Goal: Transaction & Acquisition: Purchase product/service

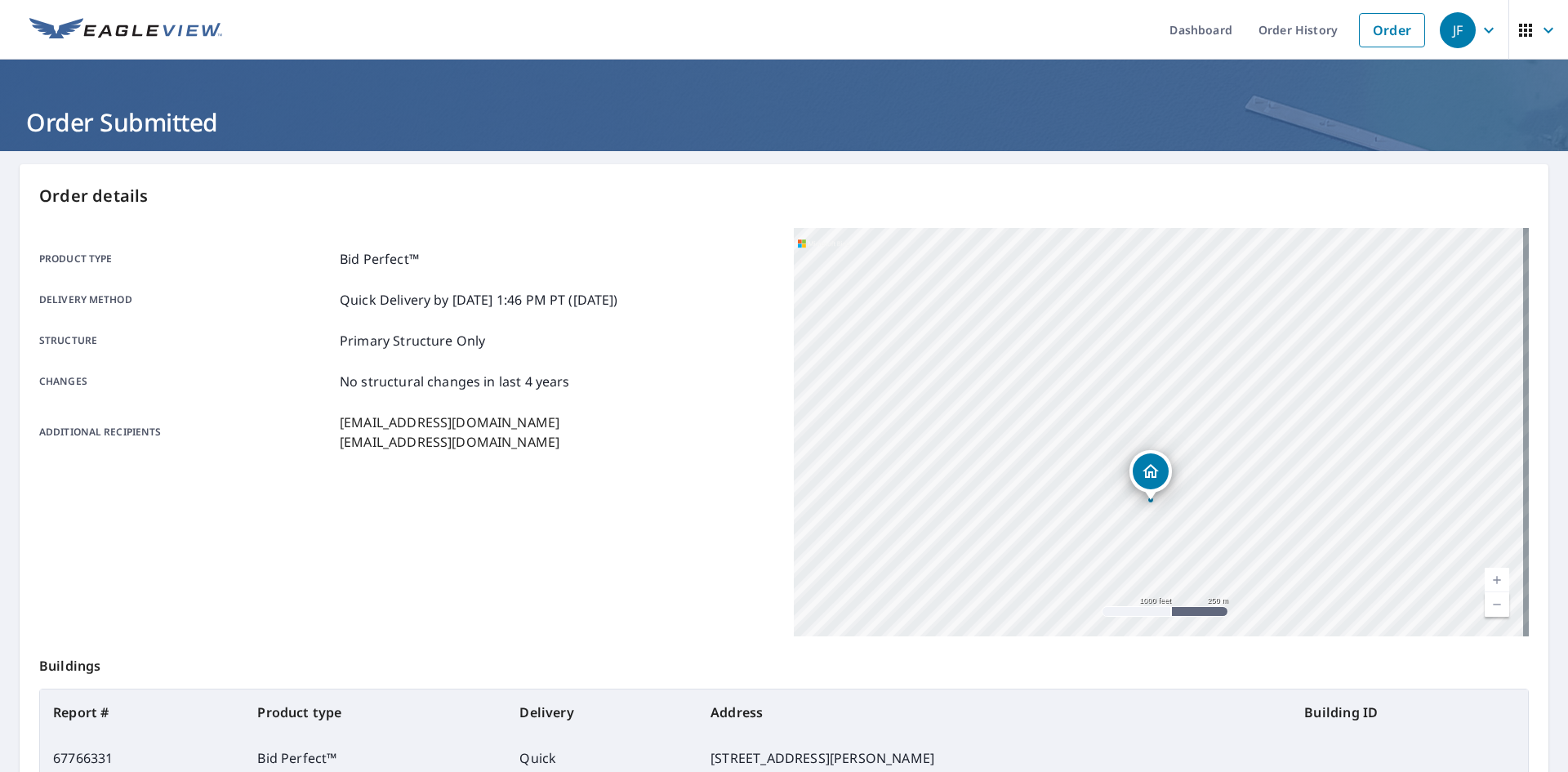
scroll to position [189, 0]
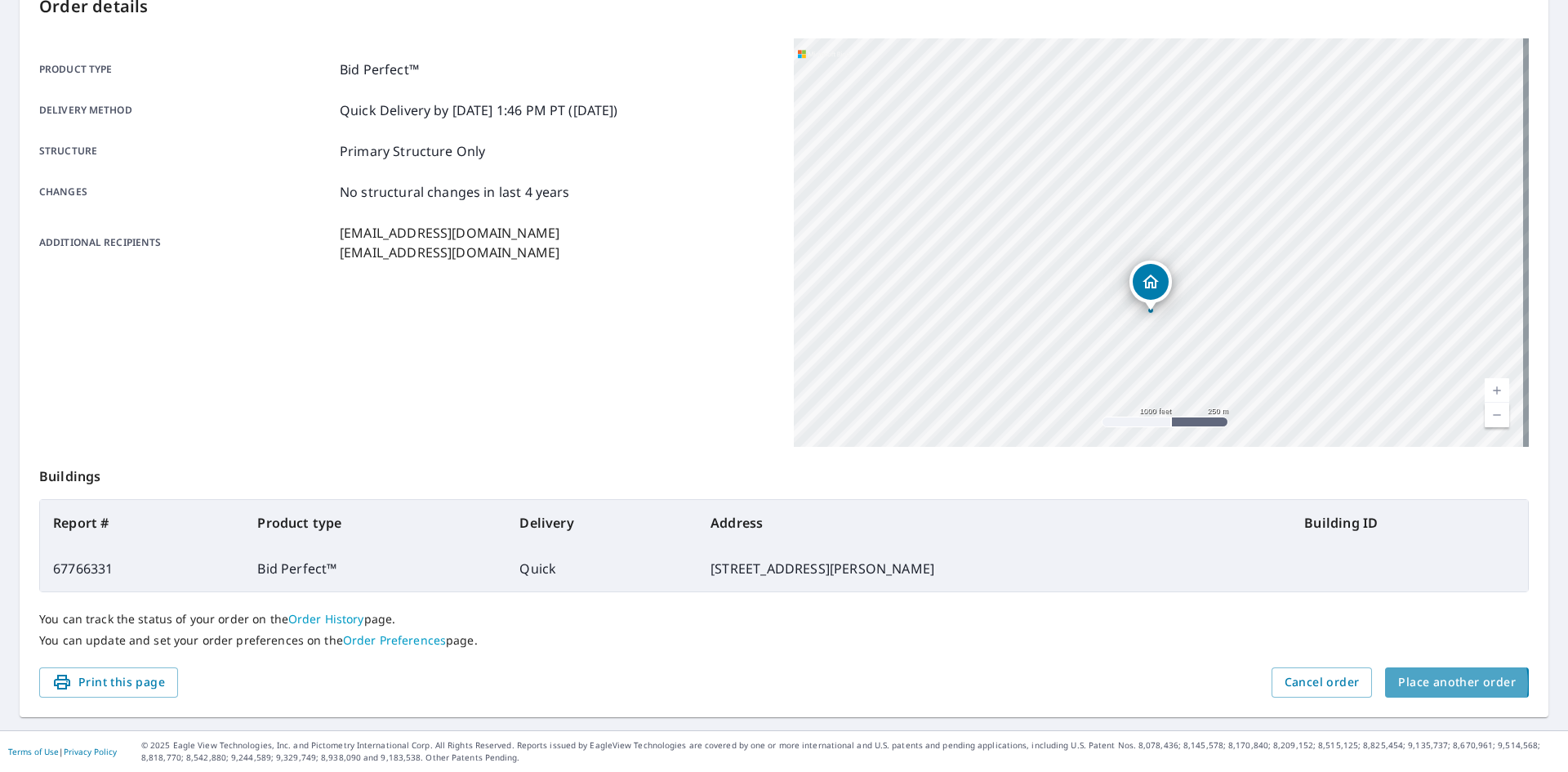
click at [1428, 684] on span "Place another order" at bounding box center [1457, 682] width 117 height 20
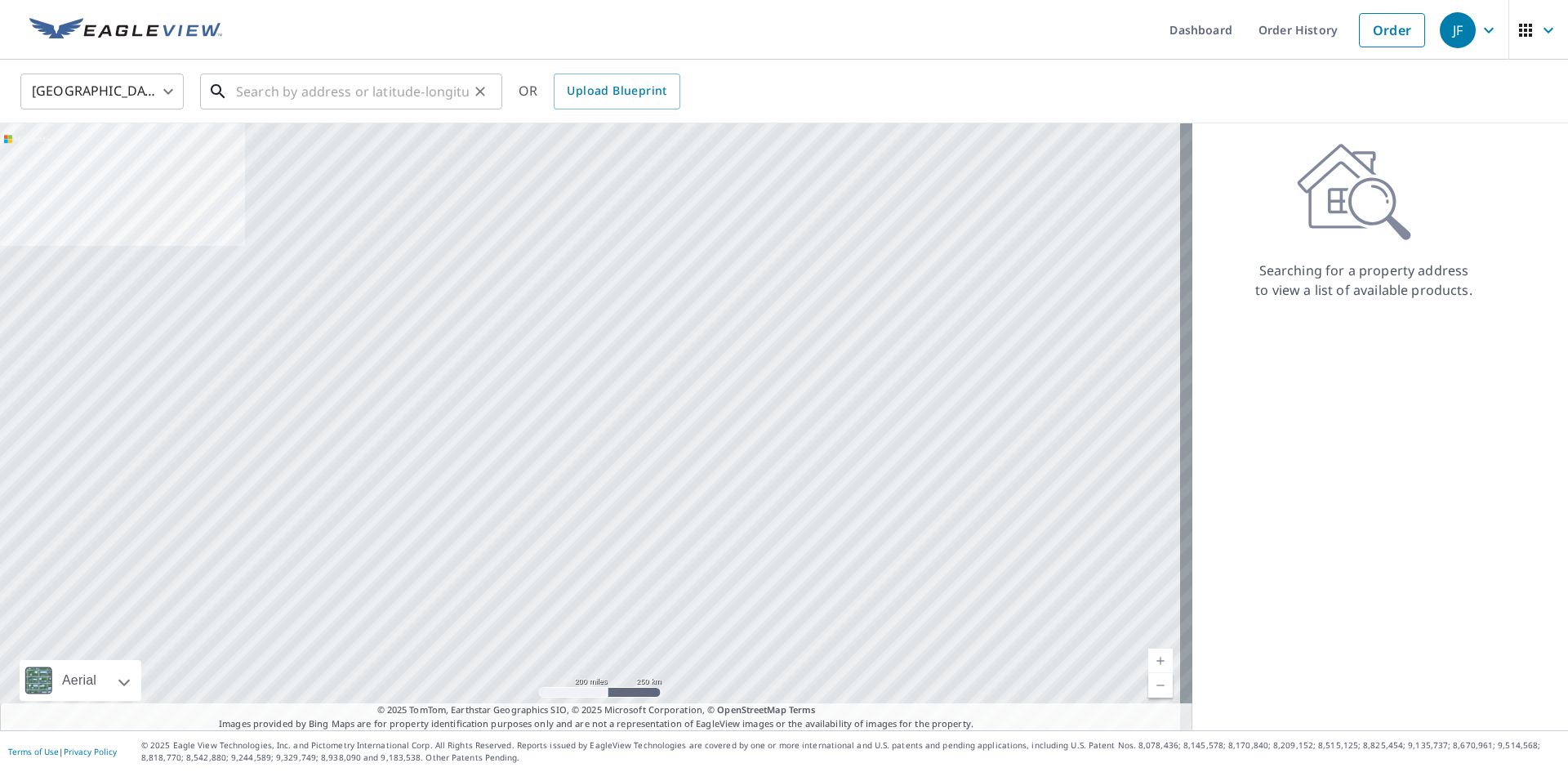
click at [424, 110] on div "​" at bounding box center [351, 91] width 302 height 36
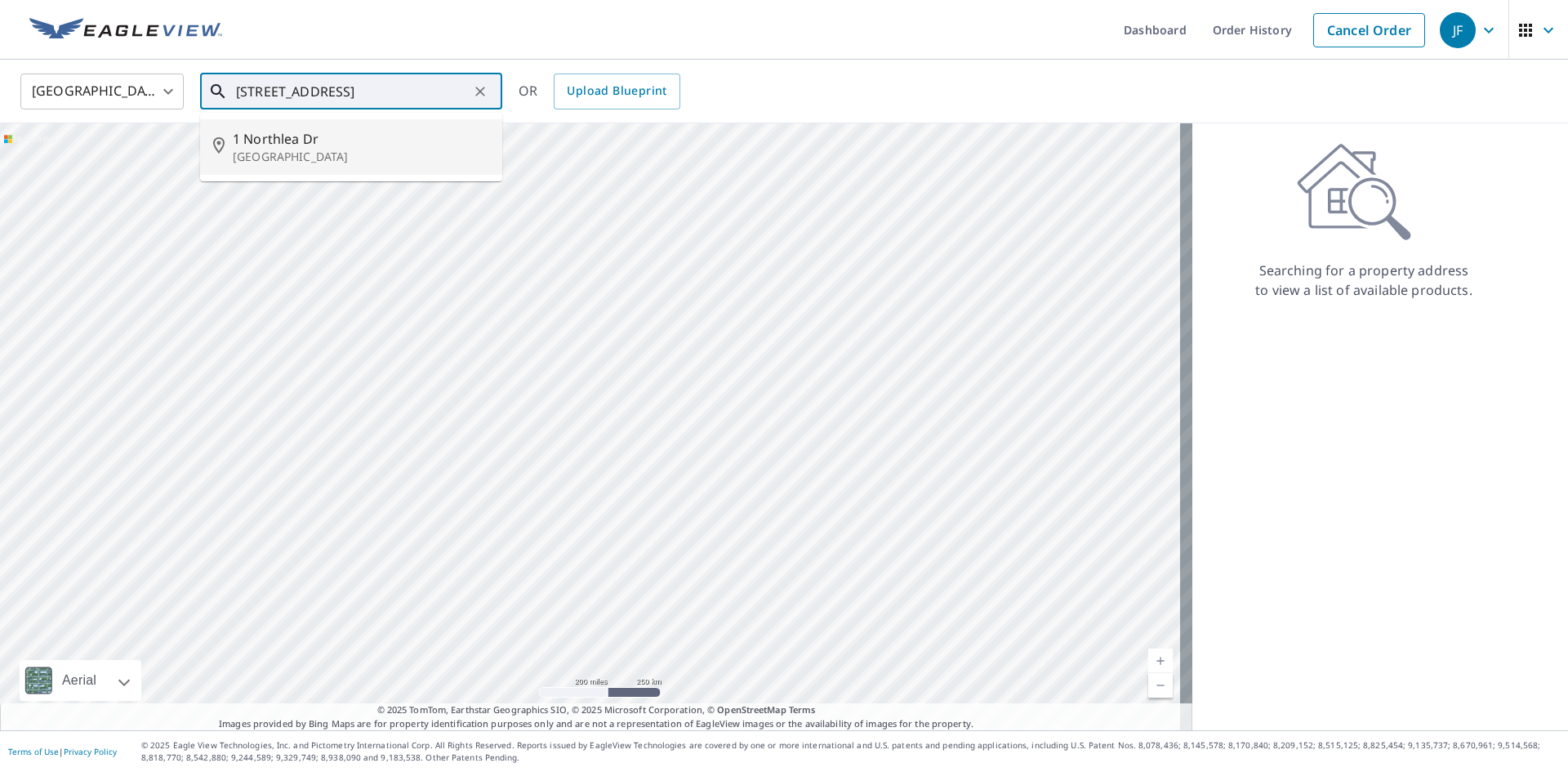
click at [385, 142] on span "1 Northlea Dr" at bounding box center [360, 139] width 256 height 19
type input "[STREET_ADDRESS][PERSON_NAME]"
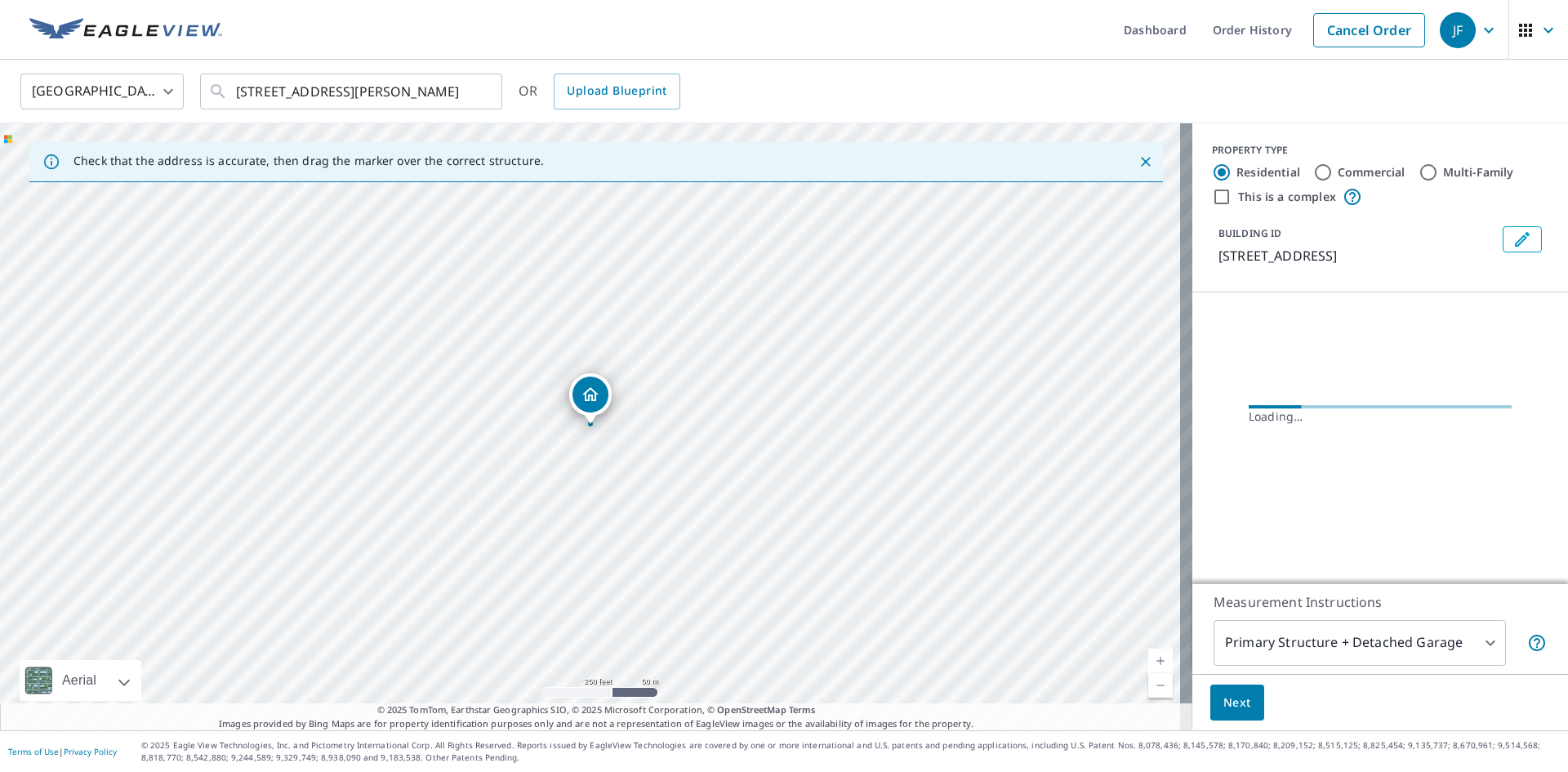
click at [1157, 658] on link "Current Level 17, Zoom In" at bounding box center [1161, 661] width 25 height 25
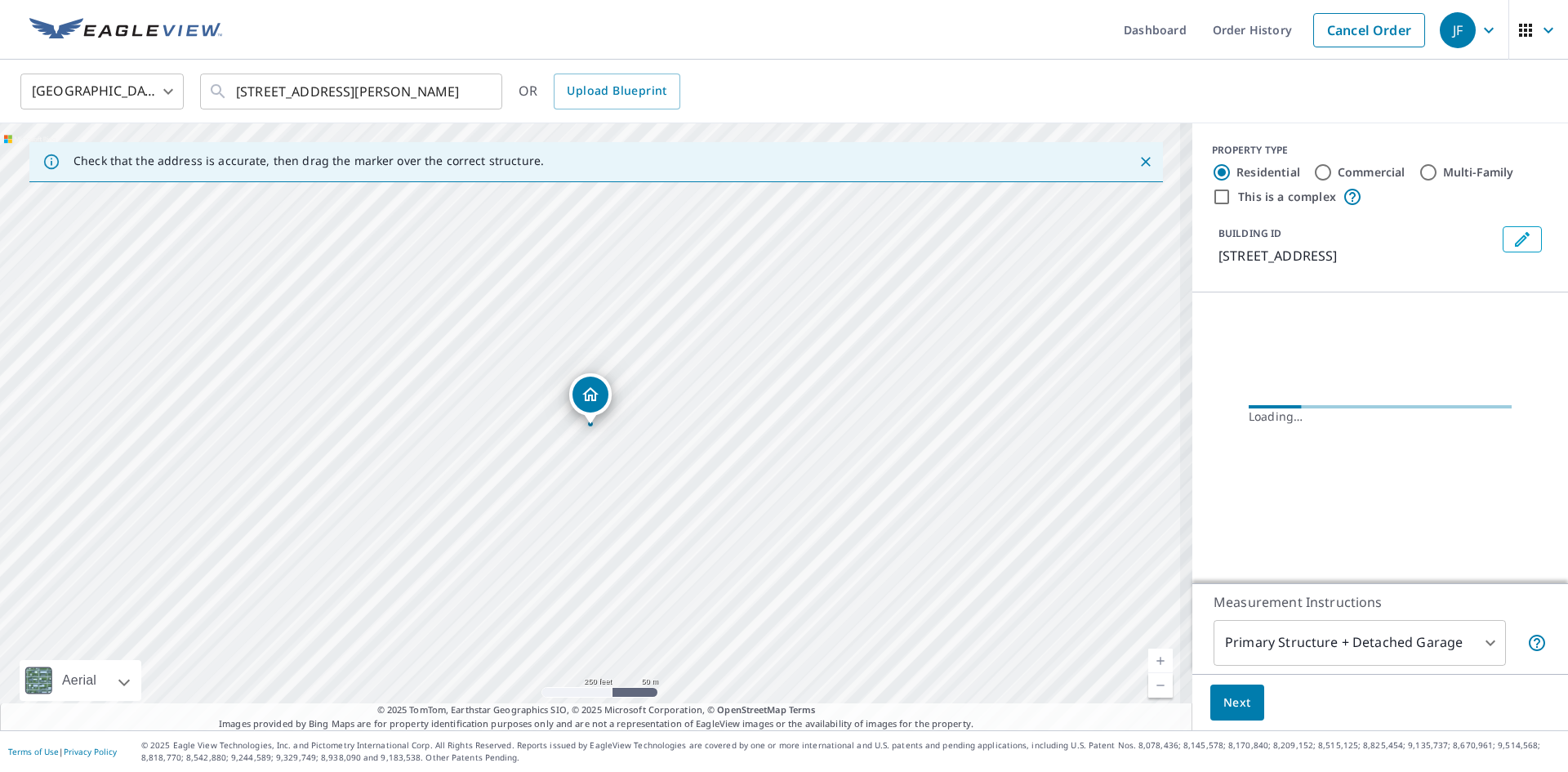
click at [1157, 658] on link "Current Level 17, Zoom In" at bounding box center [1161, 661] width 25 height 25
click at [1157, 658] on link "Current Level 17.918963427909095, Zoom In" at bounding box center [1161, 661] width 25 height 25
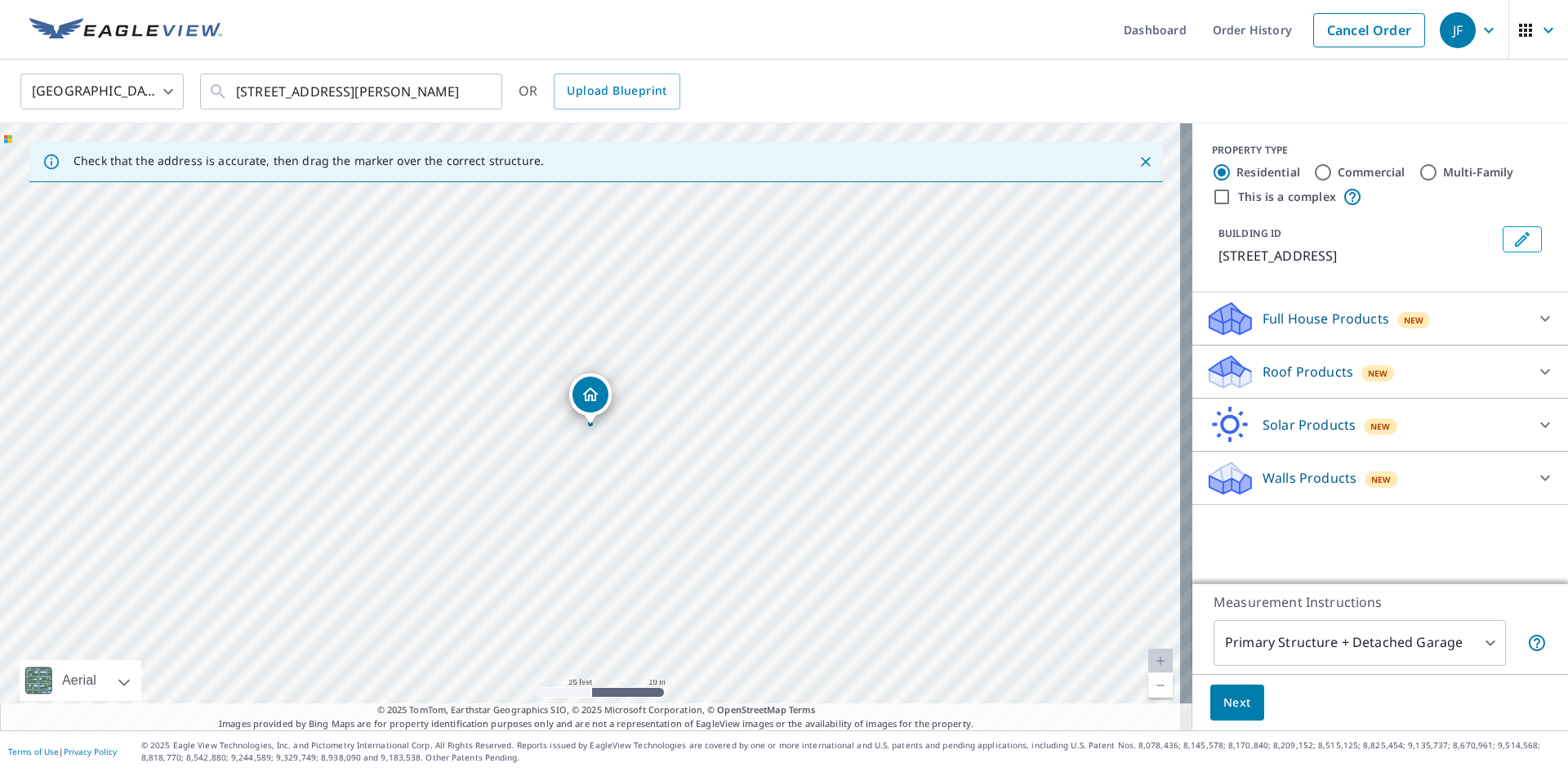
click at [1288, 367] on p "Roof Products" at bounding box center [1307, 372] width 91 height 19
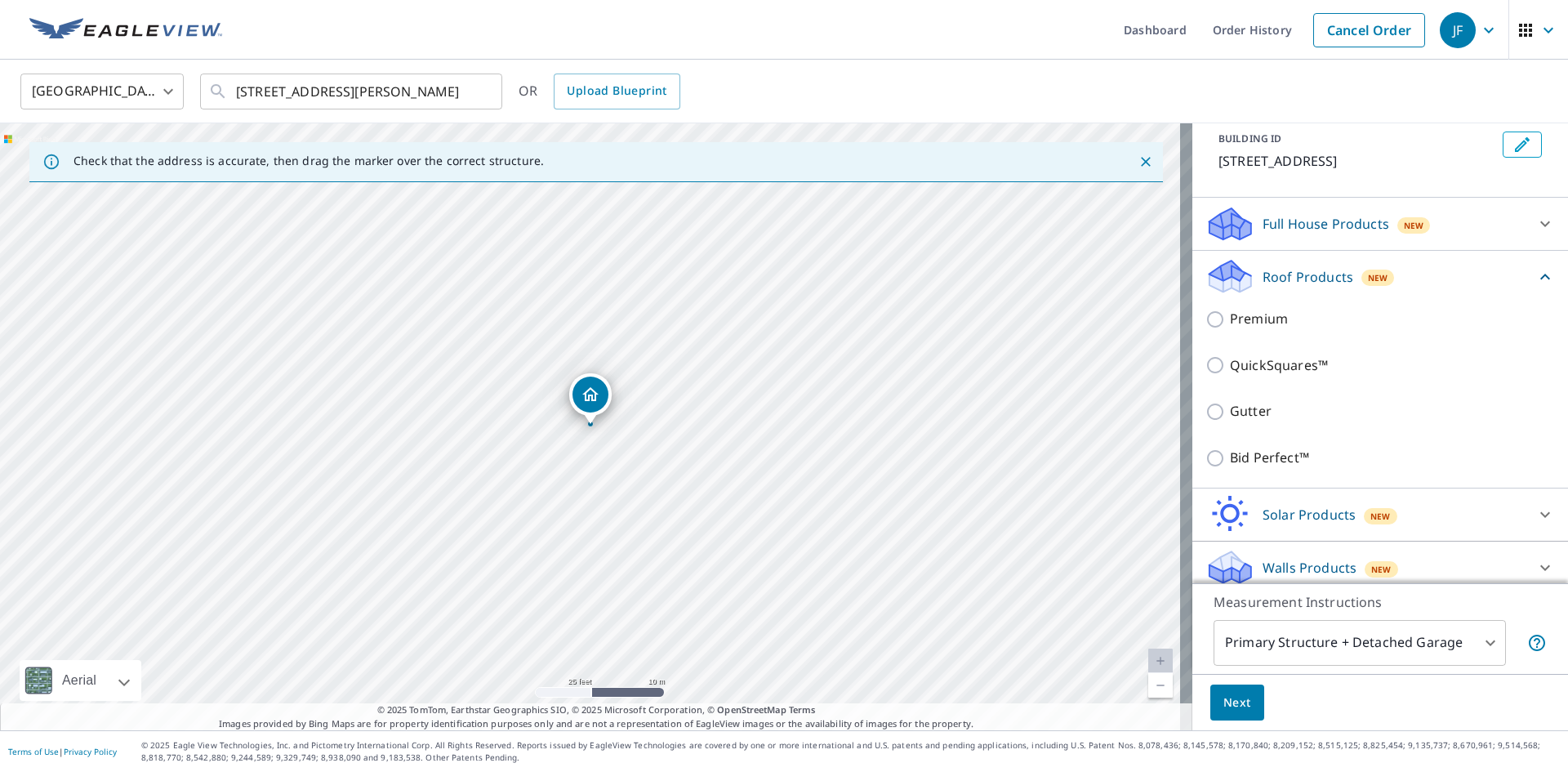
scroll to position [102, 0]
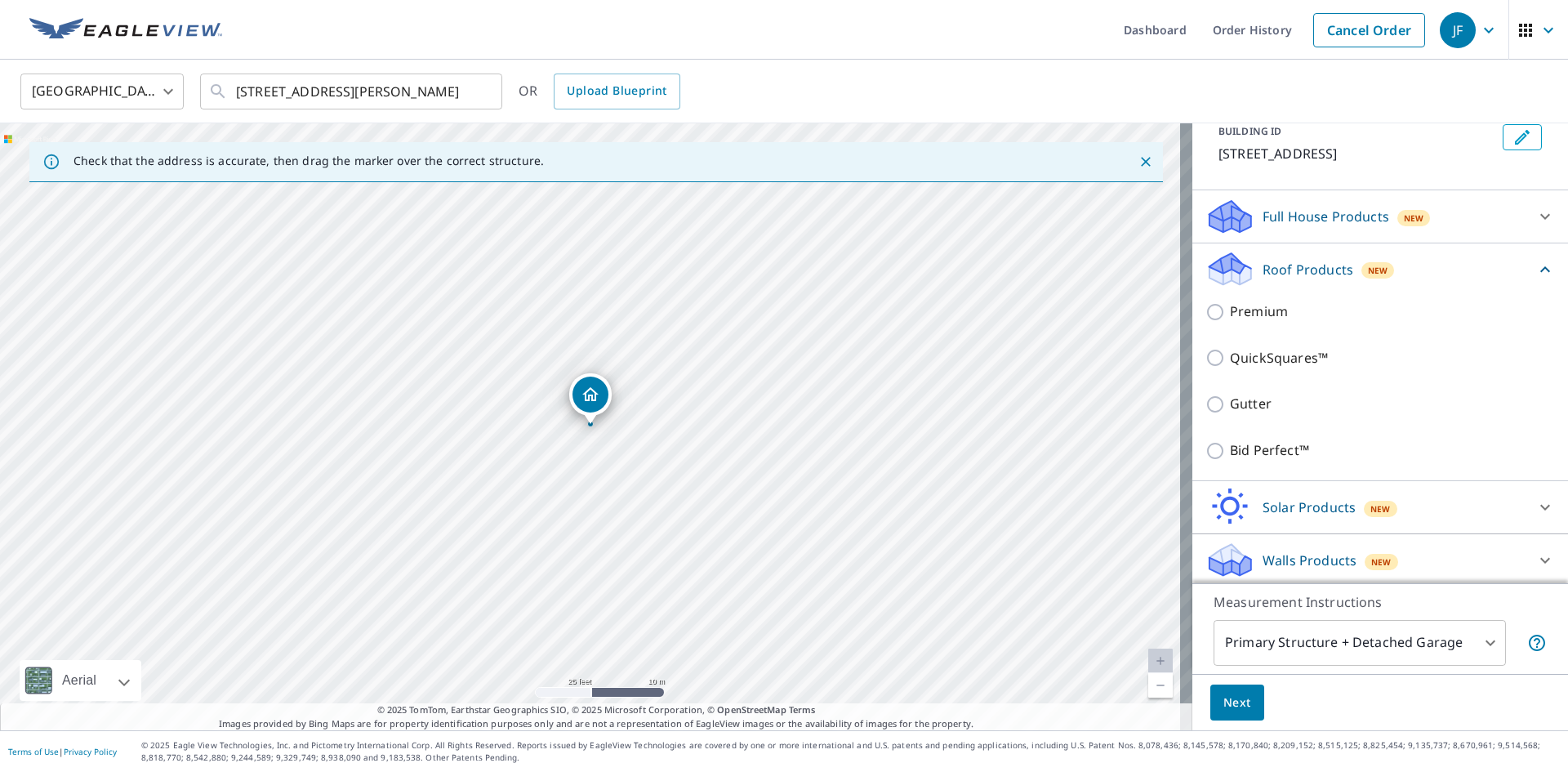
click at [1272, 460] on div "Bid Perfect™" at bounding box center [1380, 450] width 350 height 47
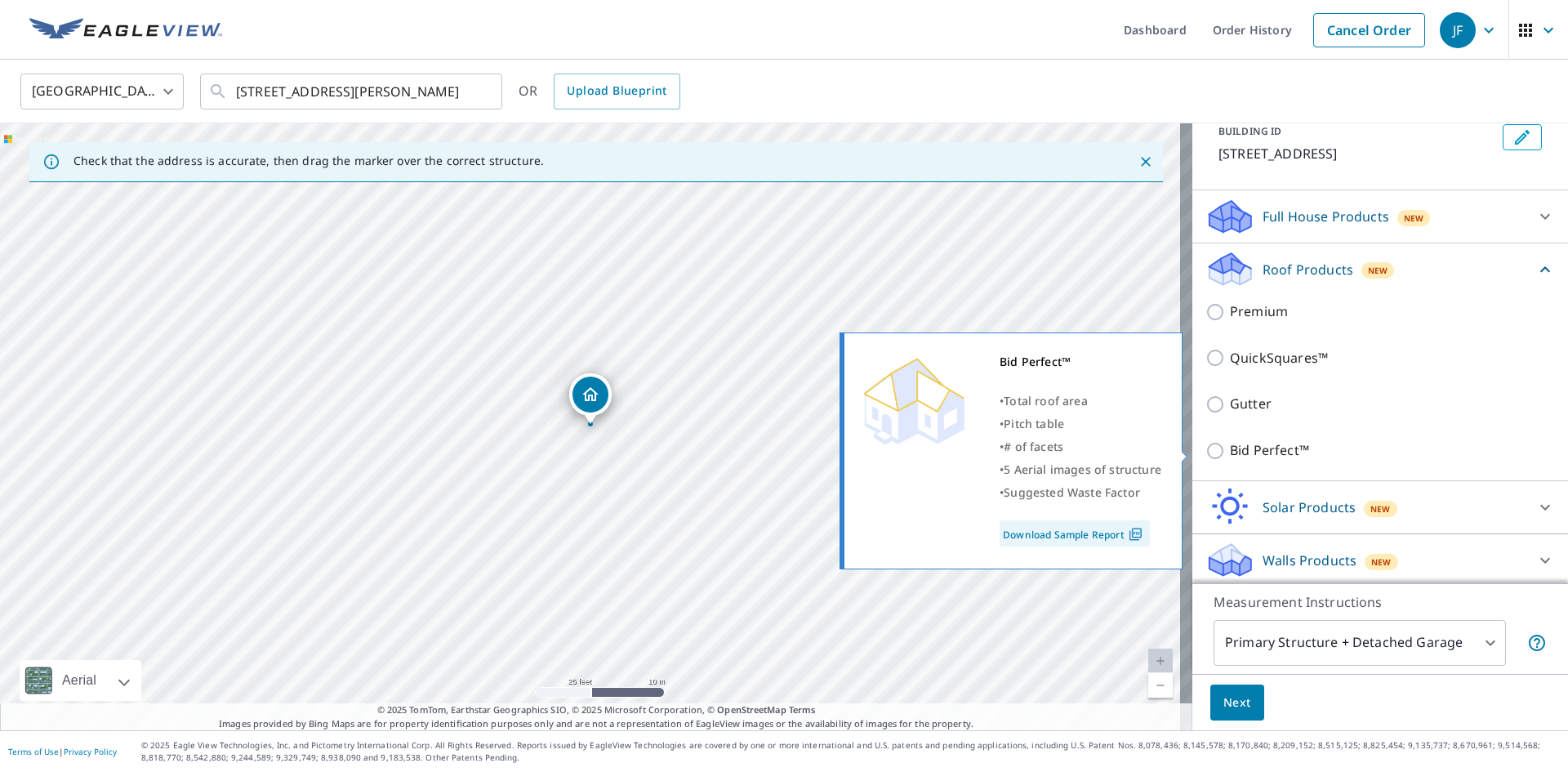
click at [1238, 454] on p "Bid Perfect™" at bounding box center [1269, 450] width 80 height 20
click at [1230, 454] on input "Bid Perfect™" at bounding box center [1217, 450] width 25 height 19
checkbox input "true"
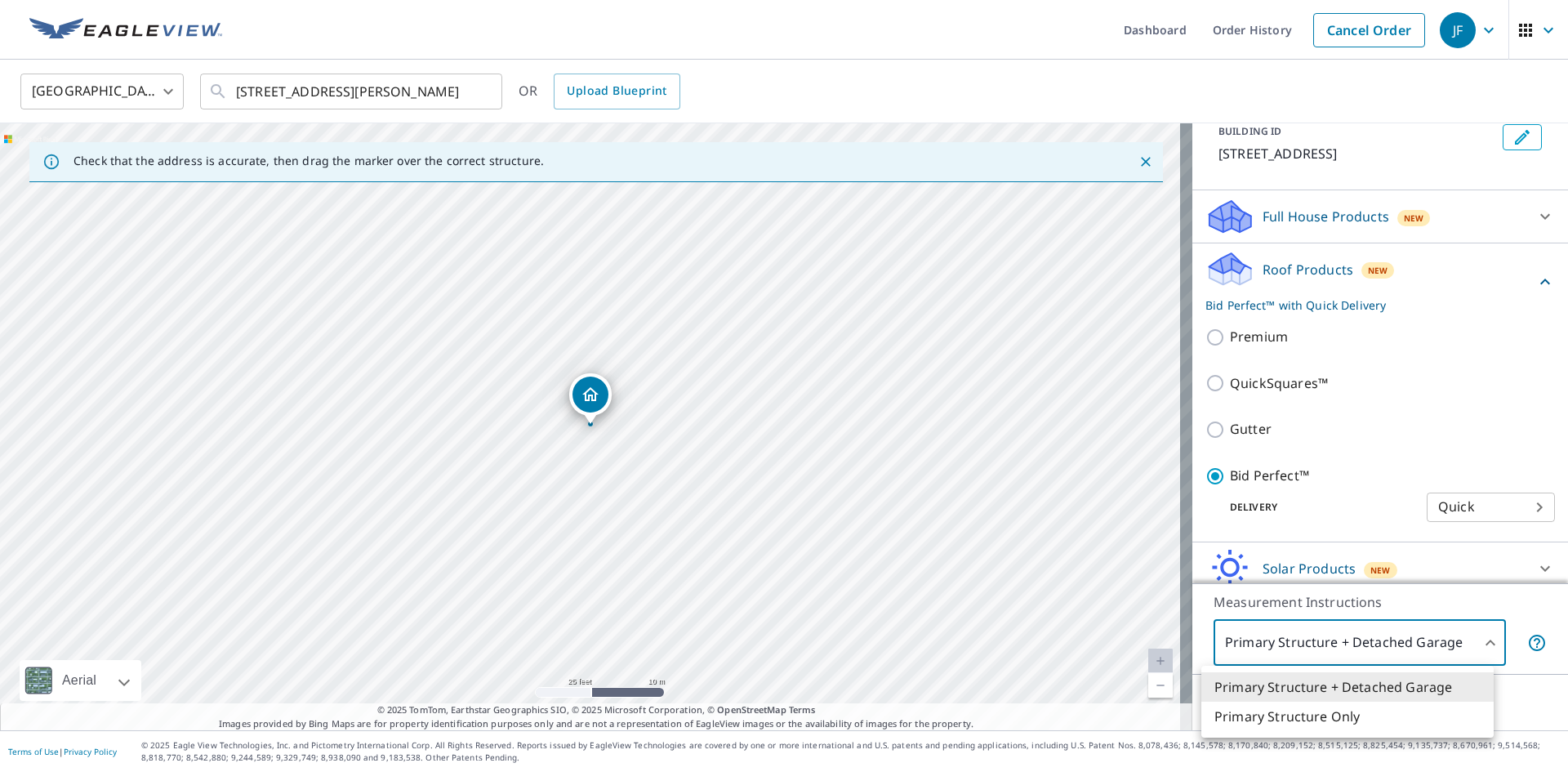
click at [1278, 649] on body "JF JF Dashboard Order History Cancel Order JF [GEOGRAPHIC_DATA] [GEOGRAPHIC_DAT…" at bounding box center [784, 386] width 1568 height 772
click at [1239, 724] on li "Primary Structure Only" at bounding box center [1347, 715] width 292 height 29
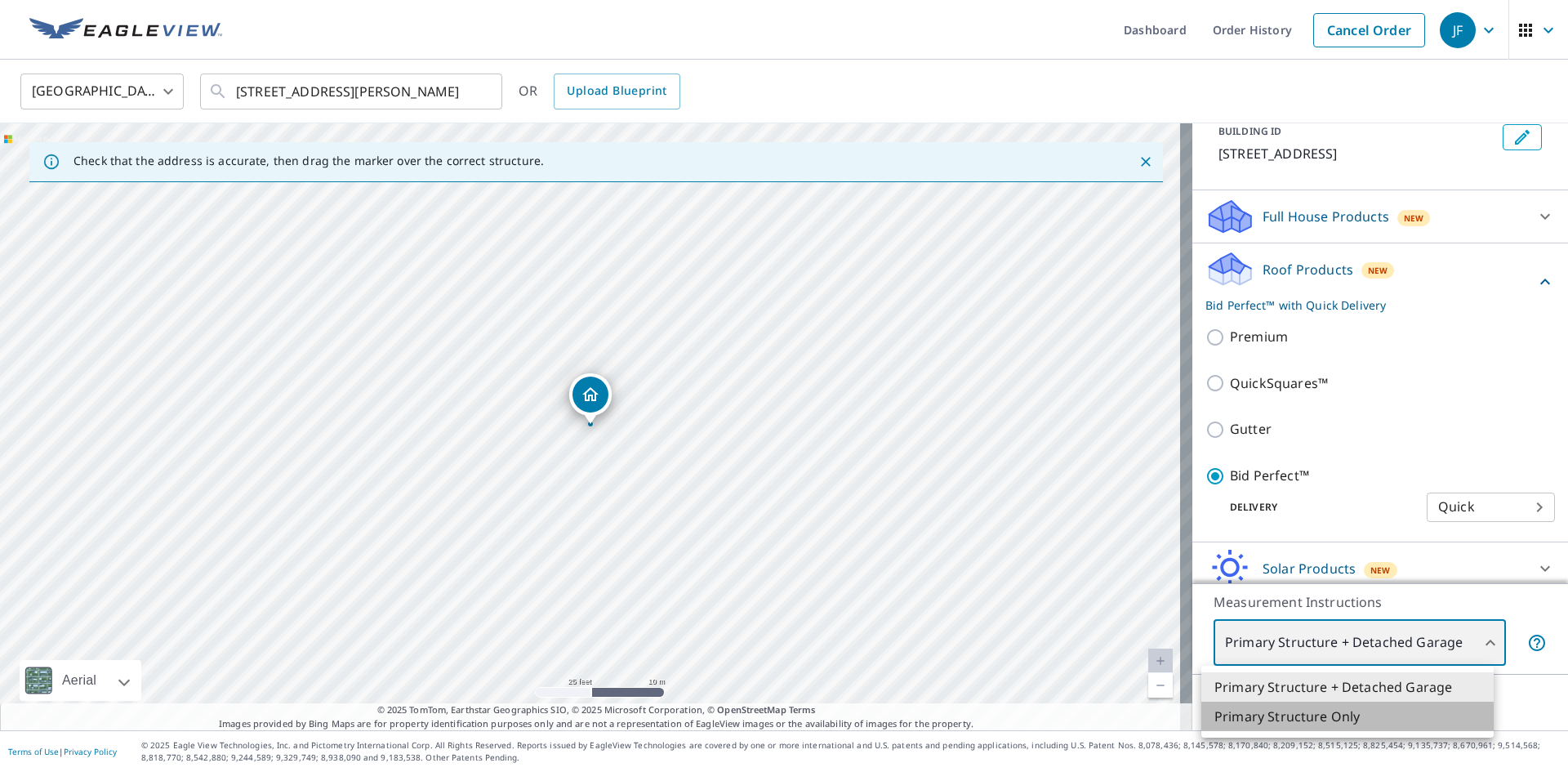
type input "2"
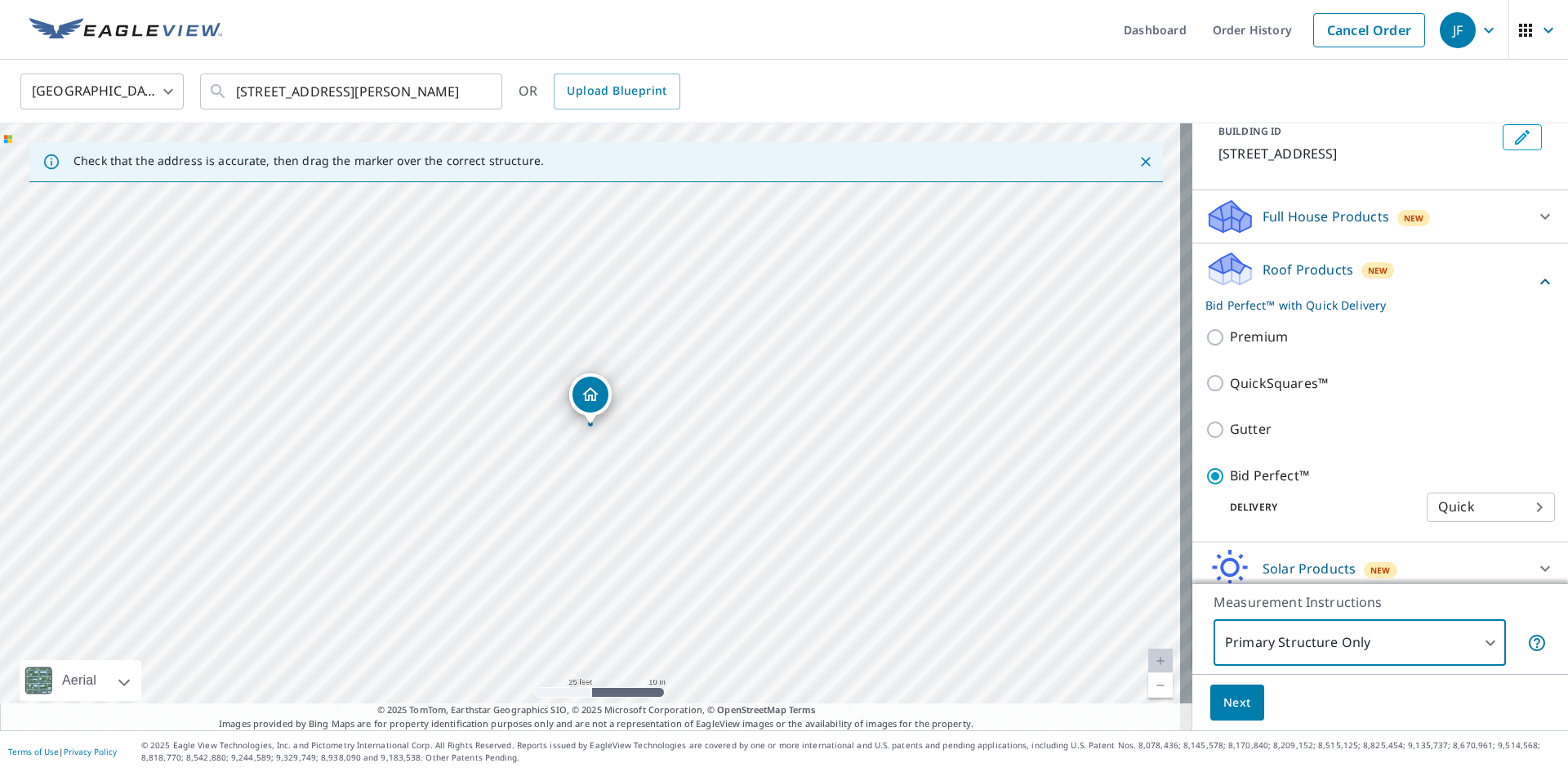
click at [1232, 709] on span "Next" at bounding box center [1237, 702] width 27 height 20
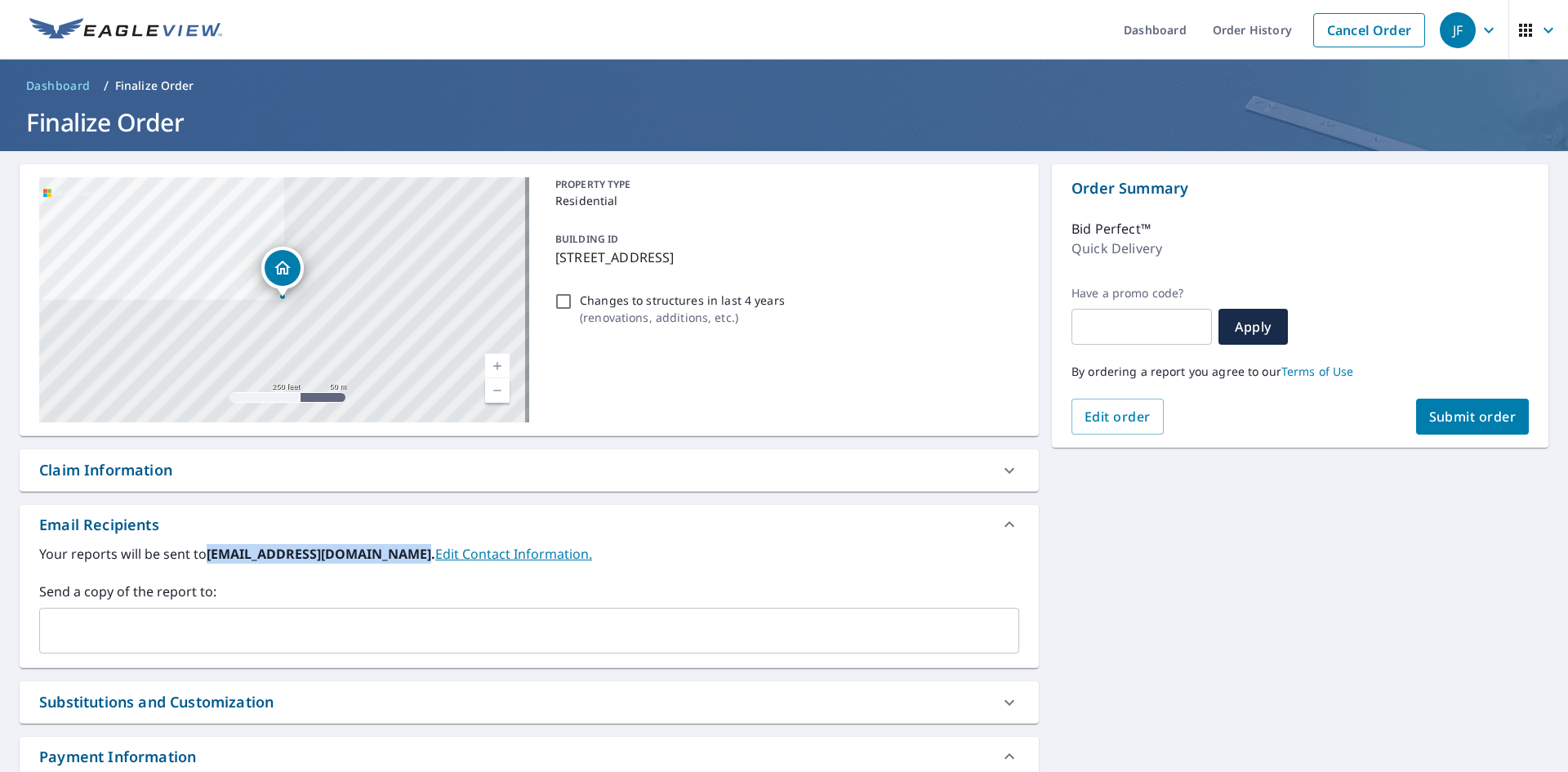
drag, startPoint x: 208, startPoint y: 548, endPoint x: 408, endPoint y: 557, distance: 200.2
click at [408, 557] on b "[EMAIL_ADDRESS][DOMAIN_NAME]." at bounding box center [321, 554] width 229 height 18
copy b "[EMAIL_ADDRESS][DOMAIN_NAME]"
click at [373, 632] on input "text" at bounding box center [517, 630] width 941 height 31
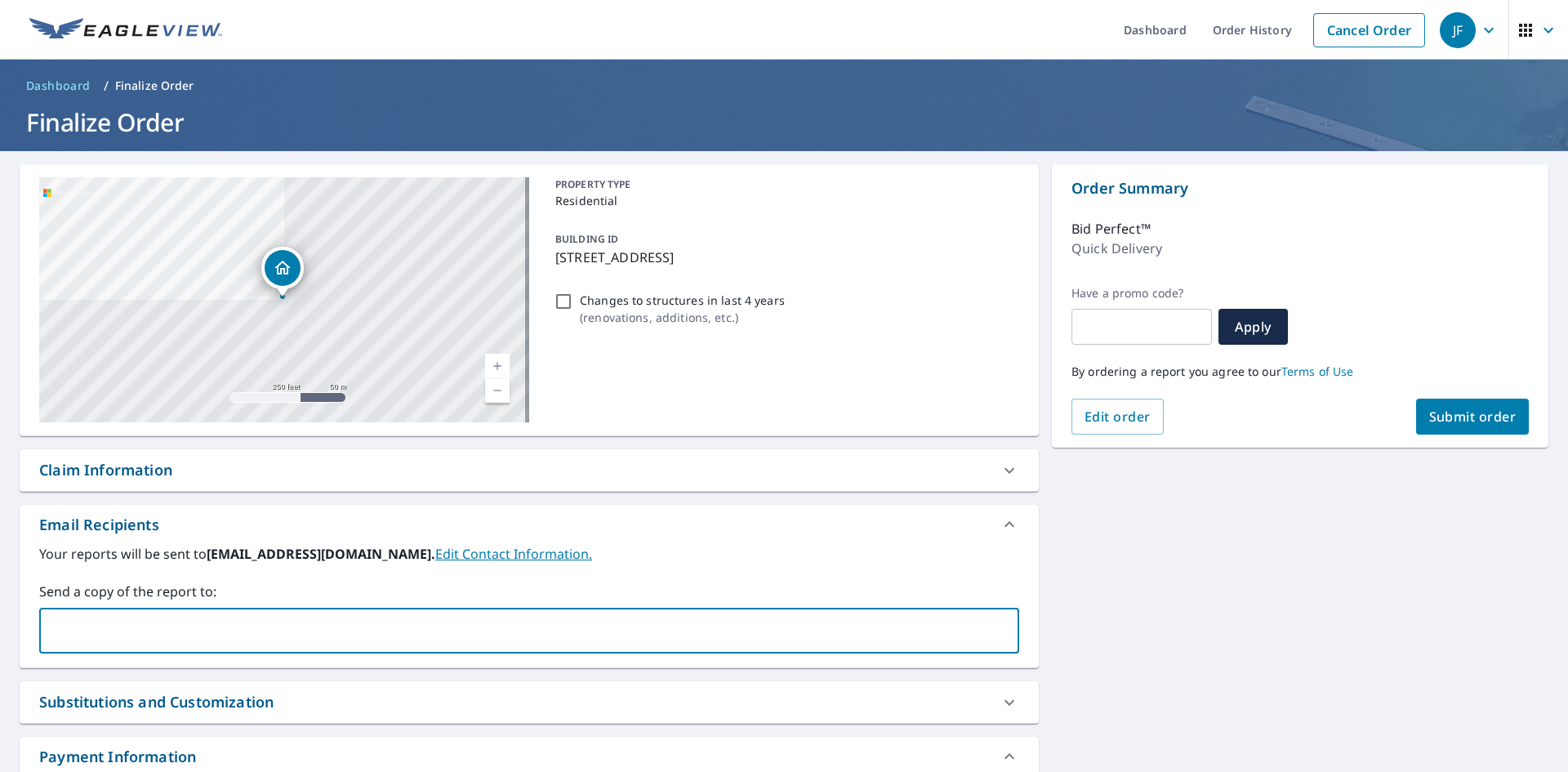
paste input "[EMAIL_ADDRESS][DOMAIN_NAME]"
type input "[EMAIL_ADDRESS][DOMAIN_NAME]"
click at [316, 575] on div "Your reports will be sent to [EMAIL_ADDRESS][DOMAIN_NAME]. Edit Contact Informa…" at bounding box center [528, 599] width 980 height 110
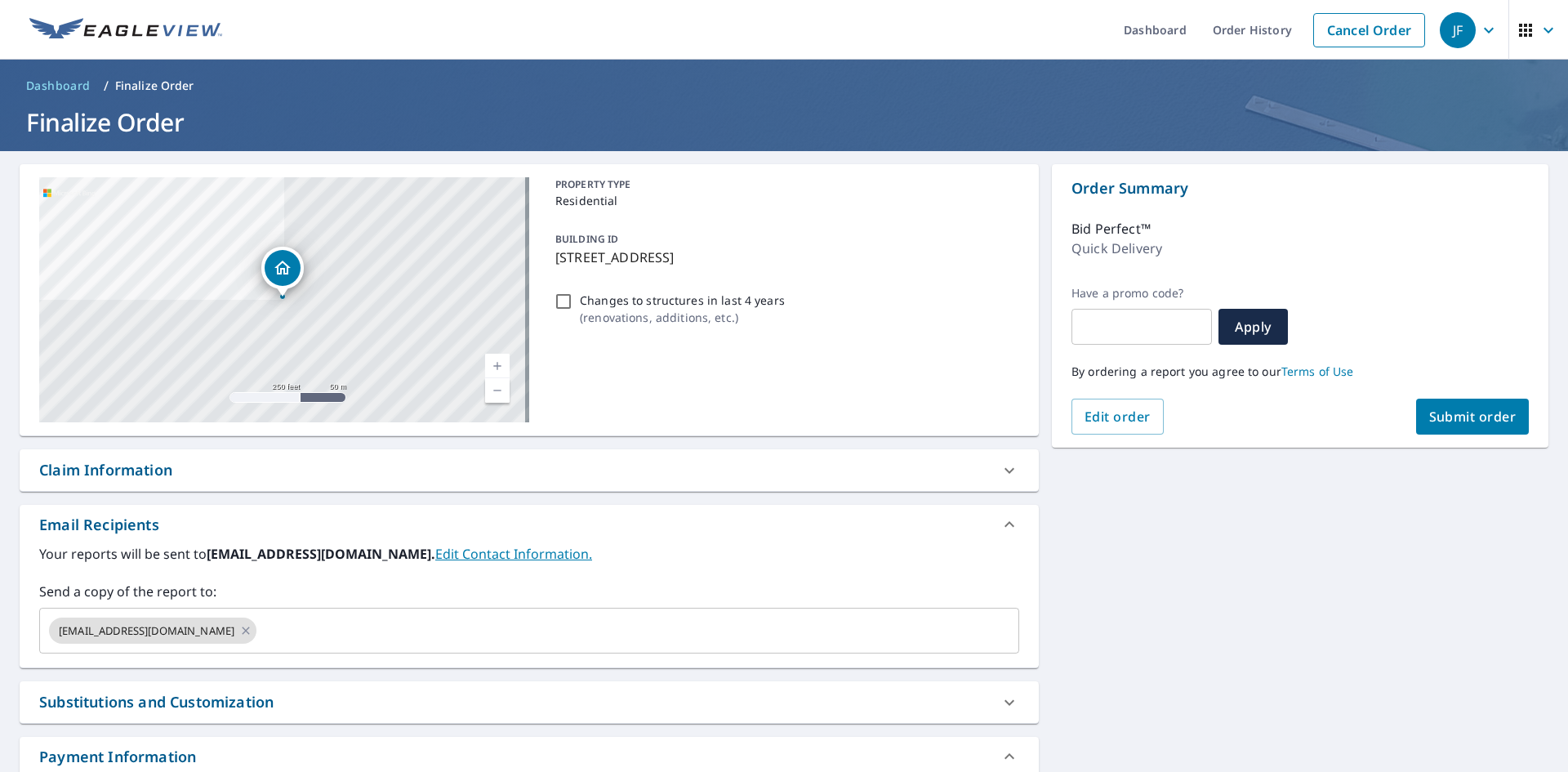
click at [1527, 428] on div "Order Summary Bid Perfect™ Quick Delivery Have a promo code? ​ Apply By orderin…" at bounding box center [1300, 306] width 496 height 284
click at [1476, 411] on span "Submit order" at bounding box center [1473, 416] width 87 height 18
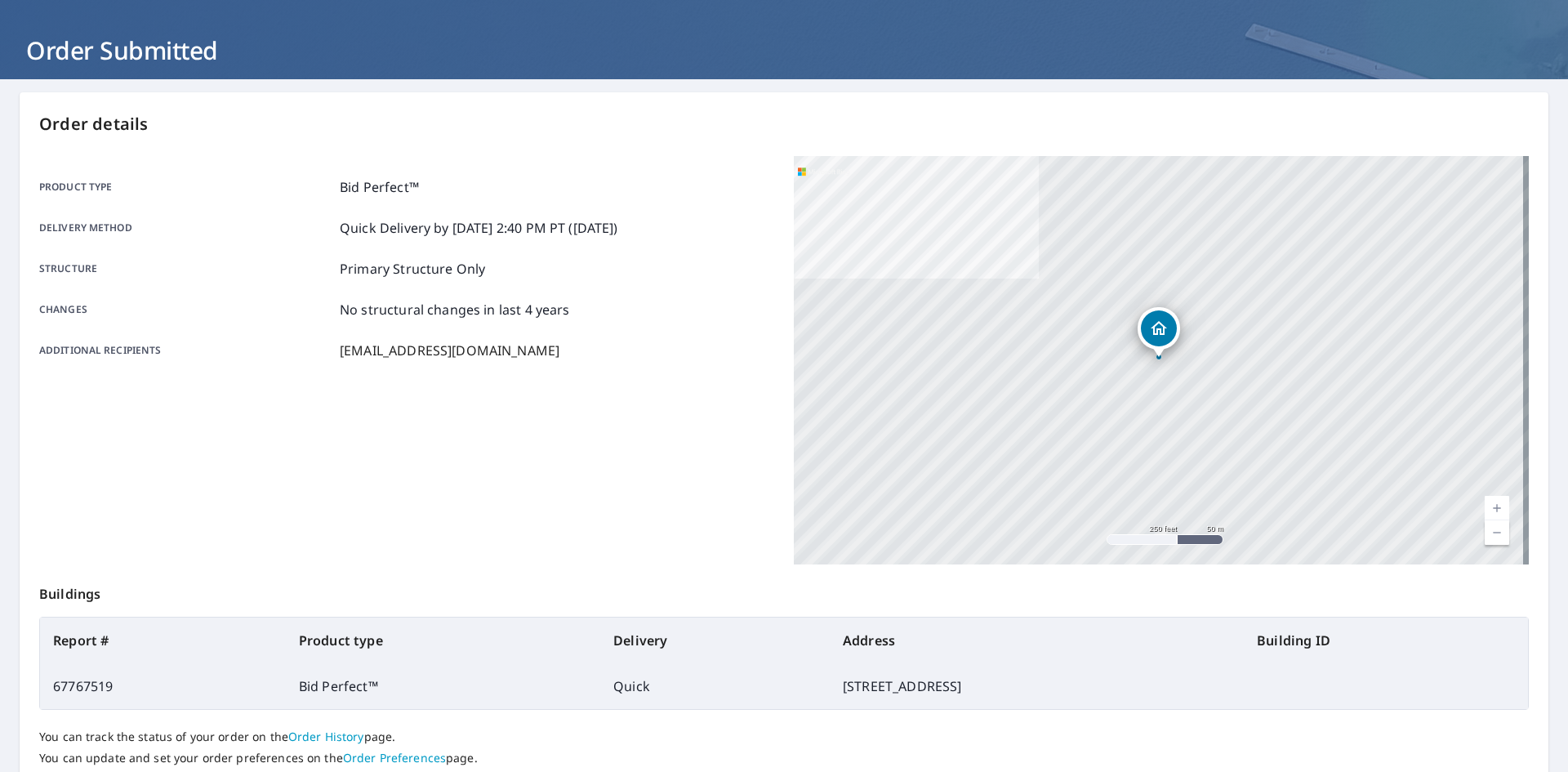
scroll to position [189, 0]
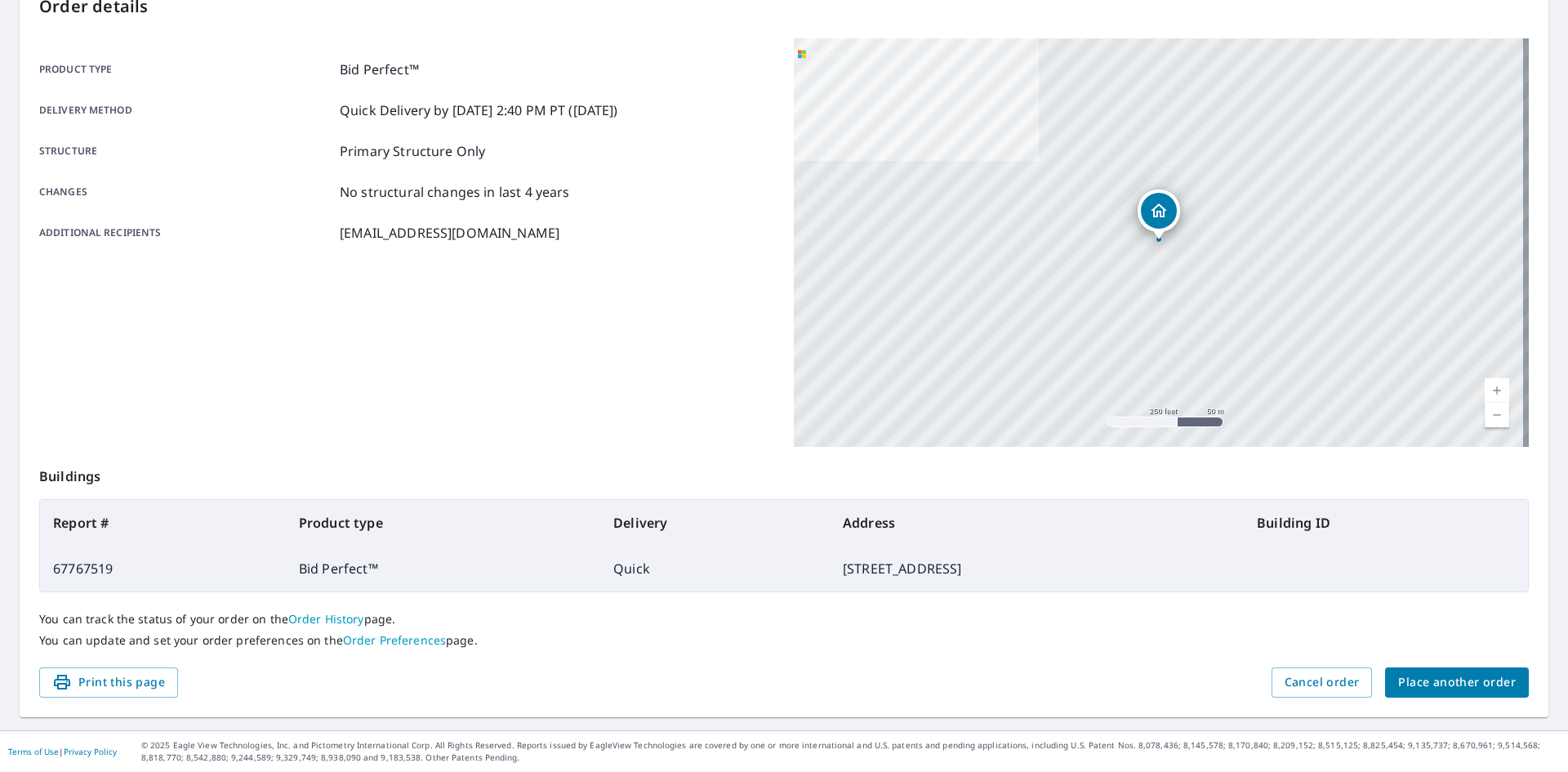
click at [1398, 676] on span "Place another order" at bounding box center [1457, 682] width 117 height 20
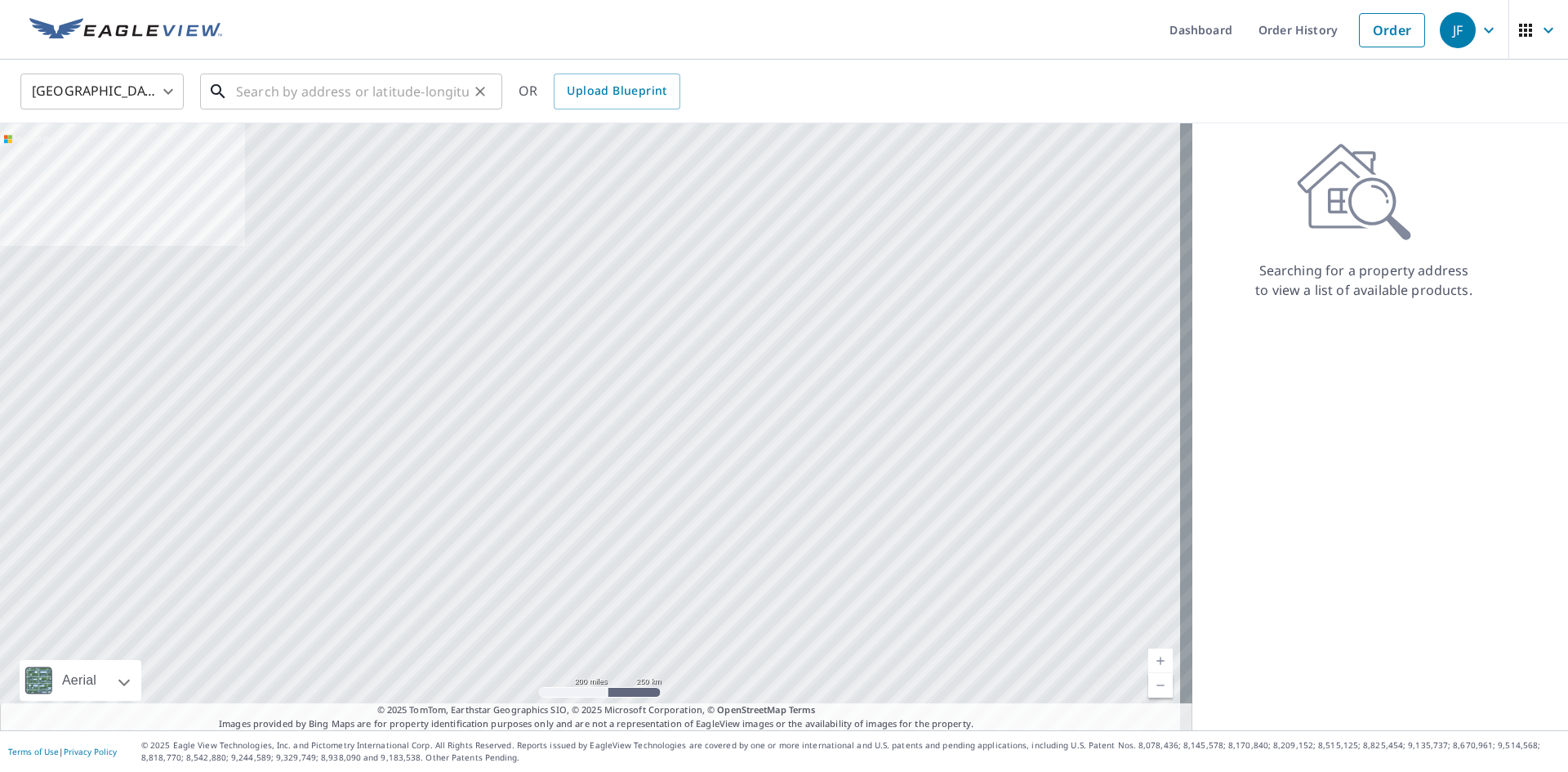
click at [337, 89] on input "text" at bounding box center [352, 92] width 232 height 46
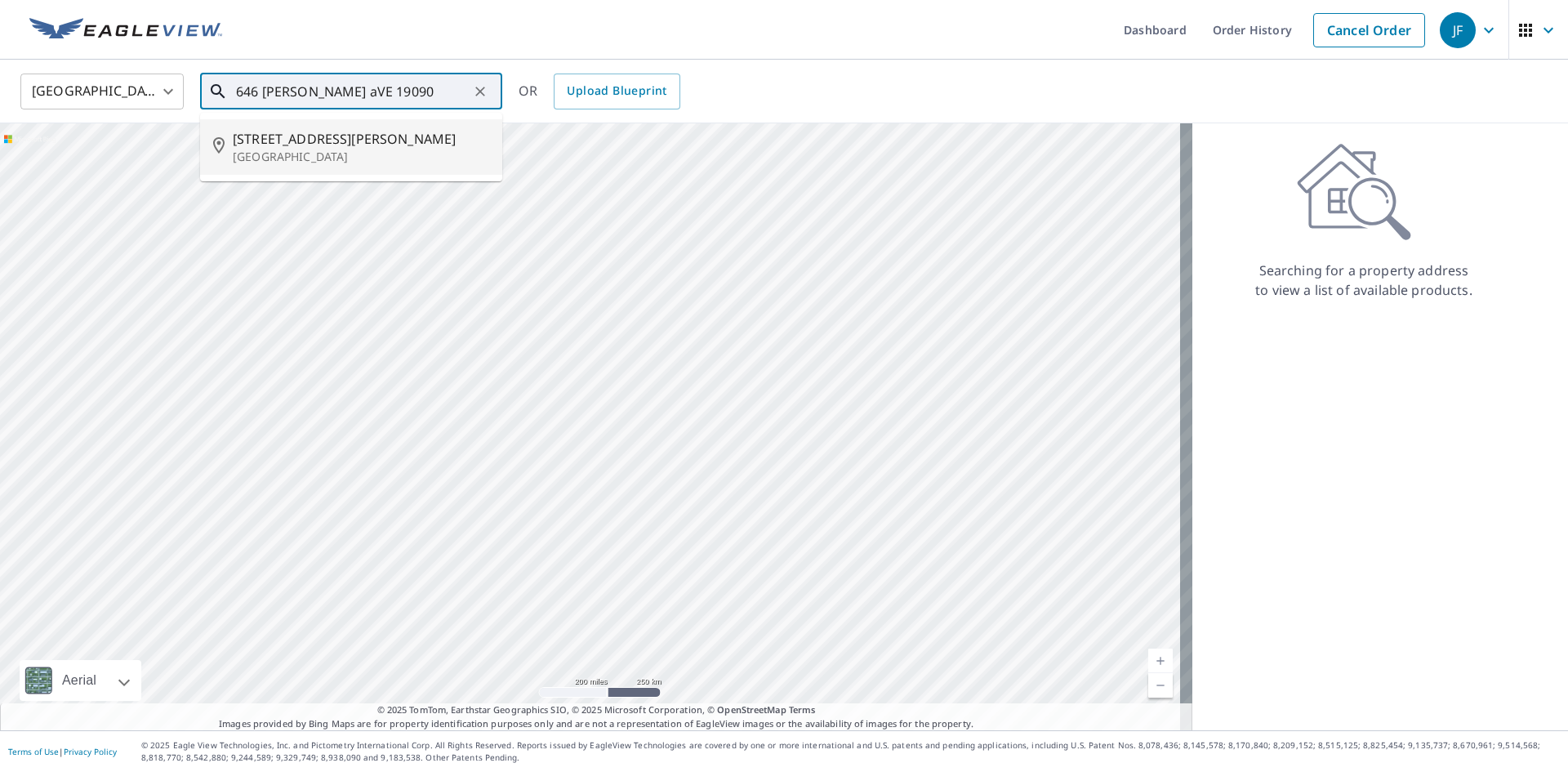
click at [350, 125] on li "[STREET_ADDRESS][PERSON_NAME]" at bounding box center [351, 147] width 302 height 56
type input "[STREET_ADDRESS][PERSON_NAME]"
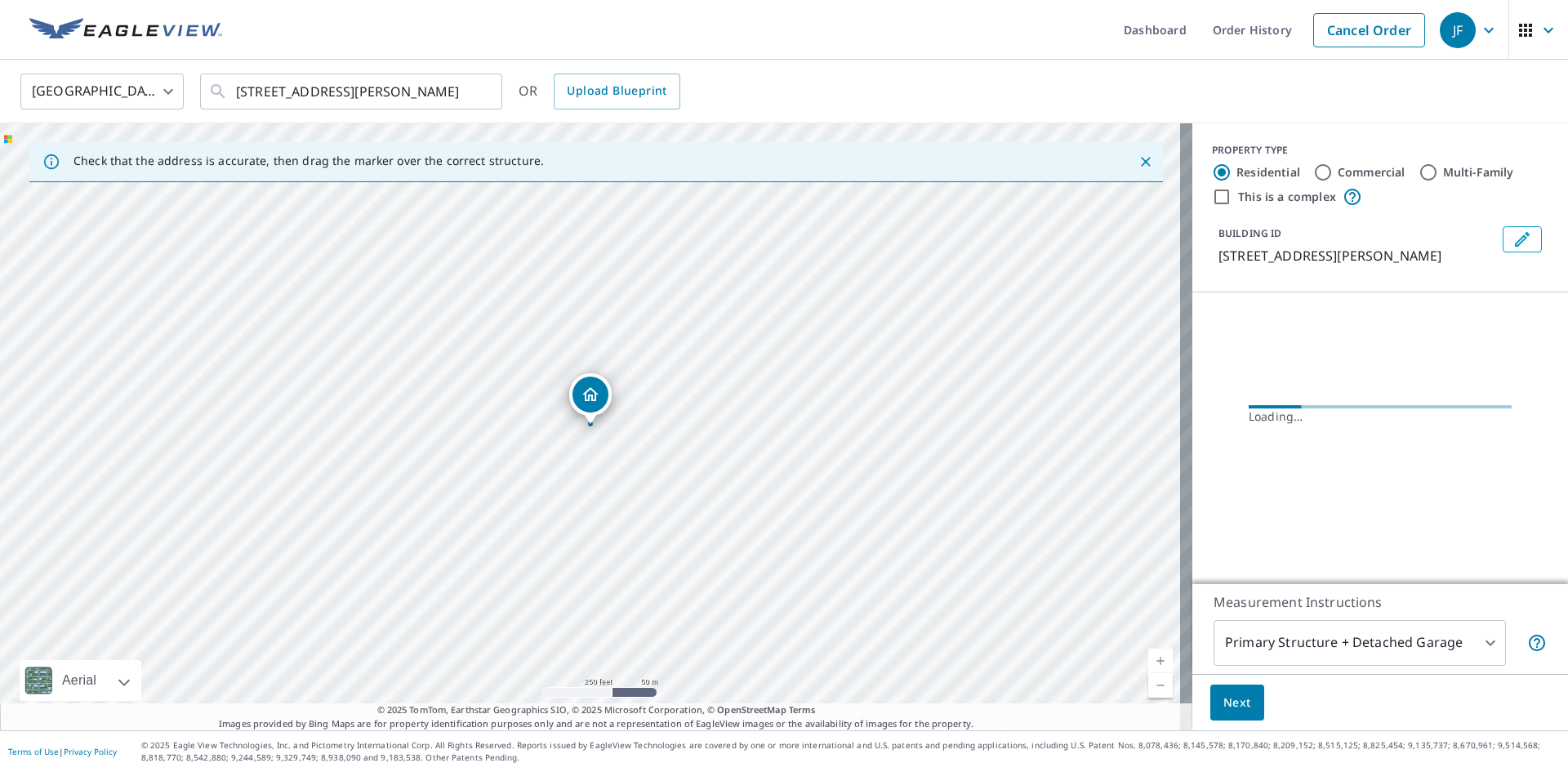
click at [1151, 661] on link "Current Level 17, Zoom In" at bounding box center [1161, 661] width 25 height 25
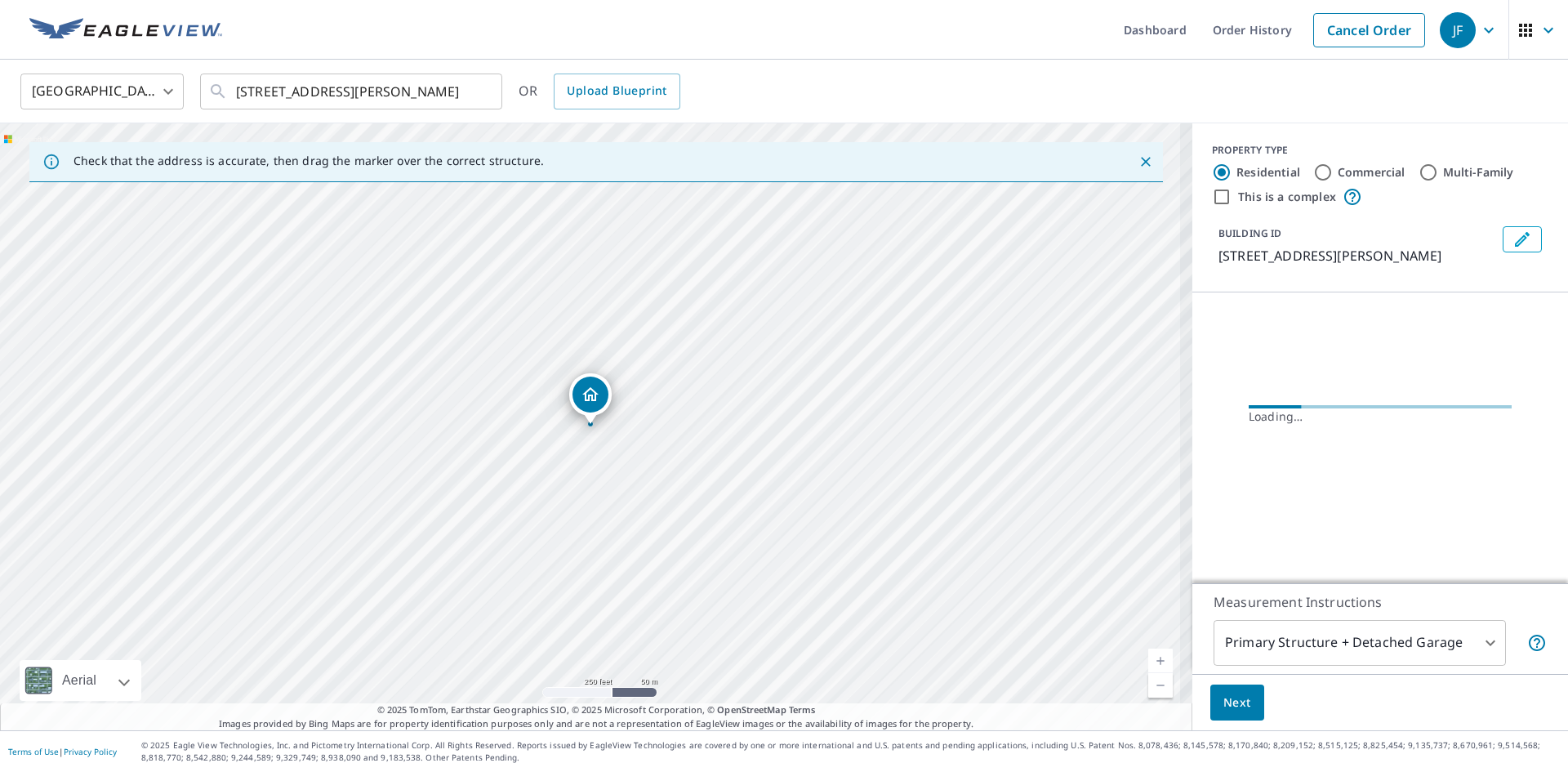
click at [1151, 661] on link "Current Level 17, Zoom In" at bounding box center [1161, 661] width 25 height 25
click at [1151, 661] on link "Current Level 18, Zoom In" at bounding box center [1161, 661] width 25 height 25
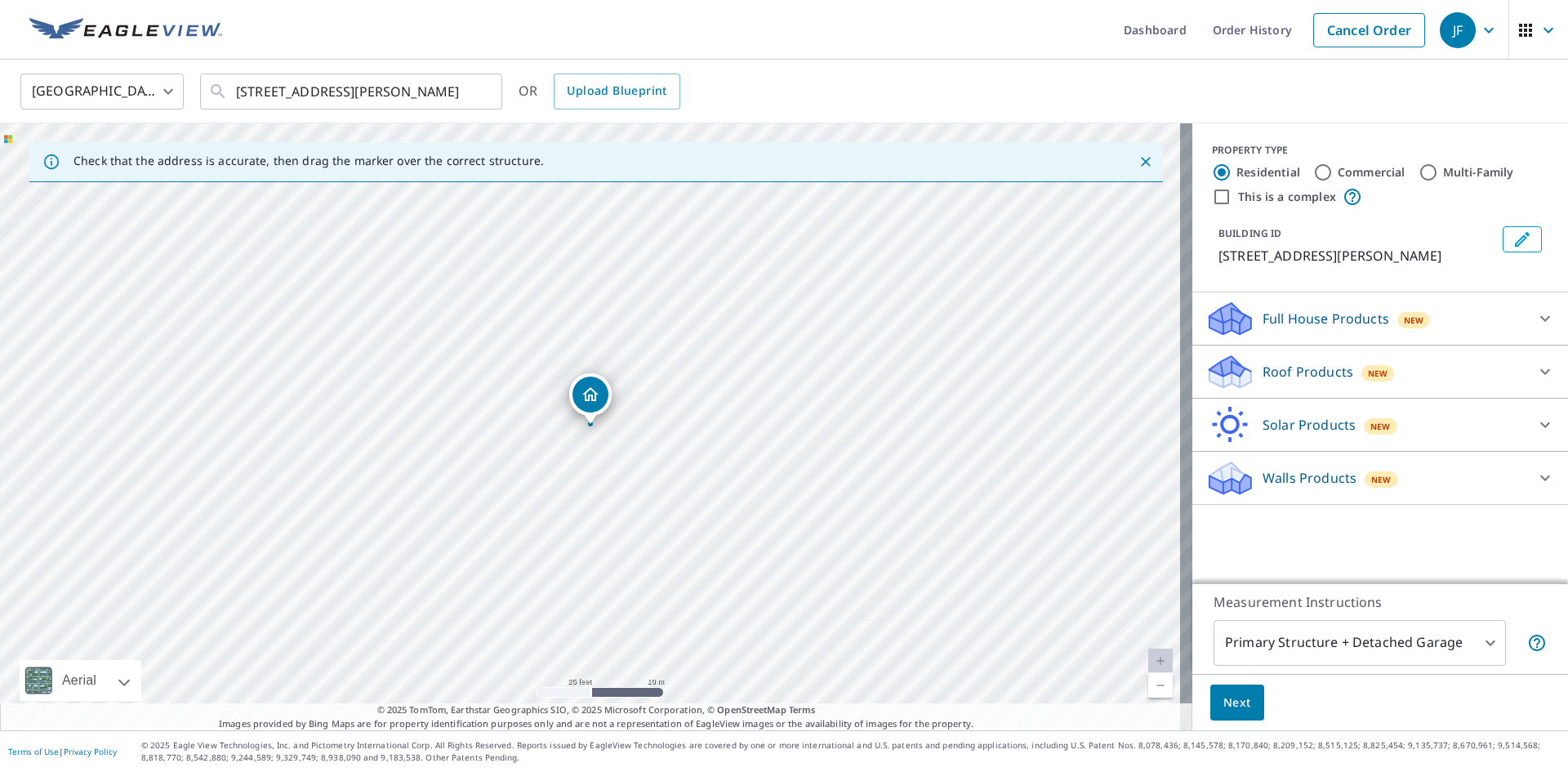
click at [1292, 373] on p "Roof Products" at bounding box center [1307, 372] width 91 height 19
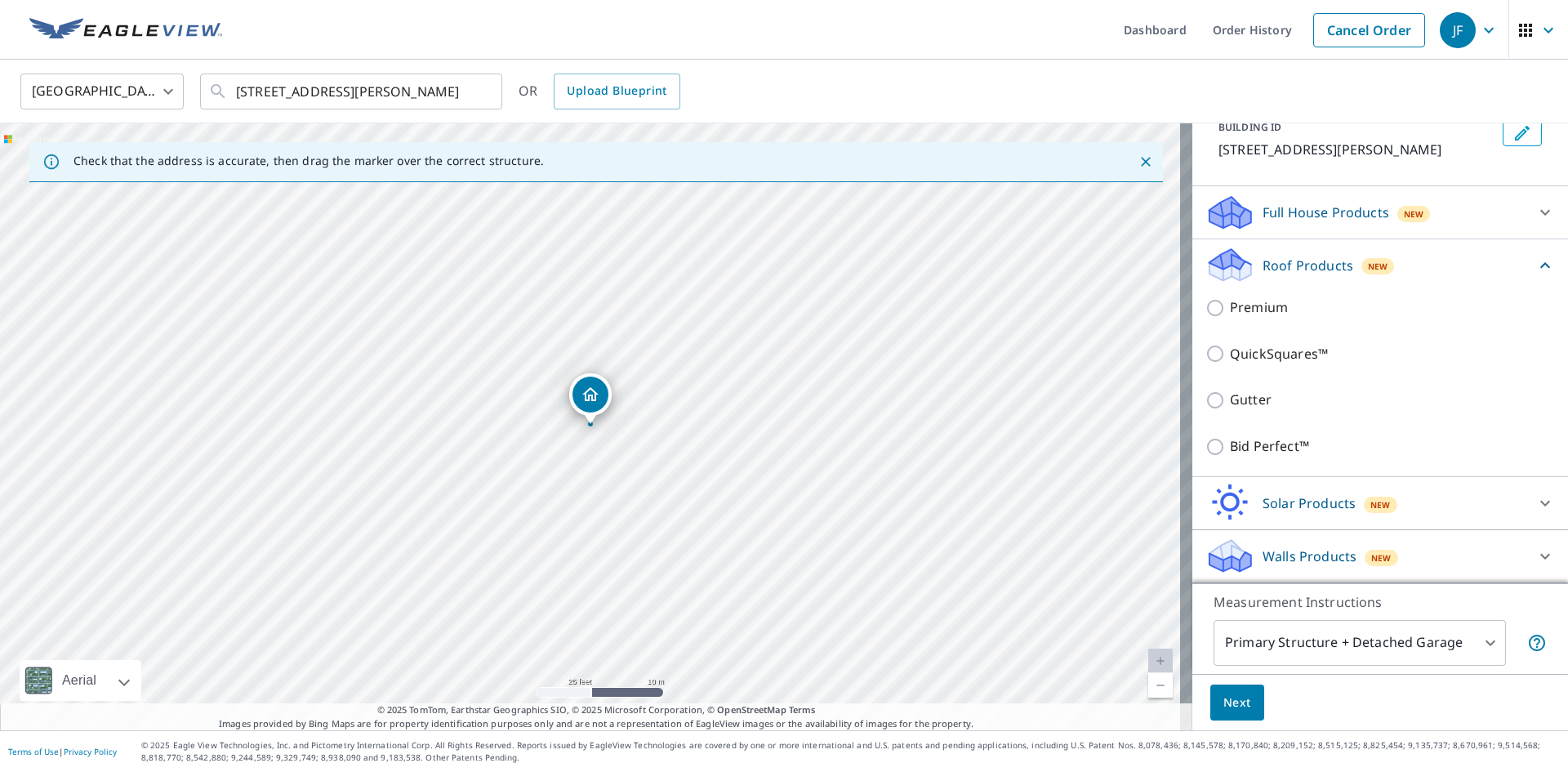
scroll to position [118, 0]
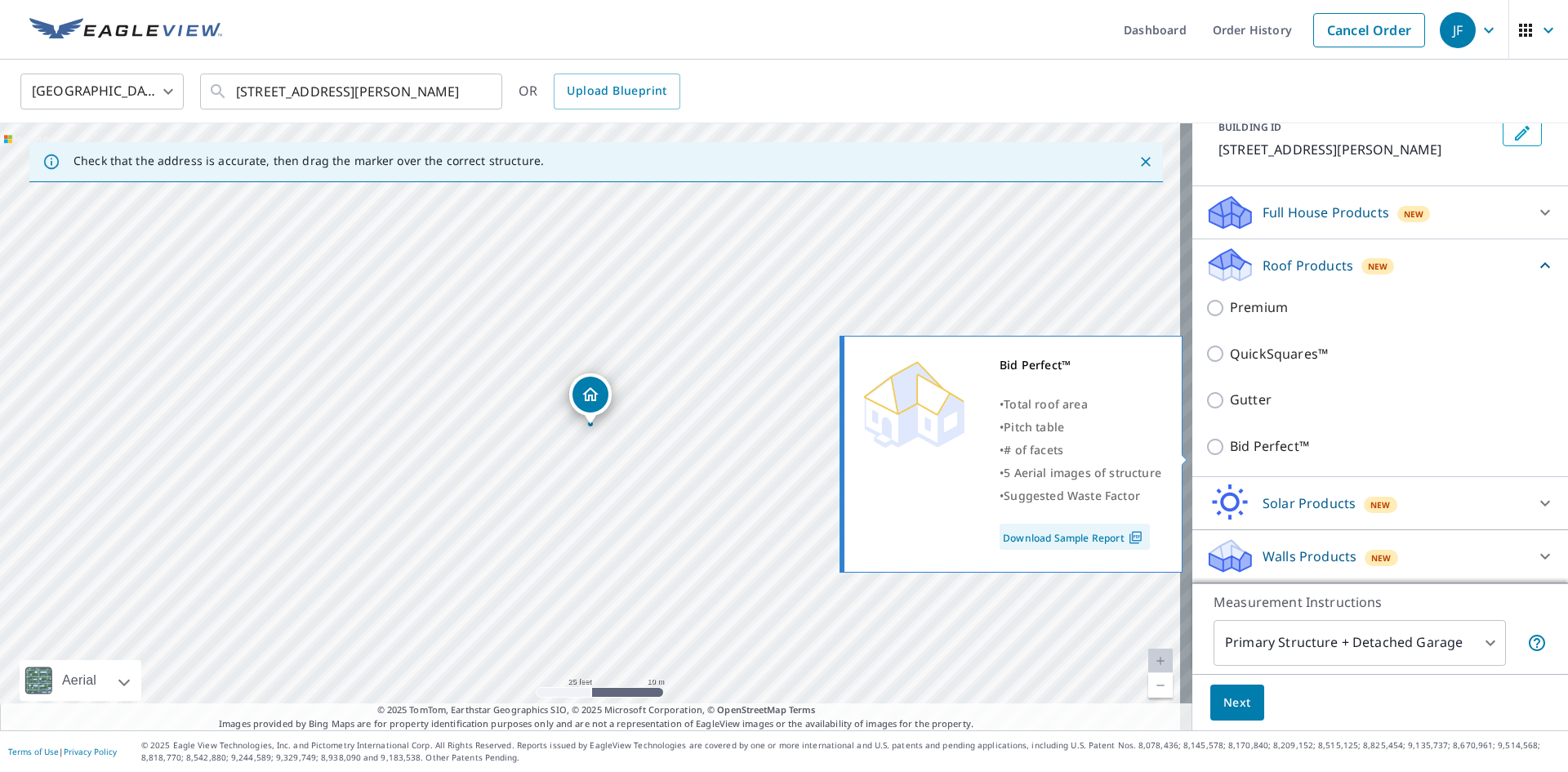
click at [1264, 450] on p "Bid Perfect™" at bounding box center [1269, 446] width 80 height 20
click at [1230, 450] on input "Bid Perfect™" at bounding box center [1217, 447] width 25 height 19
checkbox input "true"
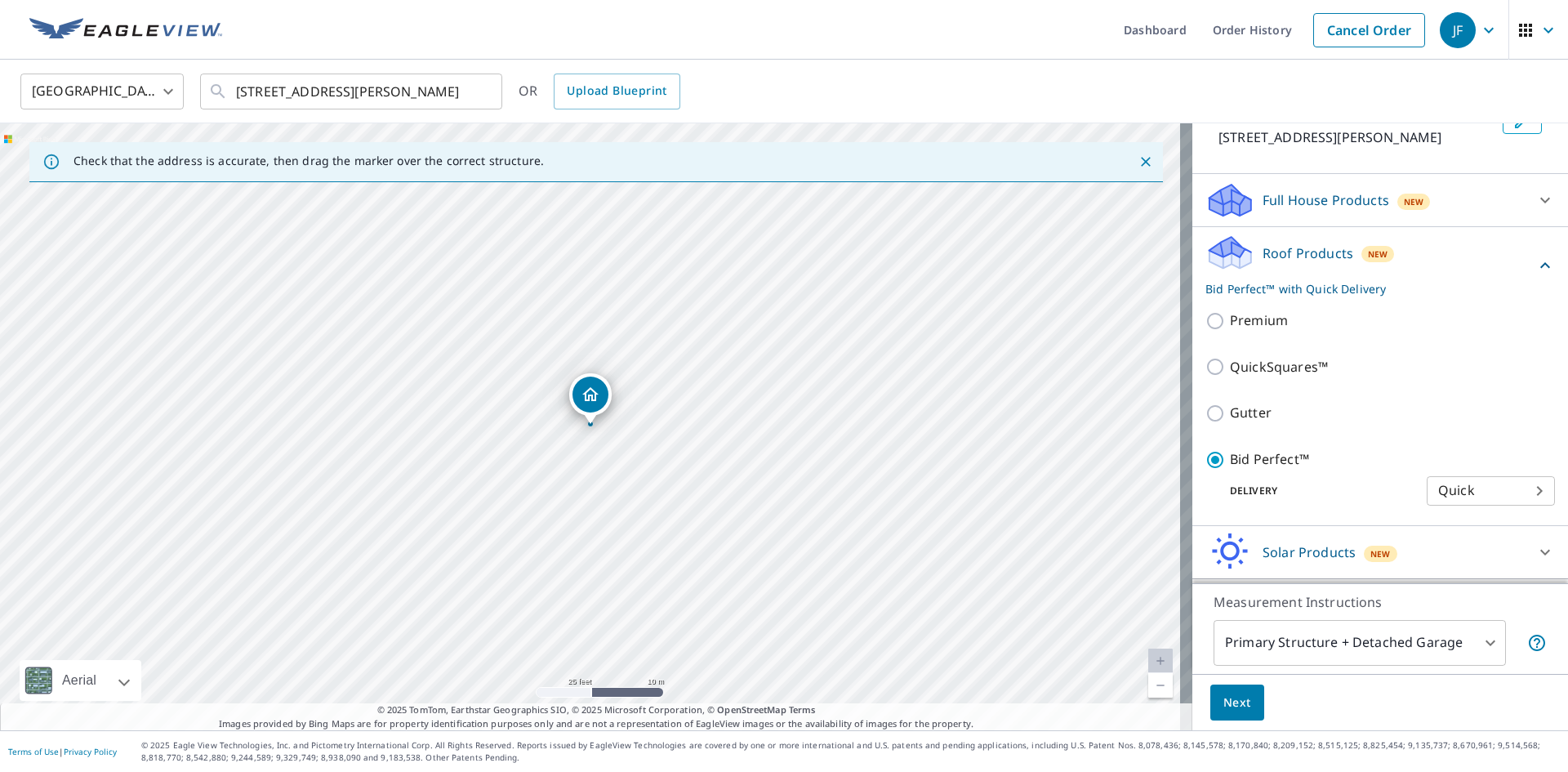
click at [1310, 647] on body "JF JF Dashboard Order History Cancel Order JF [GEOGRAPHIC_DATA] [GEOGRAPHIC_DAT…" at bounding box center [784, 386] width 1568 height 772
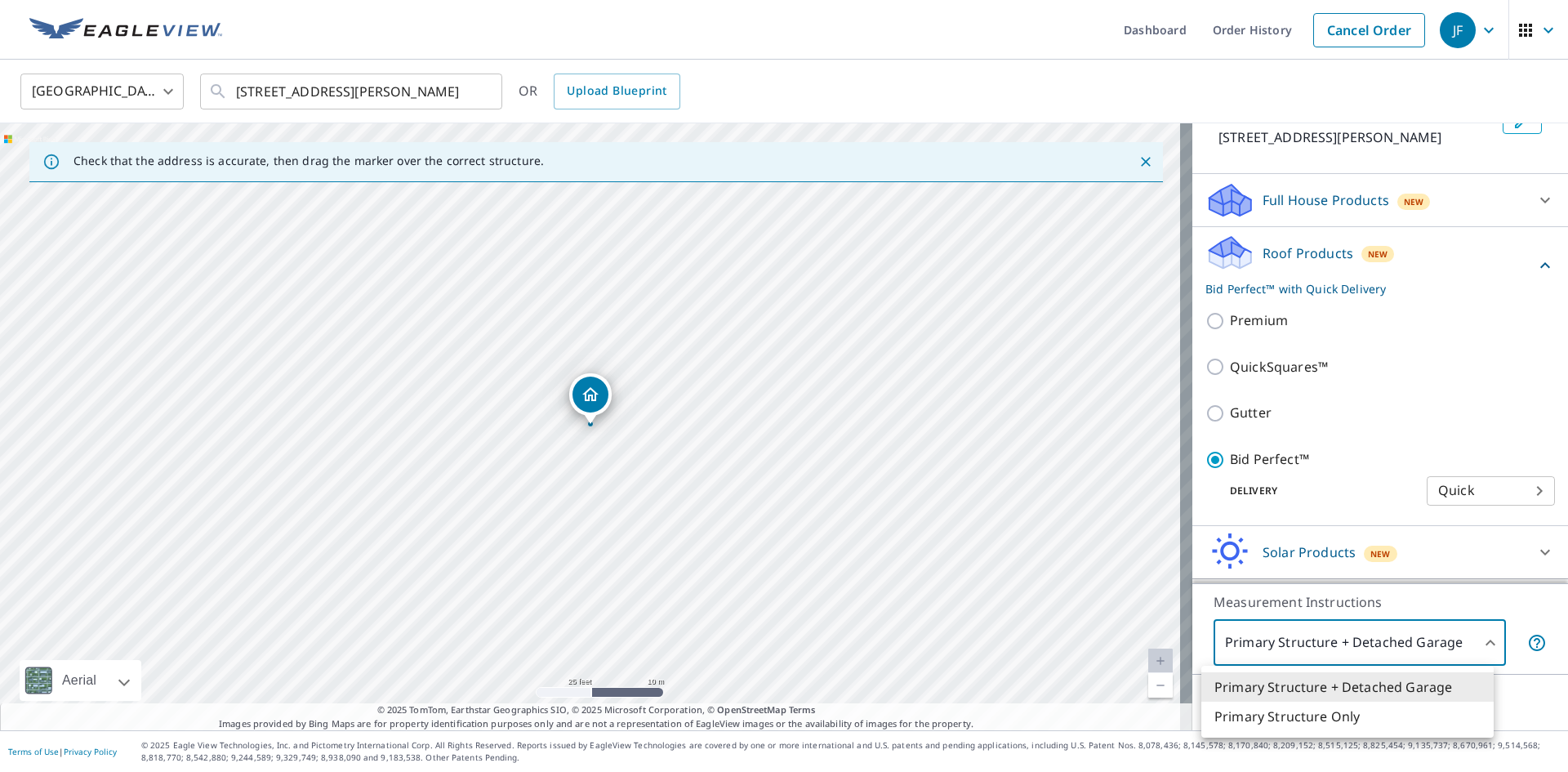
click at [1266, 718] on li "Primary Structure Only" at bounding box center [1347, 715] width 292 height 29
type input "2"
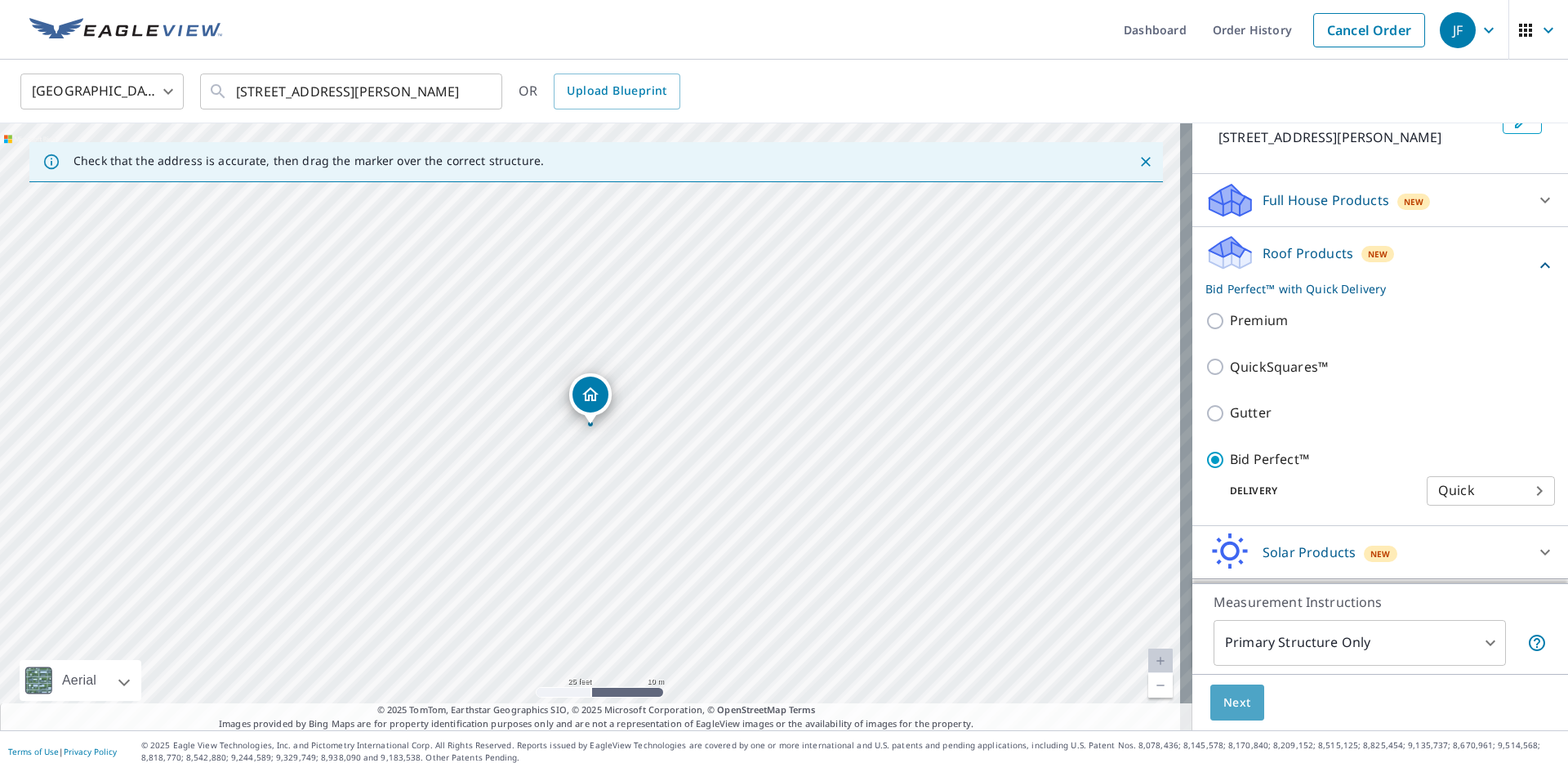
click at [1242, 700] on button "Next" at bounding box center [1237, 703] width 54 height 37
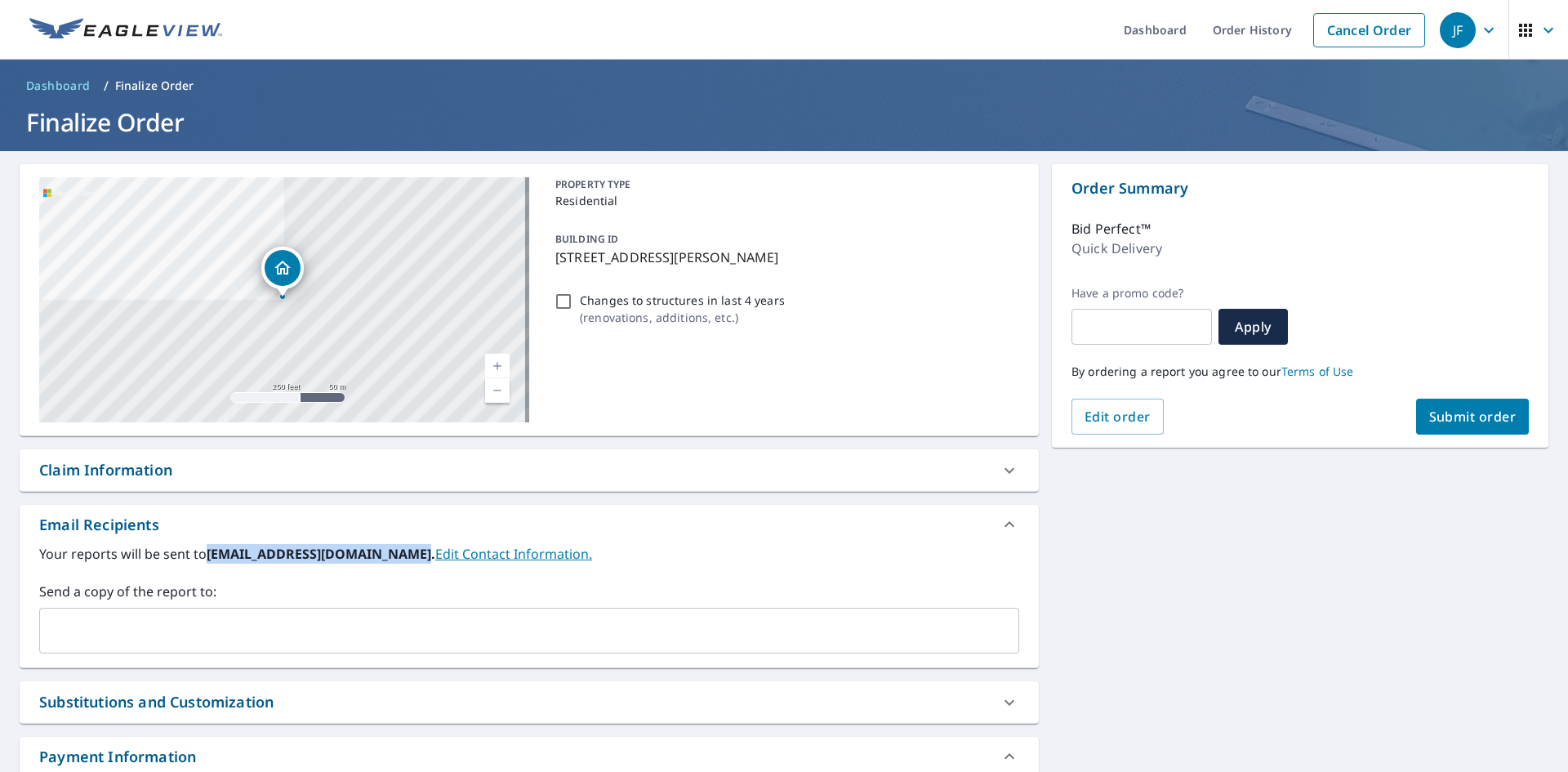
drag, startPoint x: 208, startPoint y: 553, endPoint x: 404, endPoint y: 557, distance: 196.0
click at [404, 557] on b "[EMAIL_ADDRESS][DOMAIN_NAME]." at bounding box center [321, 554] width 229 height 18
copy b "[EMAIL_ADDRESS][DOMAIN_NAME]"
click at [348, 634] on input "text" at bounding box center [517, 630] width 941 height 31
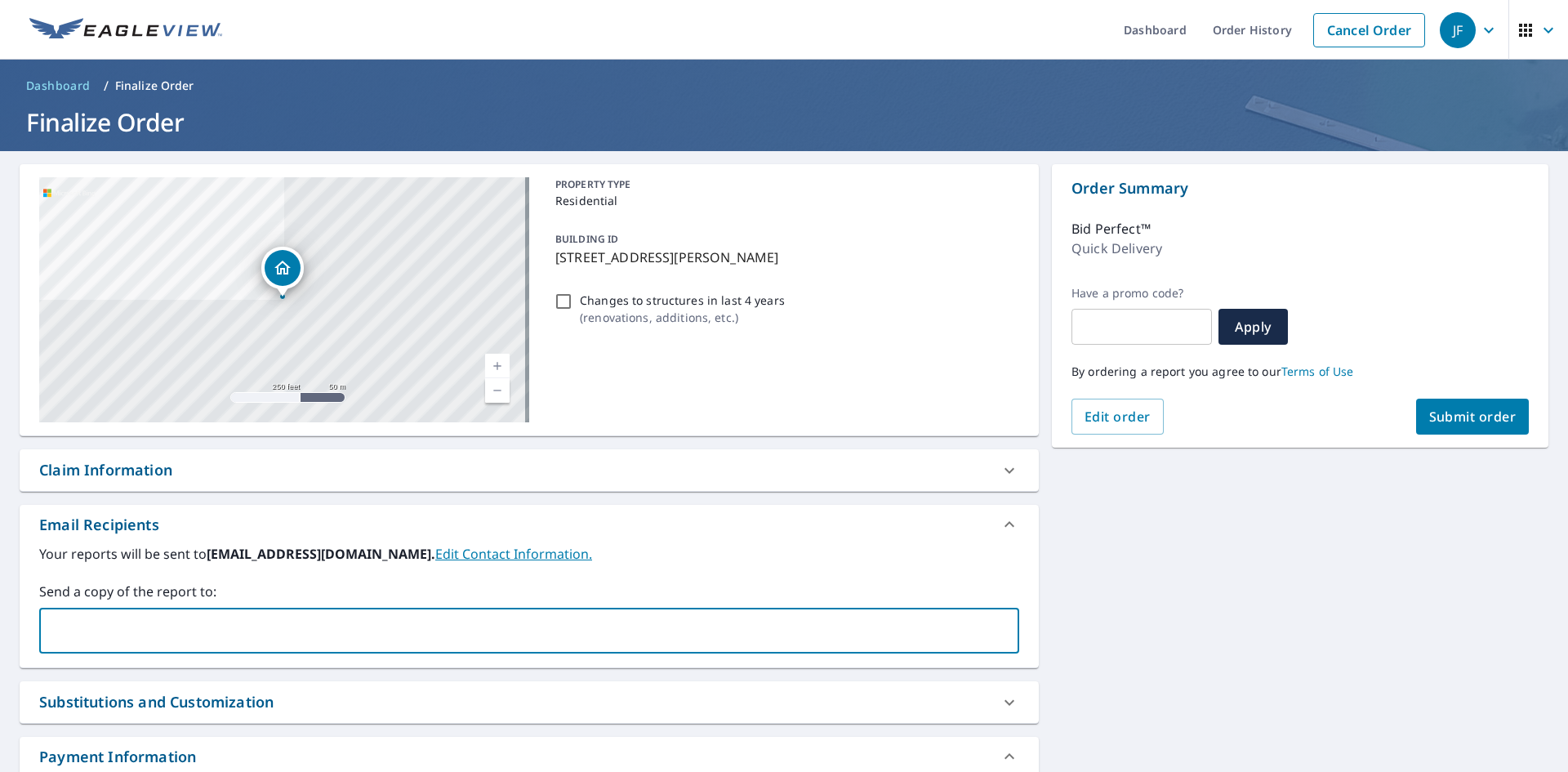
paste input "[EMAIL_ADDRESS][DOMAIN_NAME]"
click at [261, 609] on div "[EMAIL_ADDRESS][DOMAIN_NAME] ​" at bounding box center [528, 631] width 980 height 46
type input "[EMAIL_ADDRESS][DOMAIN_NAME]"
click at [340, 585] on label "Send a copy of the report to:" at bounding box center [528, 591] width 980 height 19
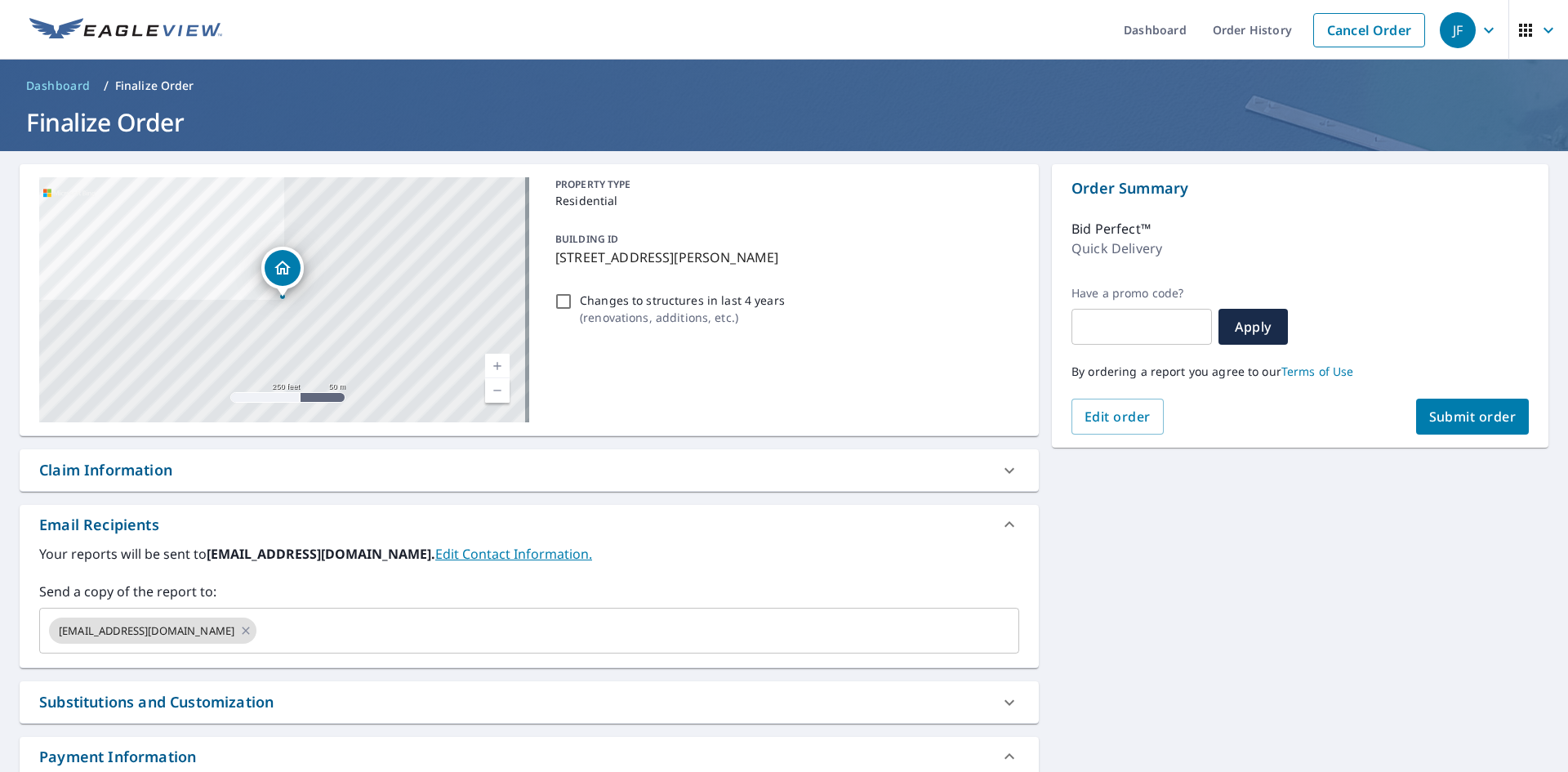
click at [1443, 423] on span "Submit order" at bounding box center [1473, 416] width 87 height 18
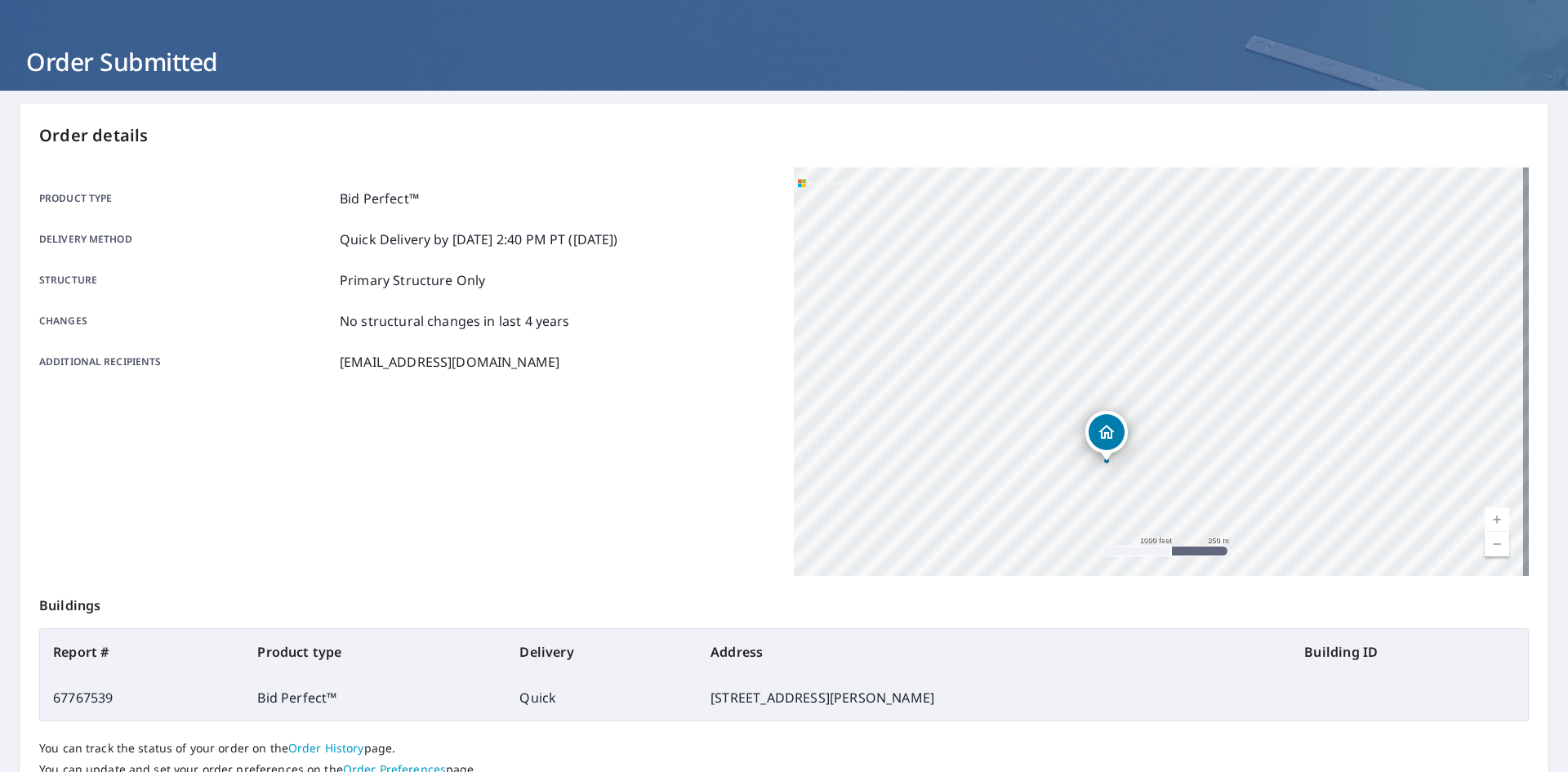
scroll to position [163, 0]
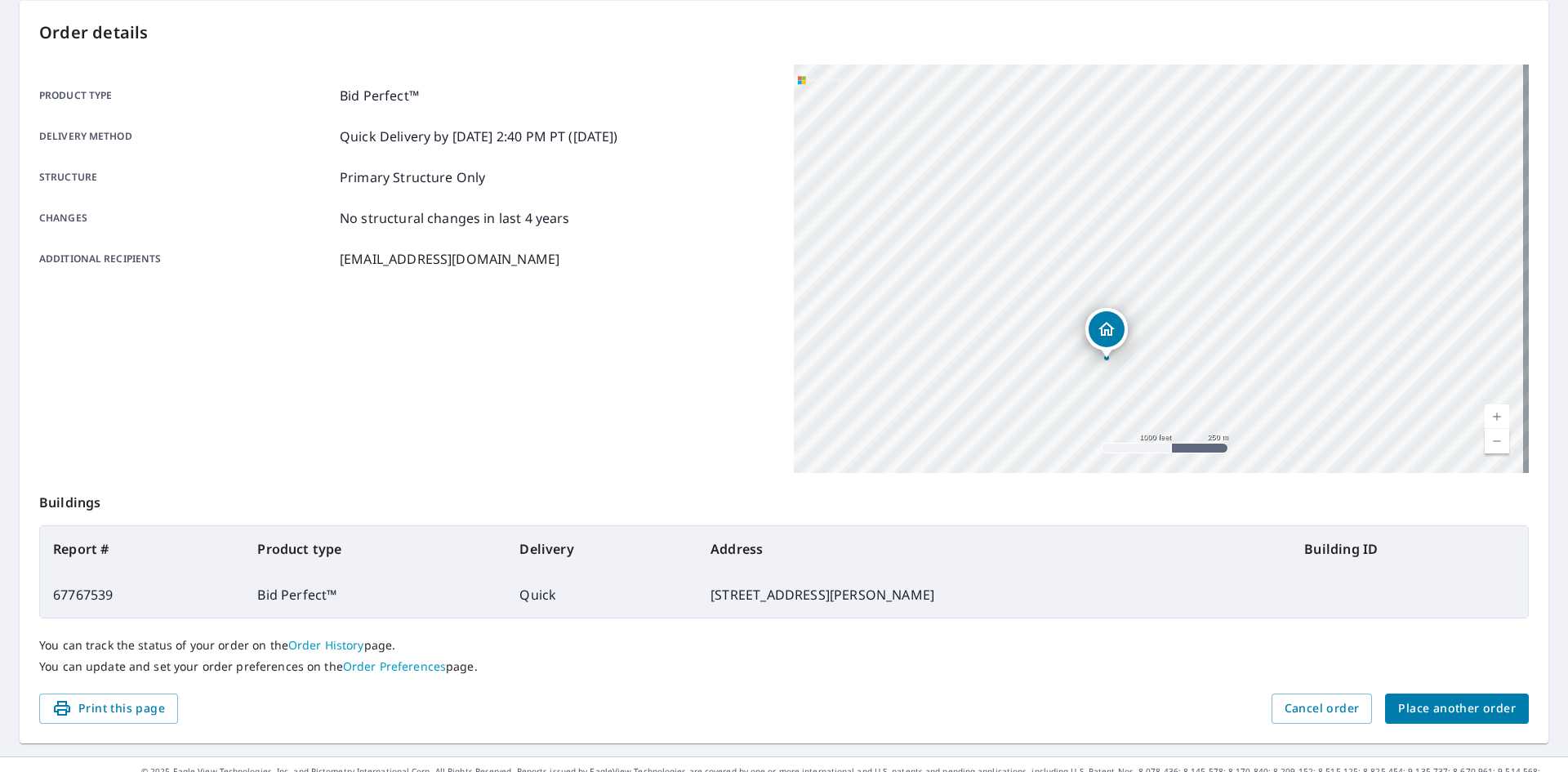
click at [1465, 702] on span "Place another order" at bounding box center [1457, 708] width 117 height 20
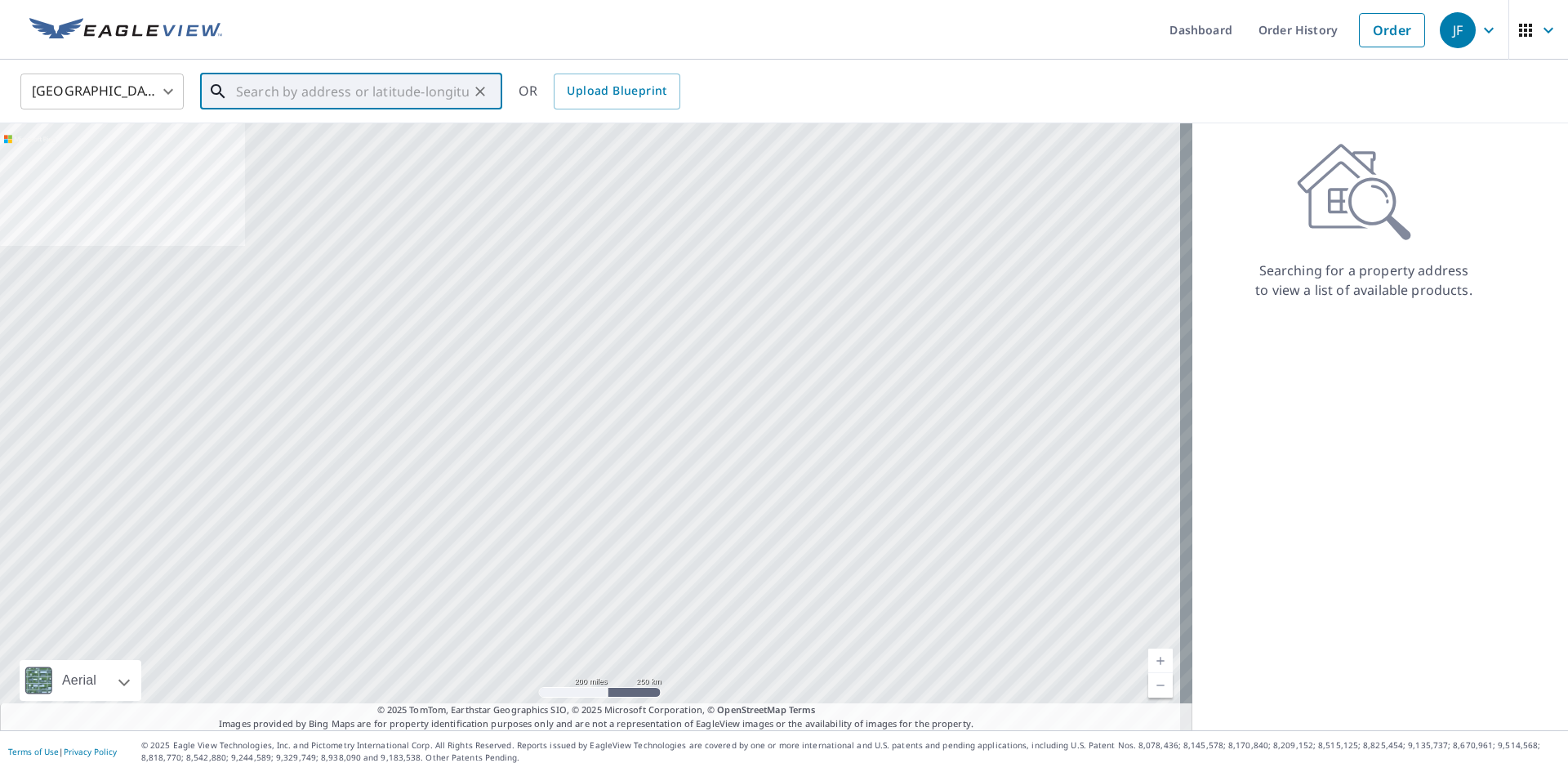
click at [342, 69] on input "text" at bounding box center [352, 92] width 232 height 46
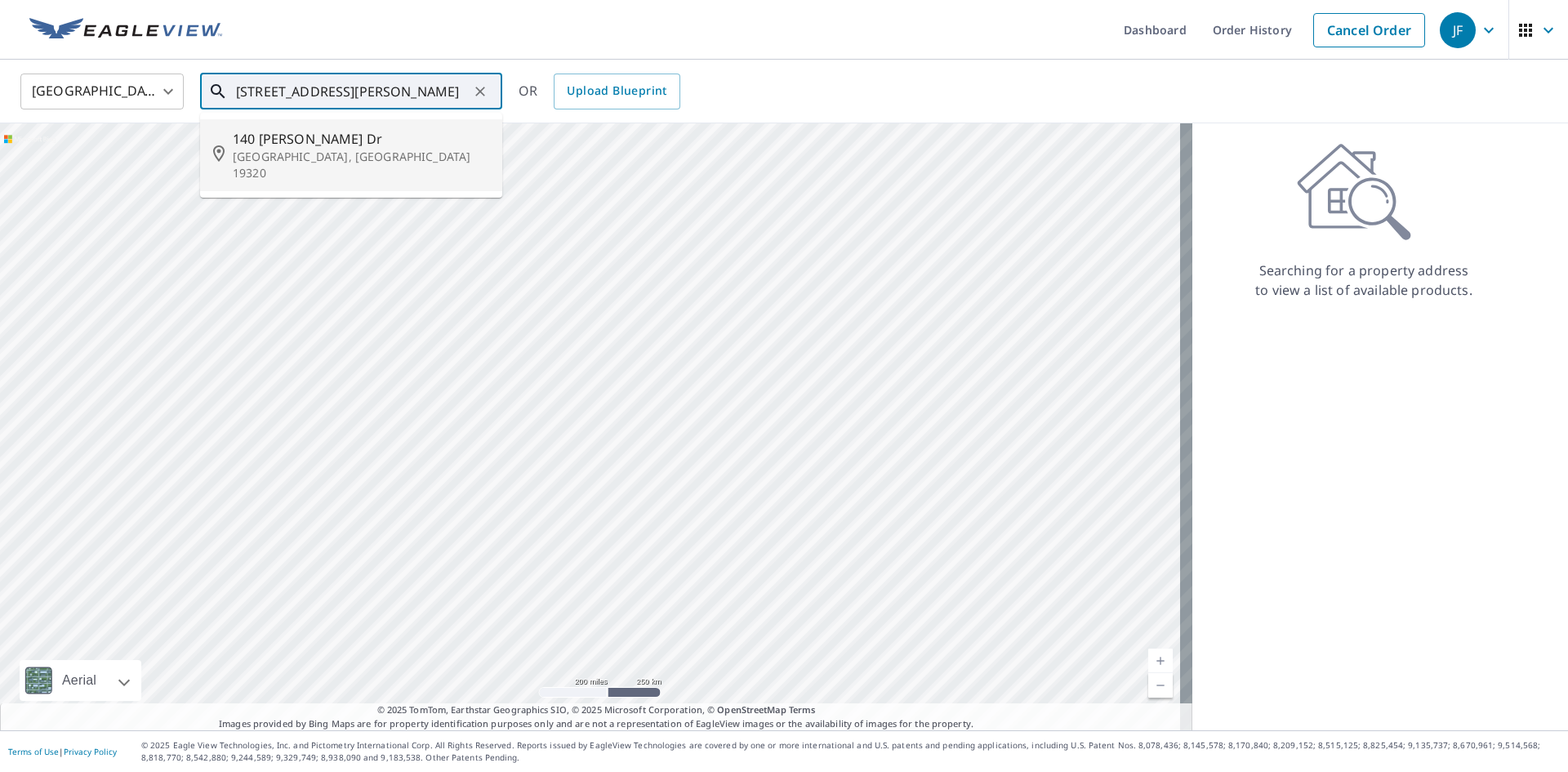
click at [326, 171] on li "[STREET_ADDRESS][PERSON_NAME][PERSON_NAME]" at bounding box center [351, 155] width 302 height 72
type input "[STREET_ADDRESS][PERSON_NAME][PERSON_NAME]"
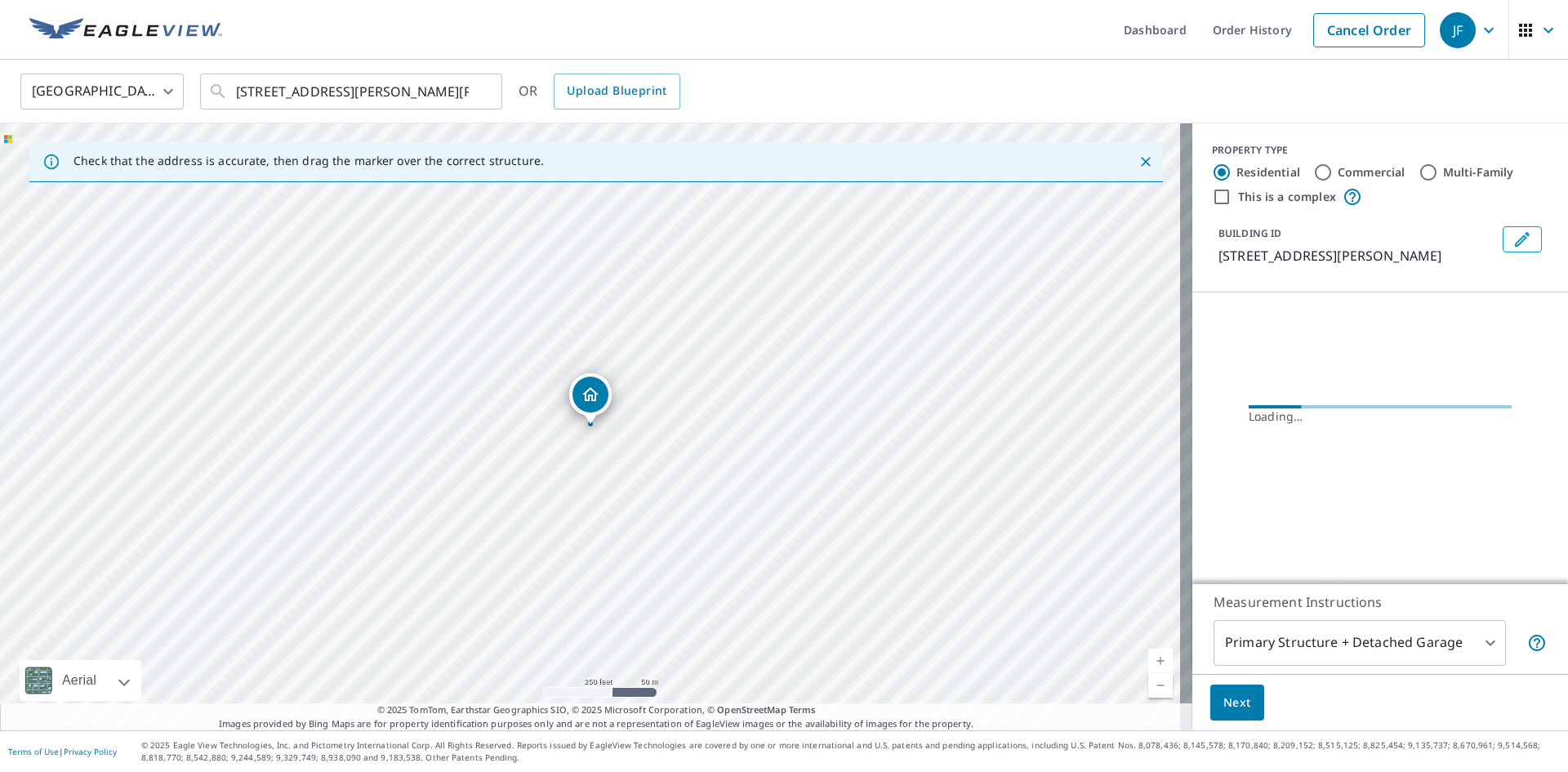
click at [1153, 662] on link "Current Level 17, Zoom In" at bounding box center [1161, 661] width 25 height 25
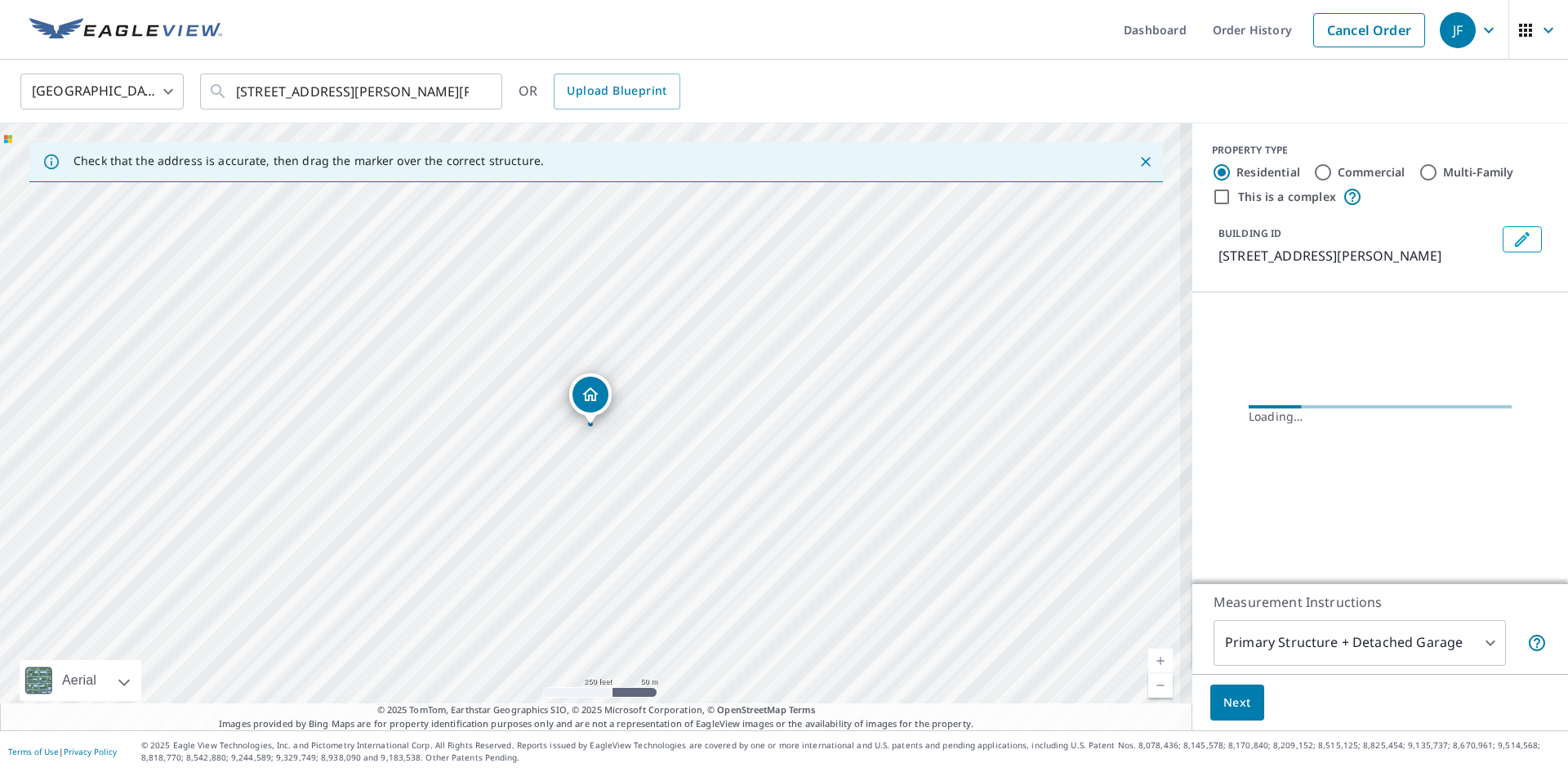
click at [1153, 662] on link "Current Level 17, Zoom In" at bounding box center [1161, 661] width 25 height 25
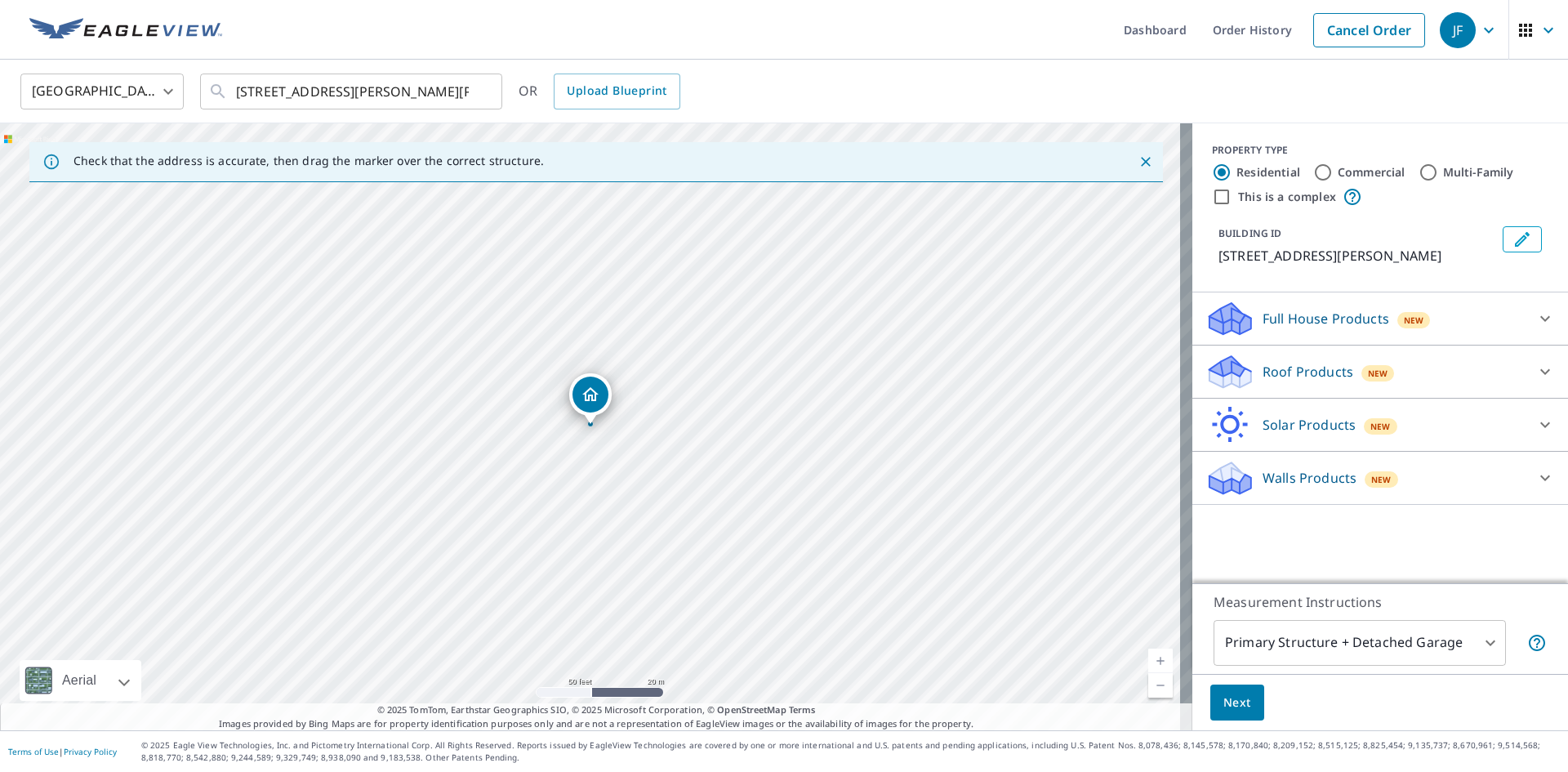
click at [1281, 375] on p "Roof Products" at bounding box center [1307, 372] width 91 height 19
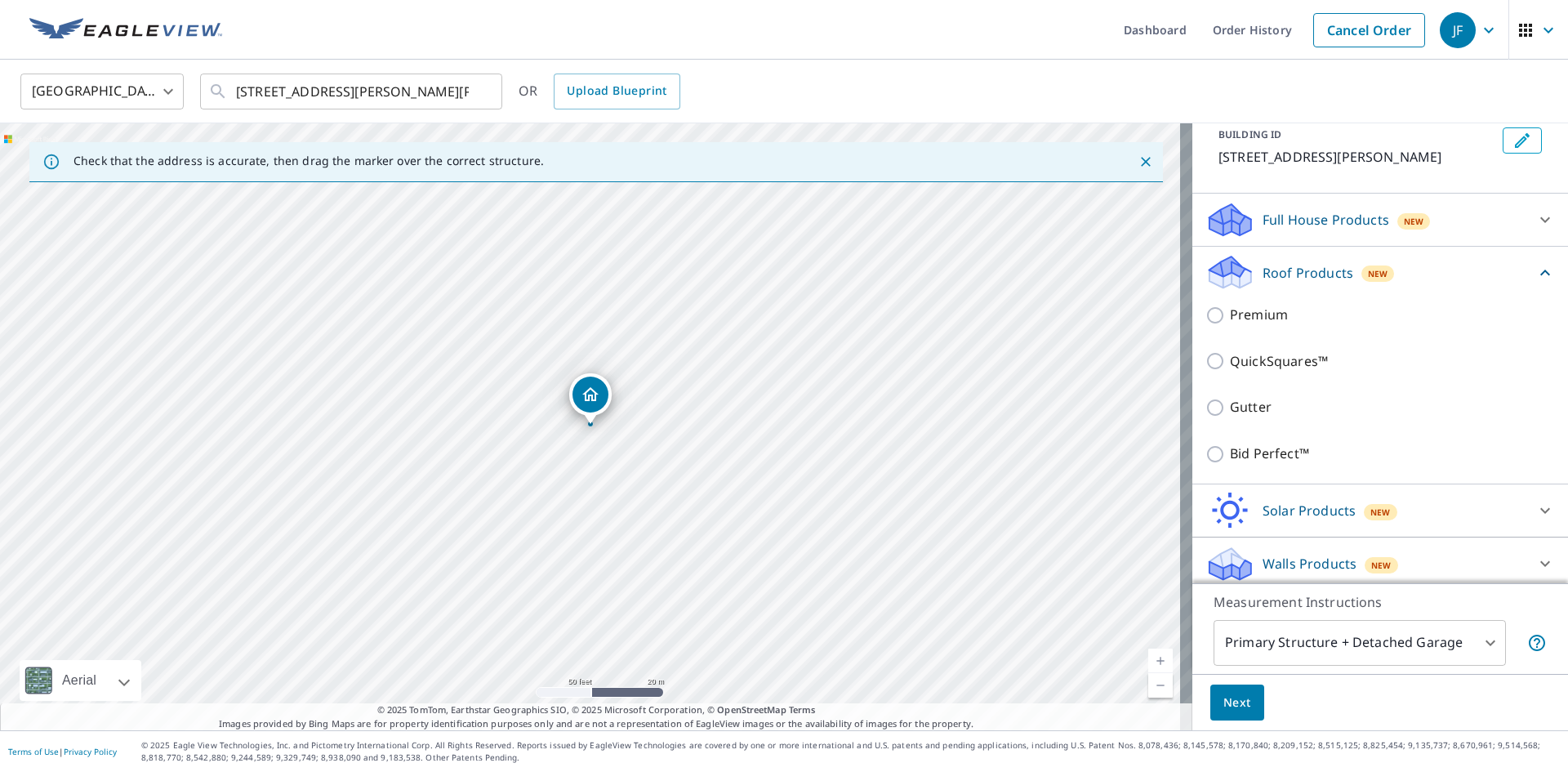
scroll to position [106, 0]
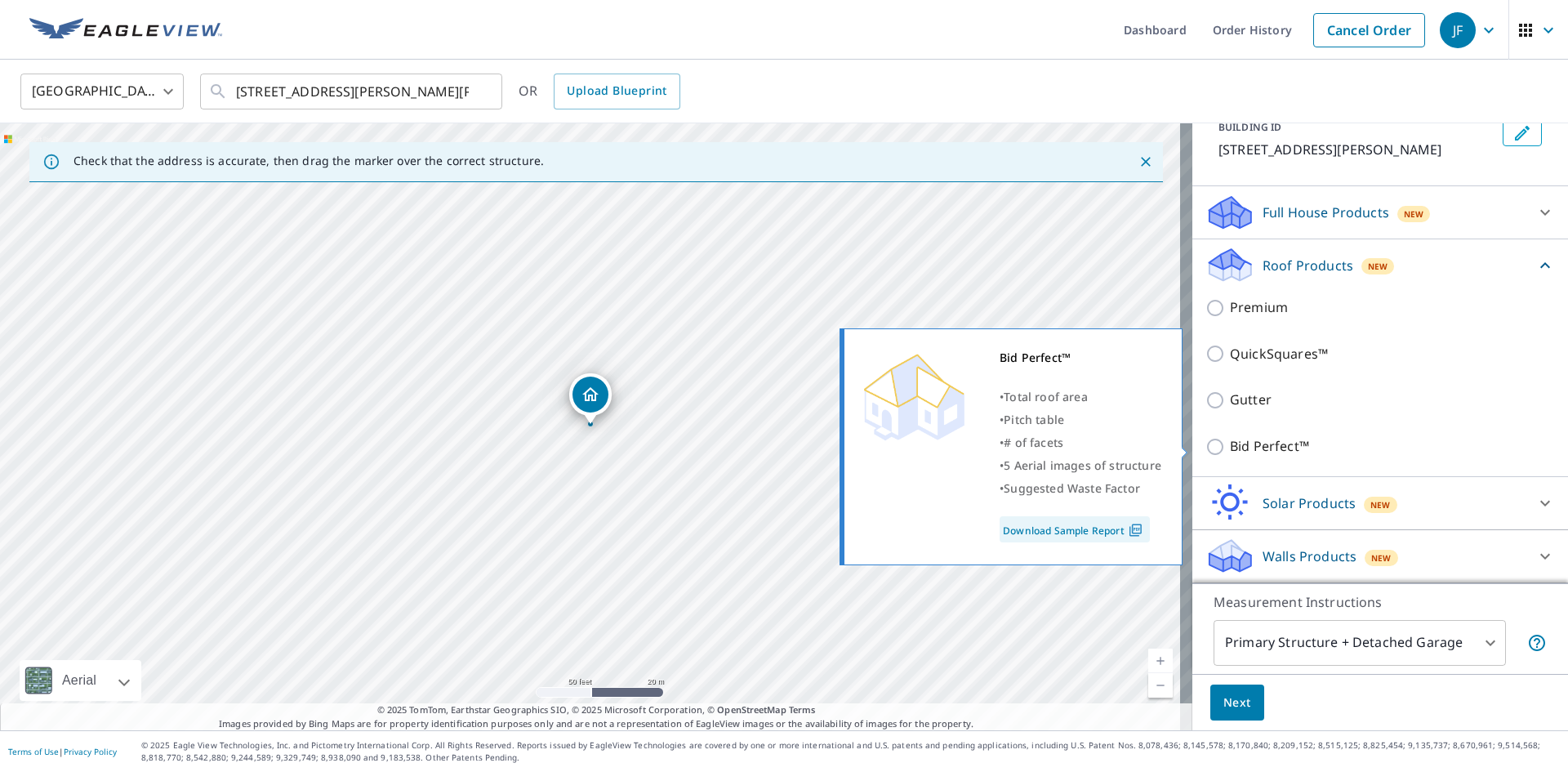
click at [1238, 449] on p "Bid Perfect™" at bounding box center [1269, 446] width 80 height 20
click at [1230, 449] on input "Bid Perfect™" at bounding box center [1217, 447] width 25 height 19
checkbox input "true"
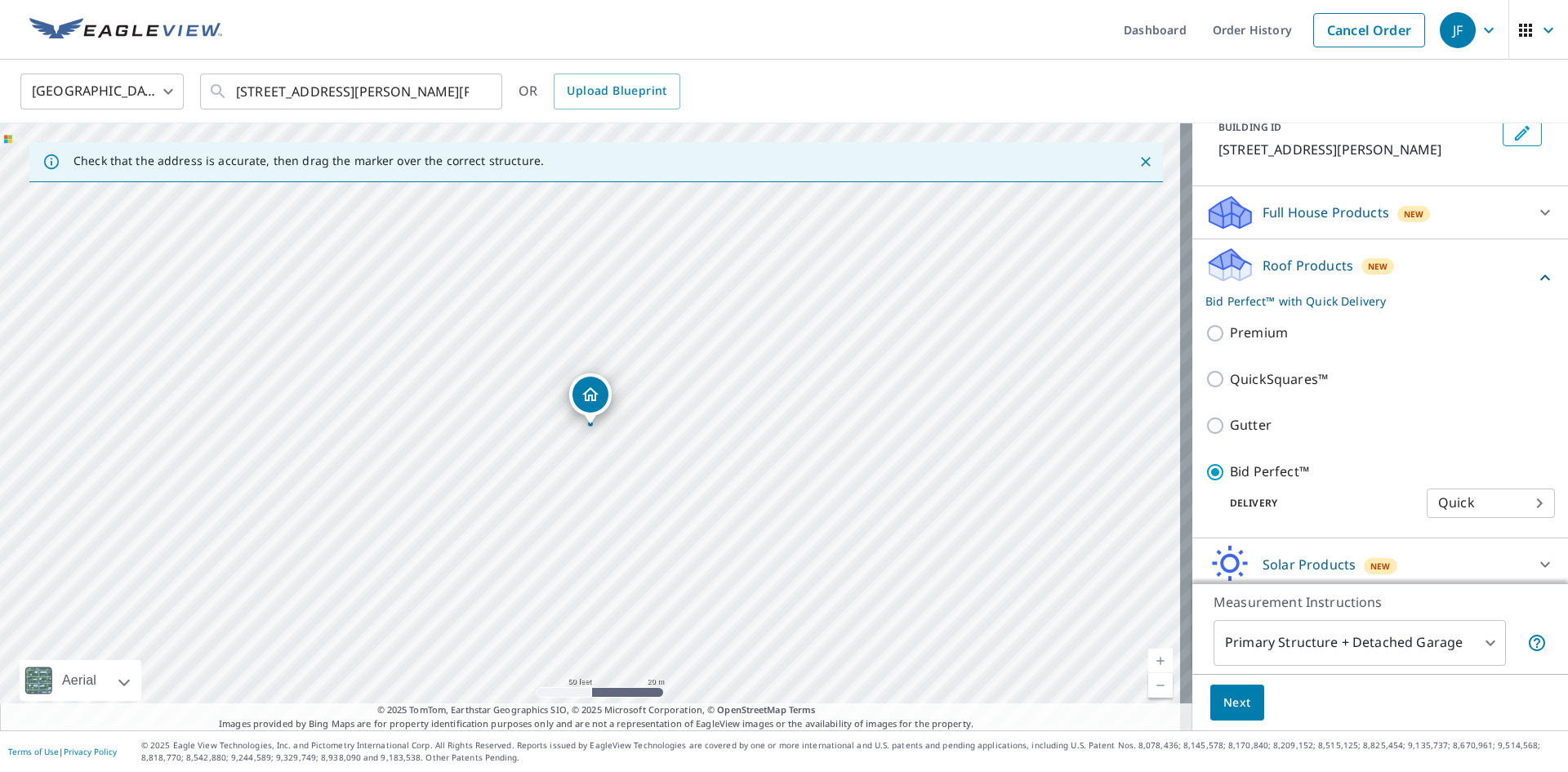
click at [1303, 651] on body "JF JF Dashboard Order History Cancel Order JF [GEOGRAPHIC_DATA] [GEOGRAPHIC_DAT…" at bounding box center [784, 386] width 1568 height 772
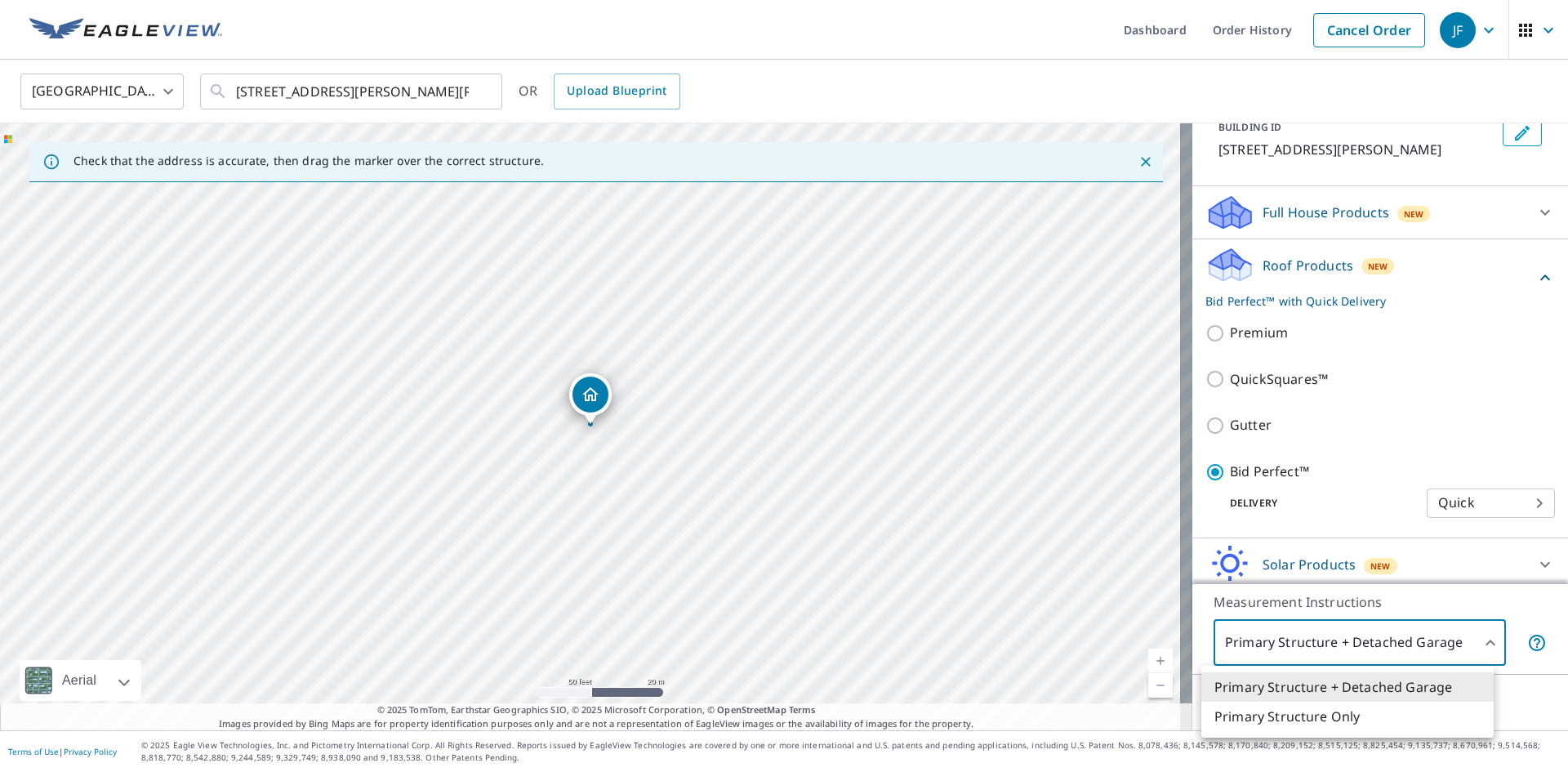
click at [1290, 709] on li "Primary Structure Only" at bounding box center [1347, 715] width 292 height 29
type input "2"
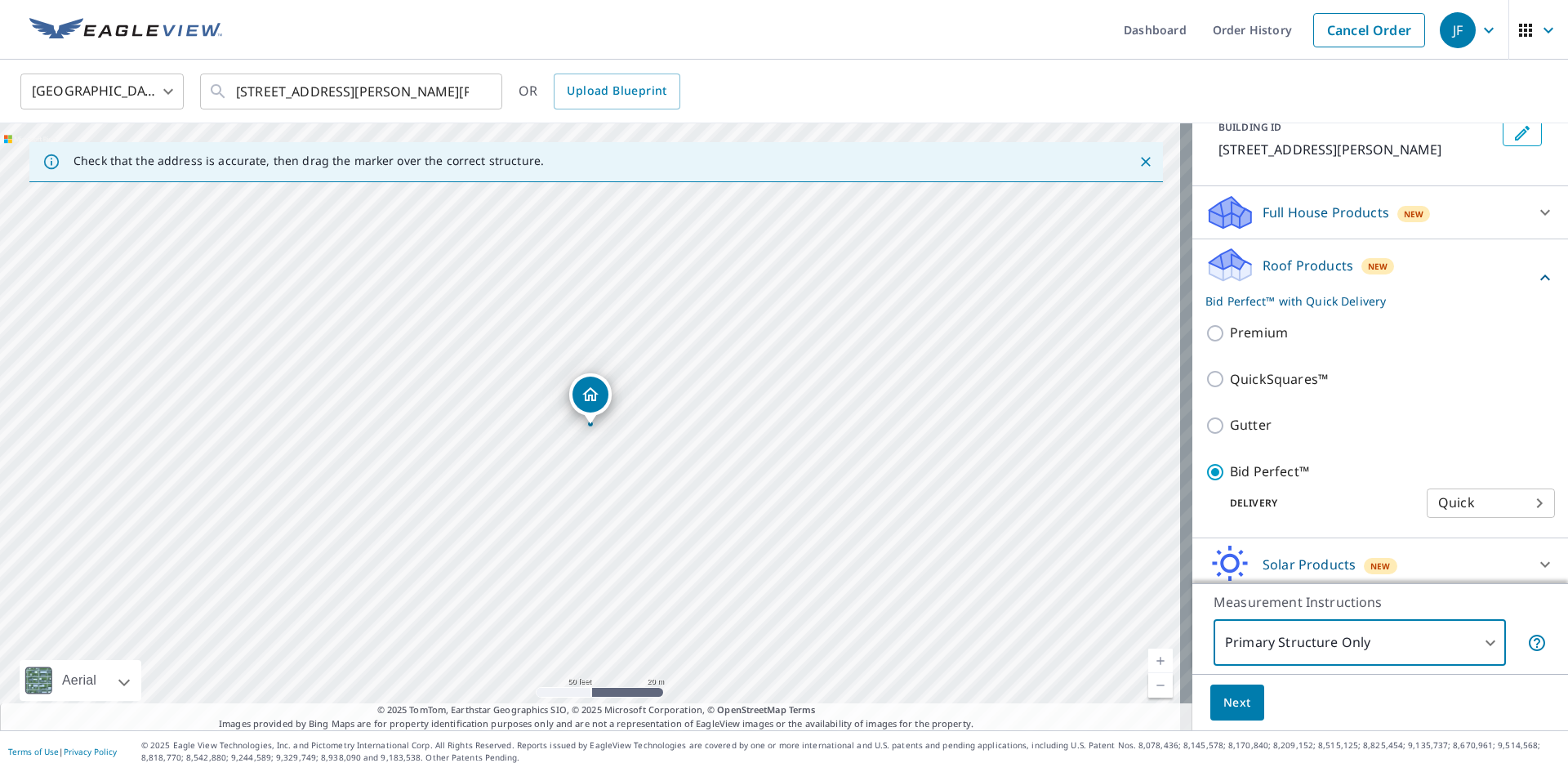
click at [1230, 705] on span "Next" at bounding box center [1237, 702] width 27 height 20
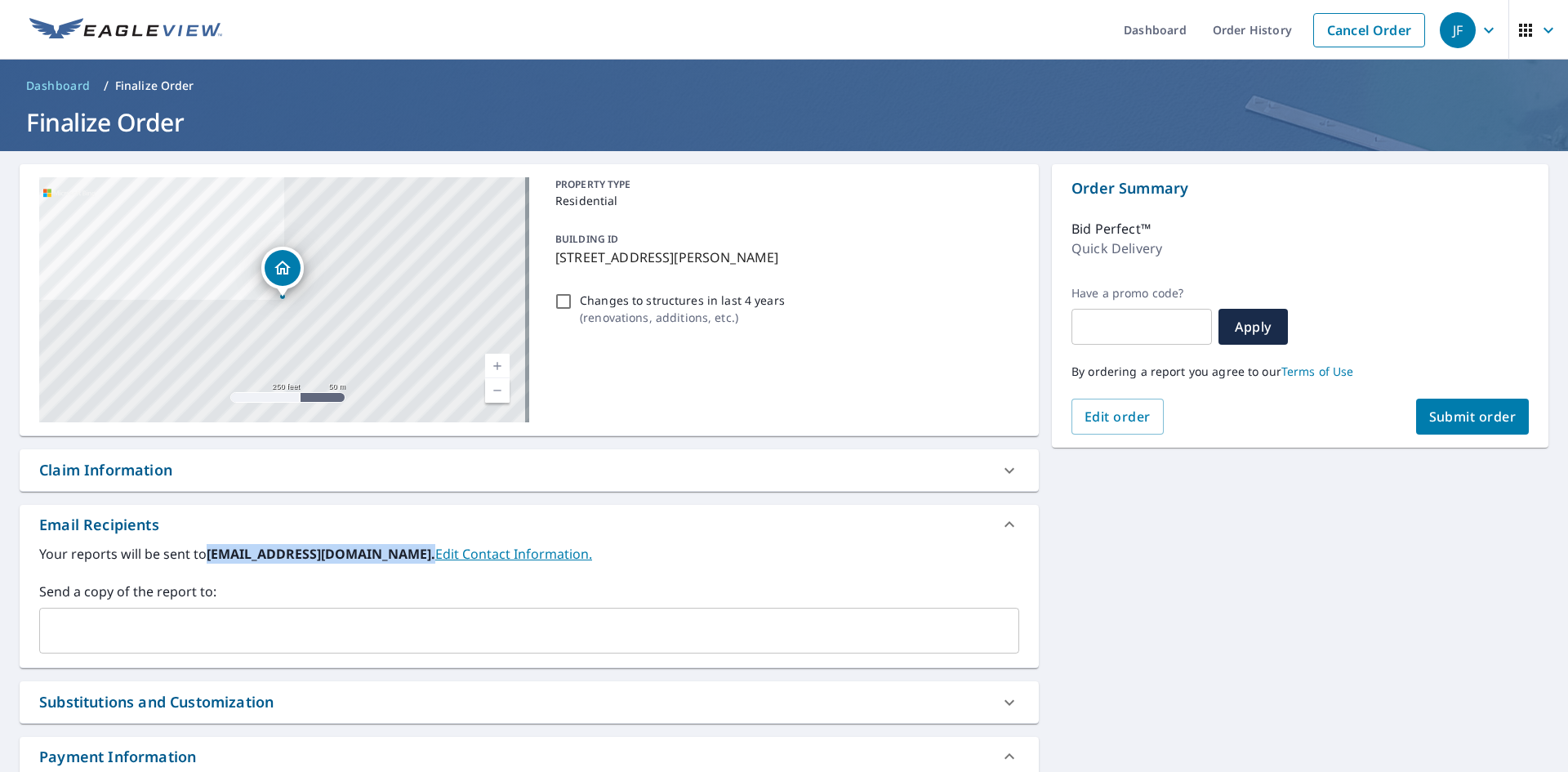
drag, startPoint x: 207, startPoint y: 556, endPoint x: 409, endPoint y: 562, distance: 202.1
click at [409, 562] on b "[EMAIL_ADDRESS][DOMAIN_NAME]." at bounding box center [321, 554] width 229 height 18
copy b "[EMAIL_ADDRESS][DOMAIN_NAME]."
click at [369, 622] on input "text" at bounding box center [517, 630] width 941 height 31
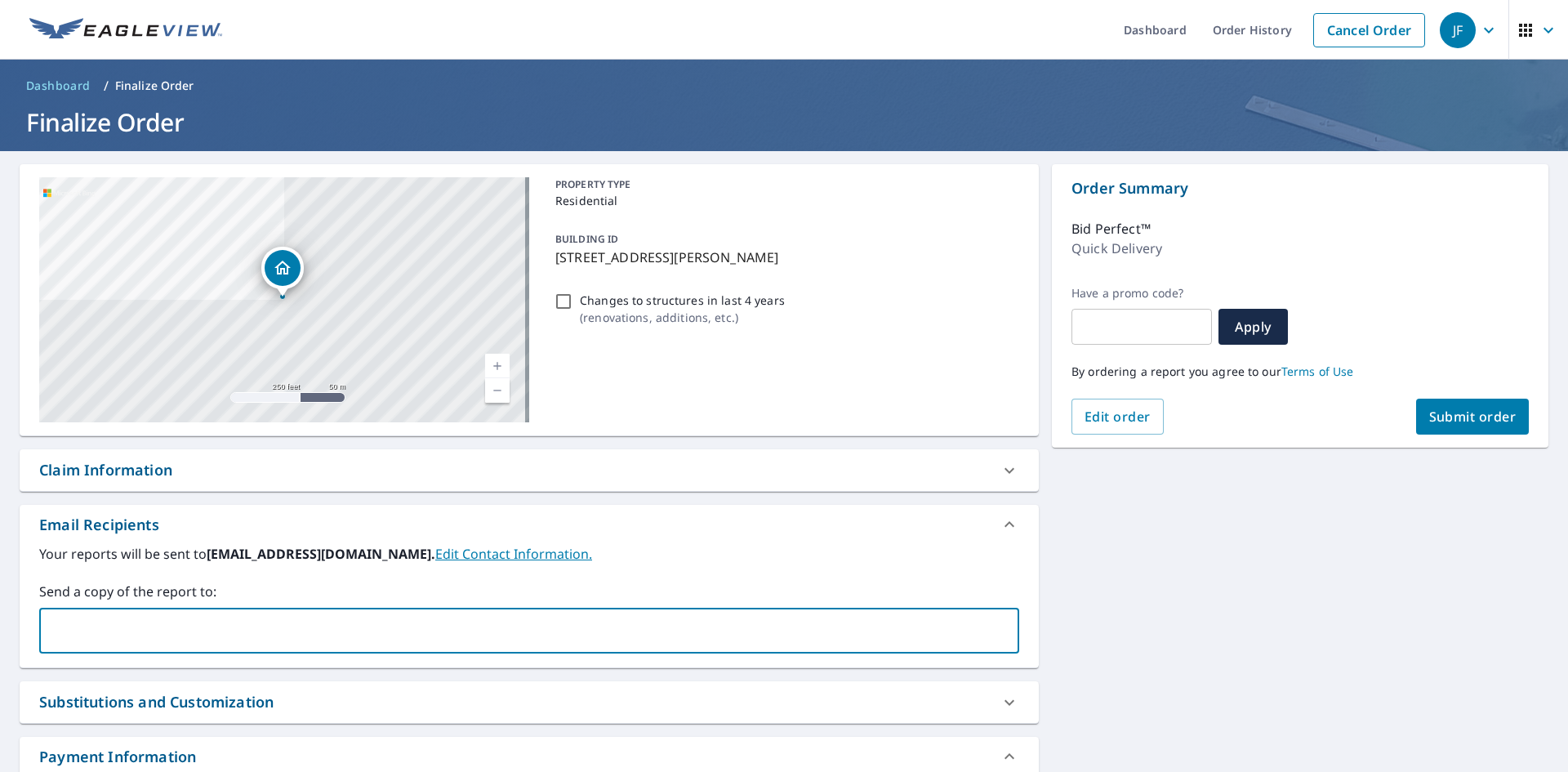
paste input "[EMAIL_ADDRESS][DOMAIN_NAME]."
type input "[EMAIL_ADDRESS][DOMAIN_NAME]"
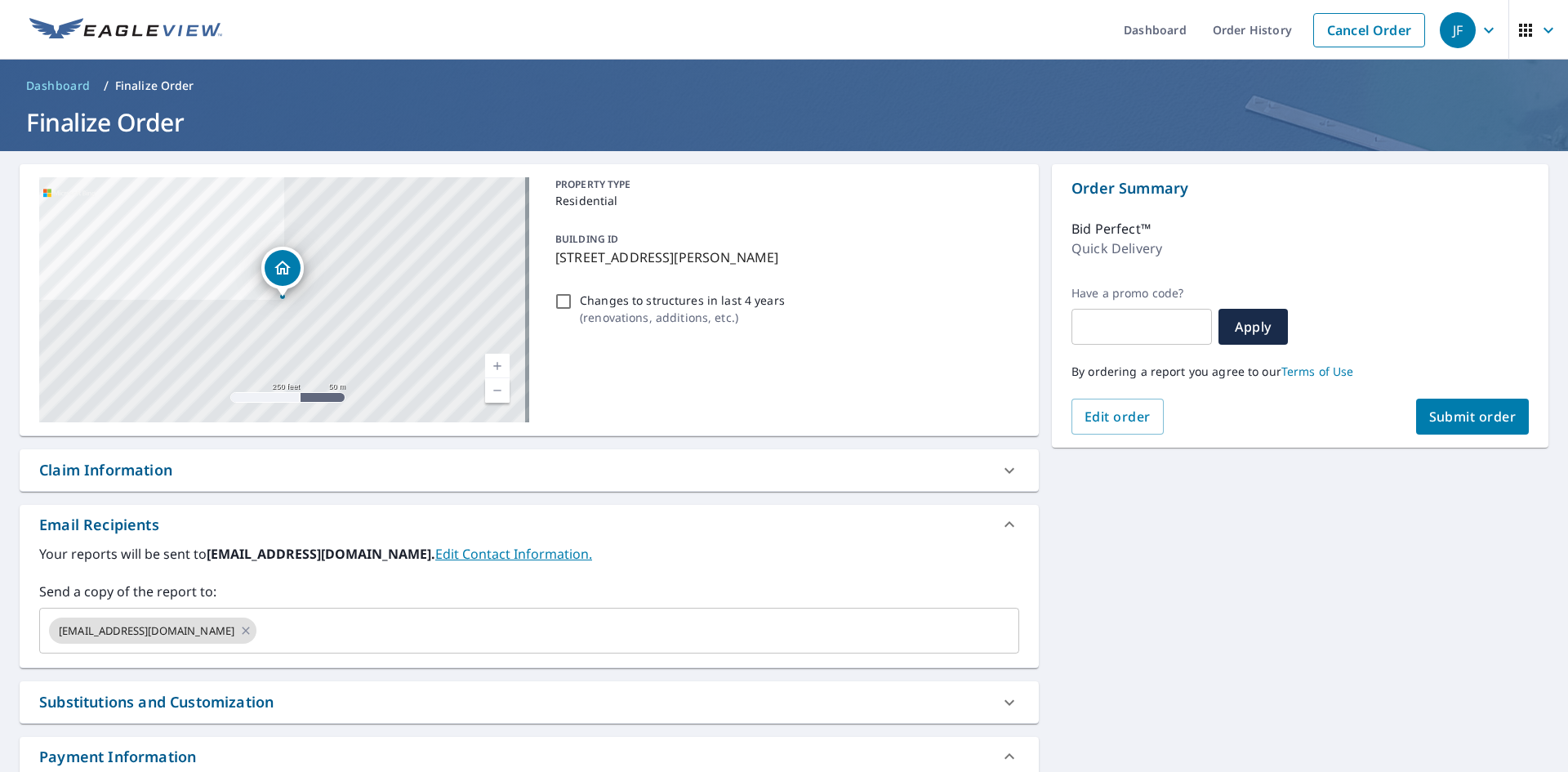
click at [314, 584] on label "Send a copy of the report to:" at bounding box center [528, 591] width 980 height 19
click at [1528, 410] on div "Order Summary Bid Perfect™ Quick Delivery Have a promo code? ​ Apply By orderin…" at bounding box center [1300, 306] width 496 height 284
click at [1482, 412] on span "Submit order" at bounding box center [1473, 416] width 87 height 18
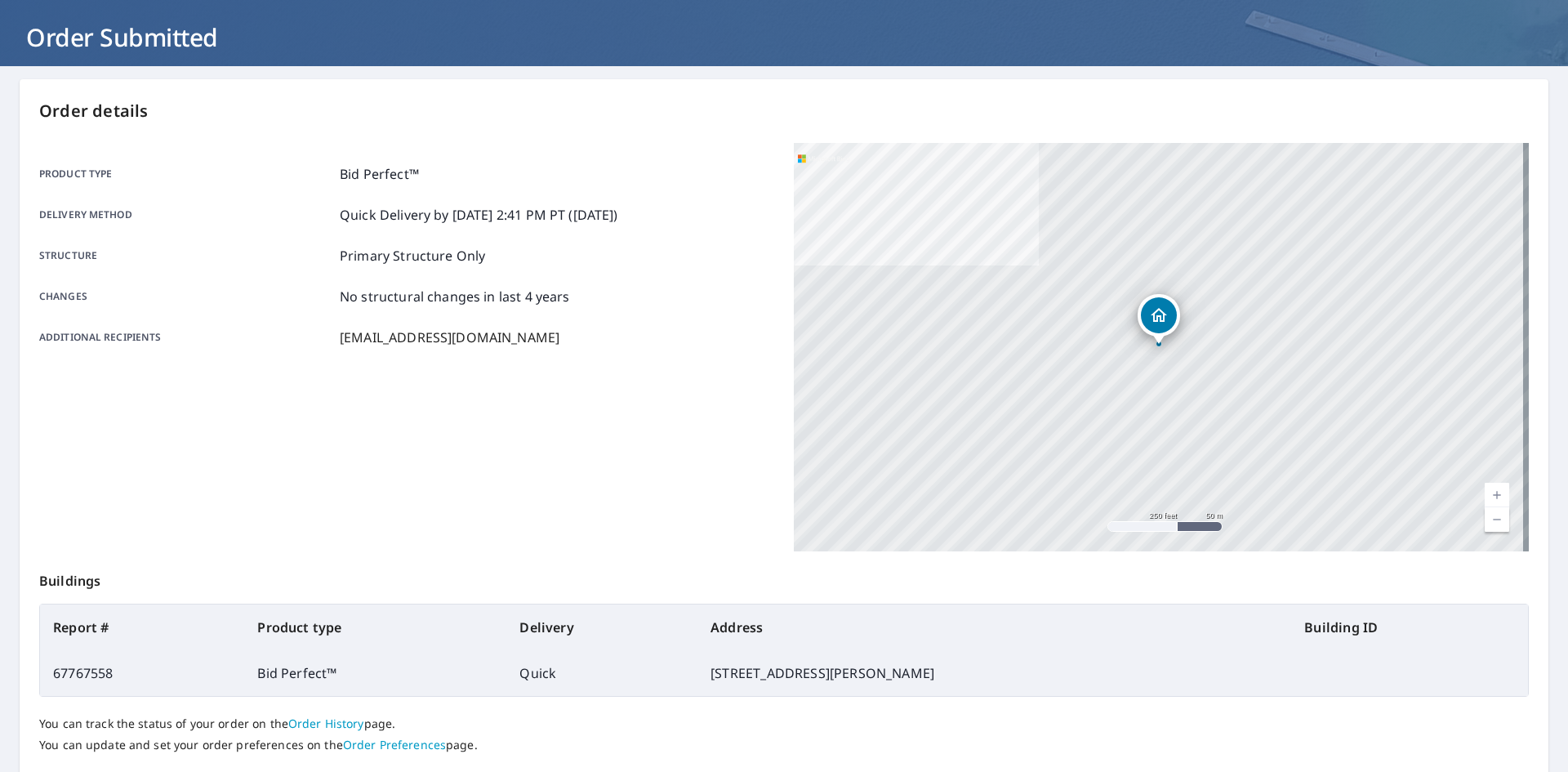
scroll to position [189, 0]
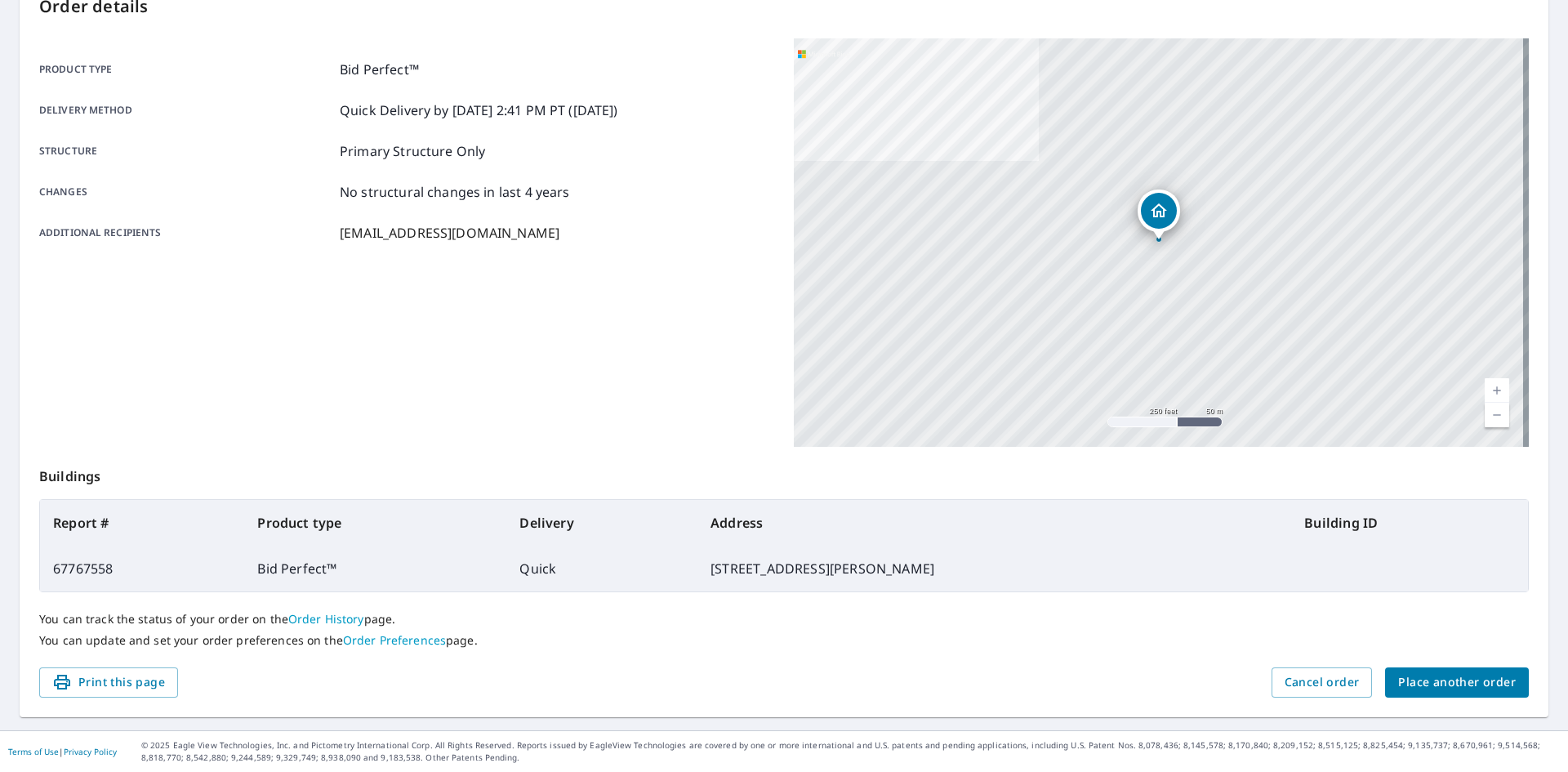
click at [1398, 691] on span "Place another order" at bounding box center [1457, 682] width 117 height 20
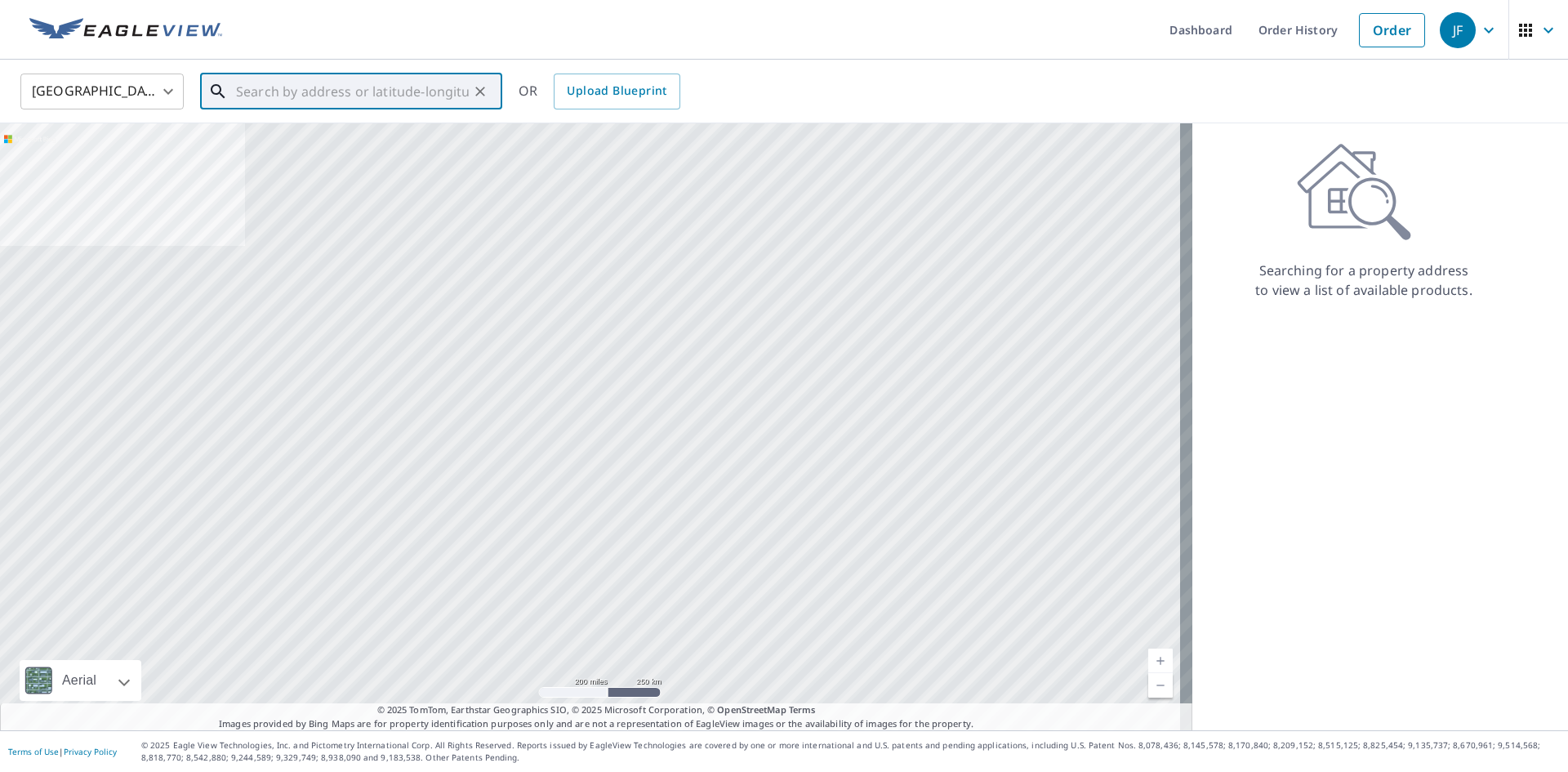
click at [401, 109] on div "​" at bounding box center [351, 91] width 302 height 36
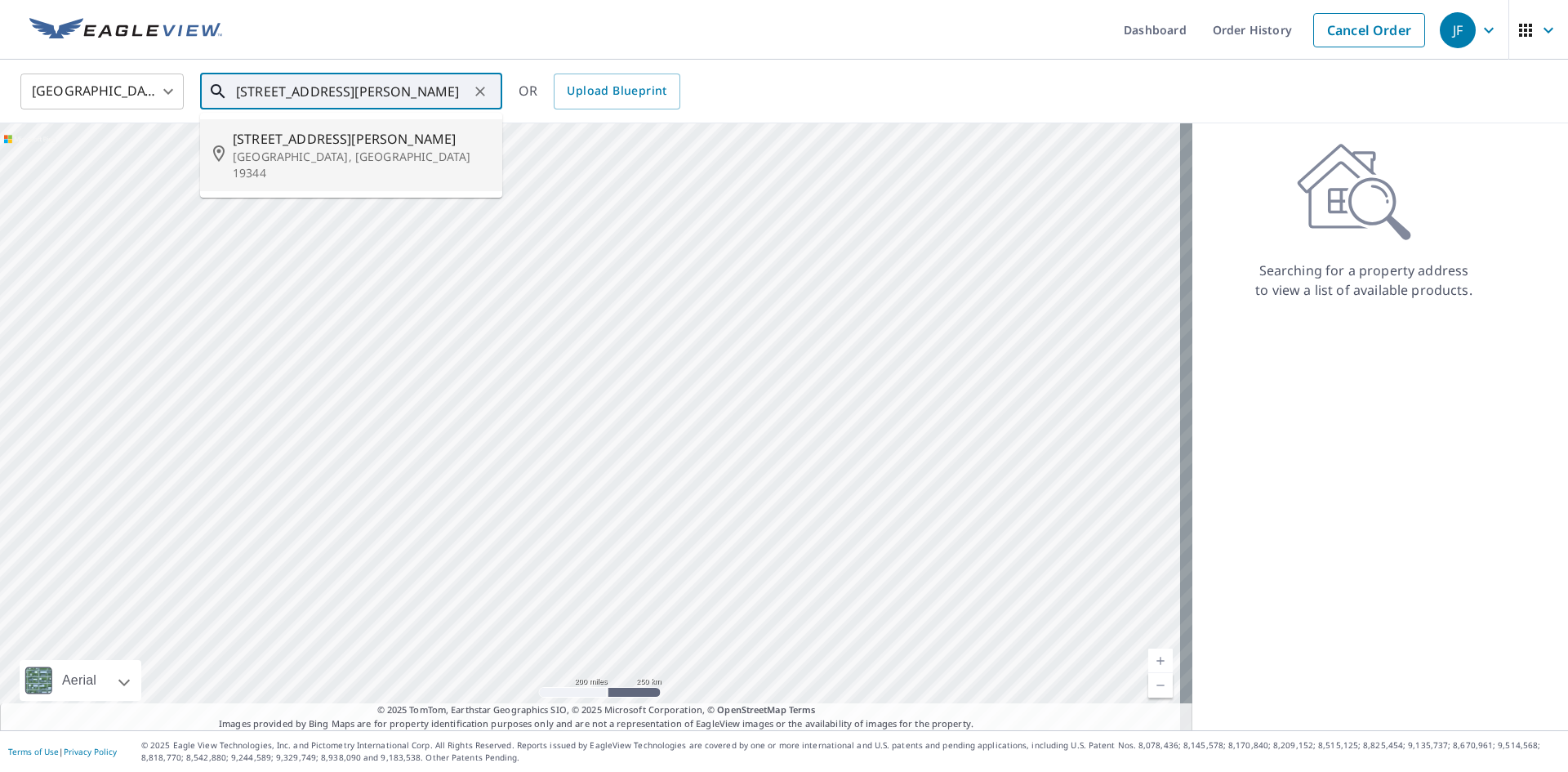
click at [319, 167] on li "[STREET_ADDRESS][PERSON_NAME][PERSON_NAME]" at bounding box center [351, 155] width 302 height 72
type input "[STREET_ADDRESS][PERSON_NAME][PERSON_NAME]"
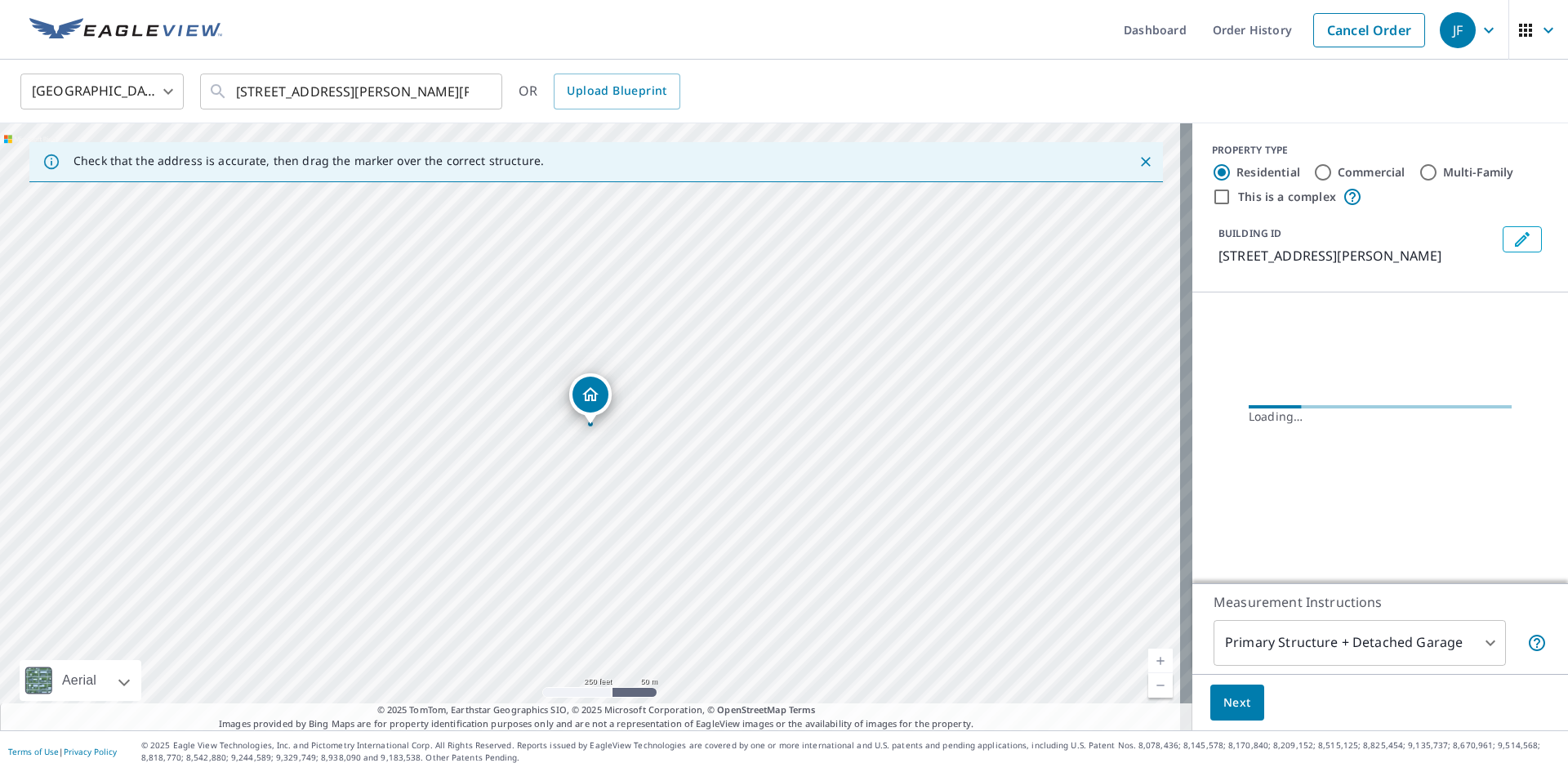
click at [1148, 656] on link "Current Level 17, Zoom In" at bounding box center [1161, 661] width 25 height 25
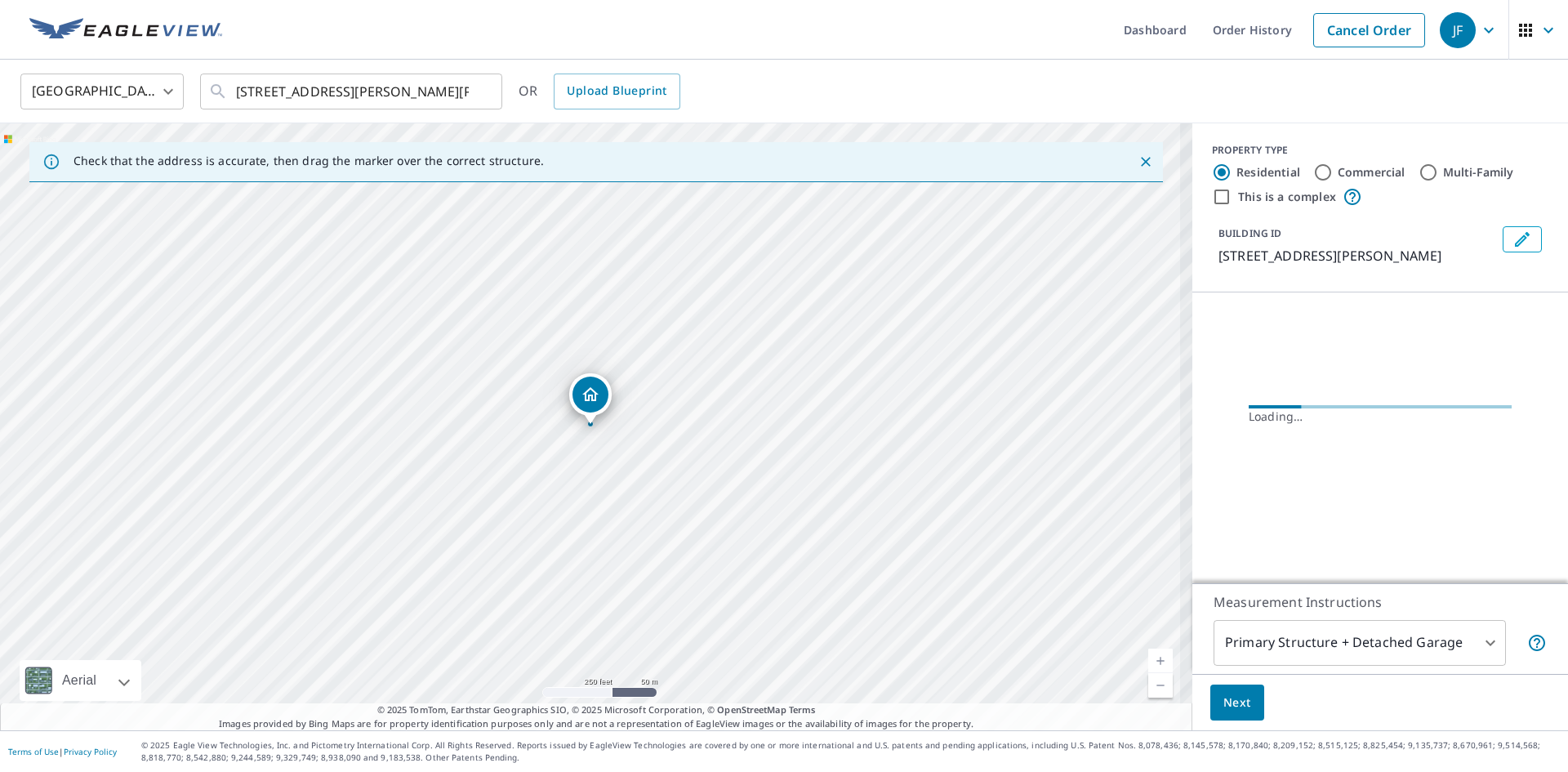
click at [1148, 656] on link "Current Level 17, Zoom In" at bounding box center [1161, 661] width 25 height 25
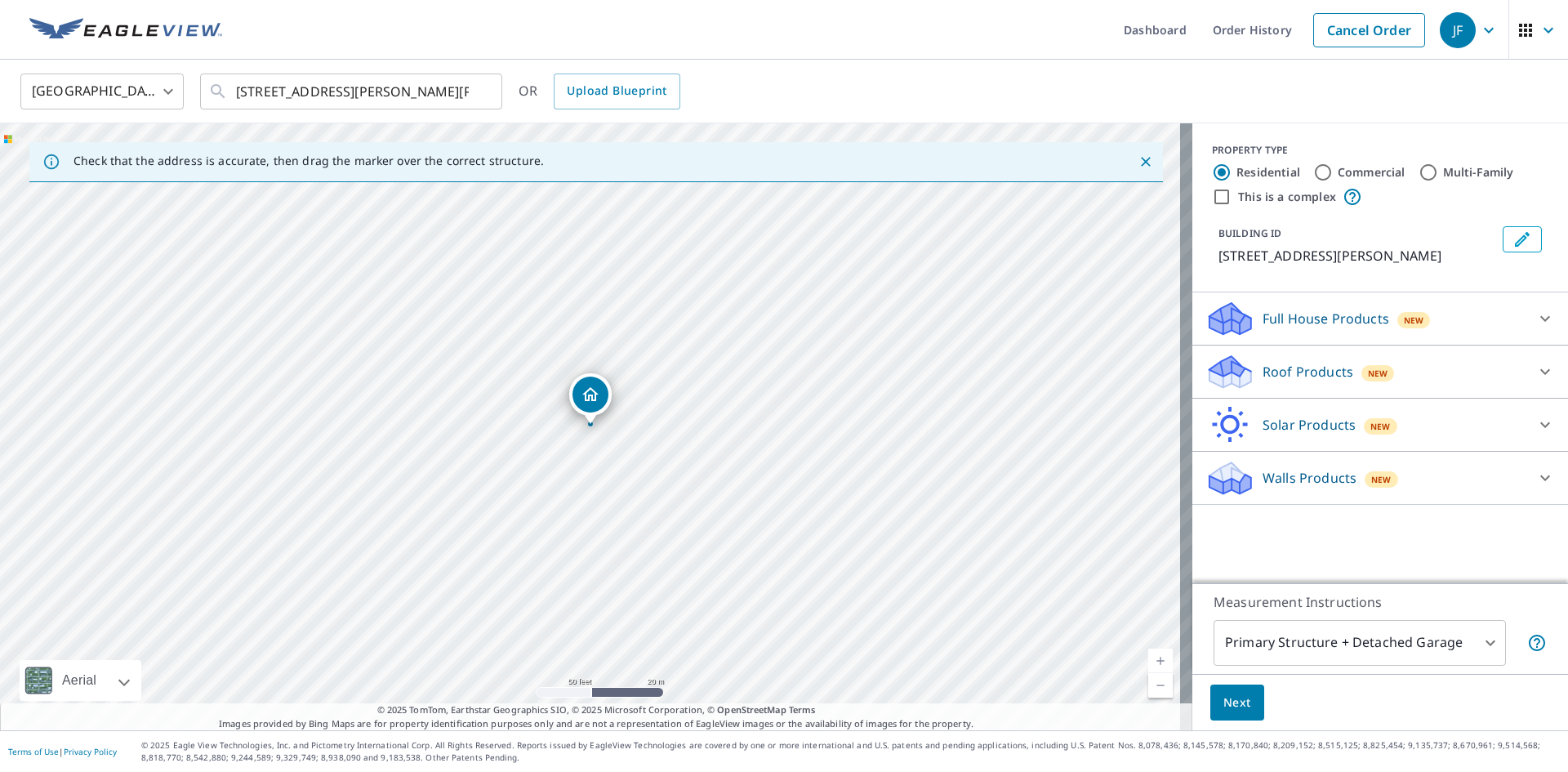
click at [1284, 373] on p "Roof Products" at bounding box center [1307, 372] width 91 height 19
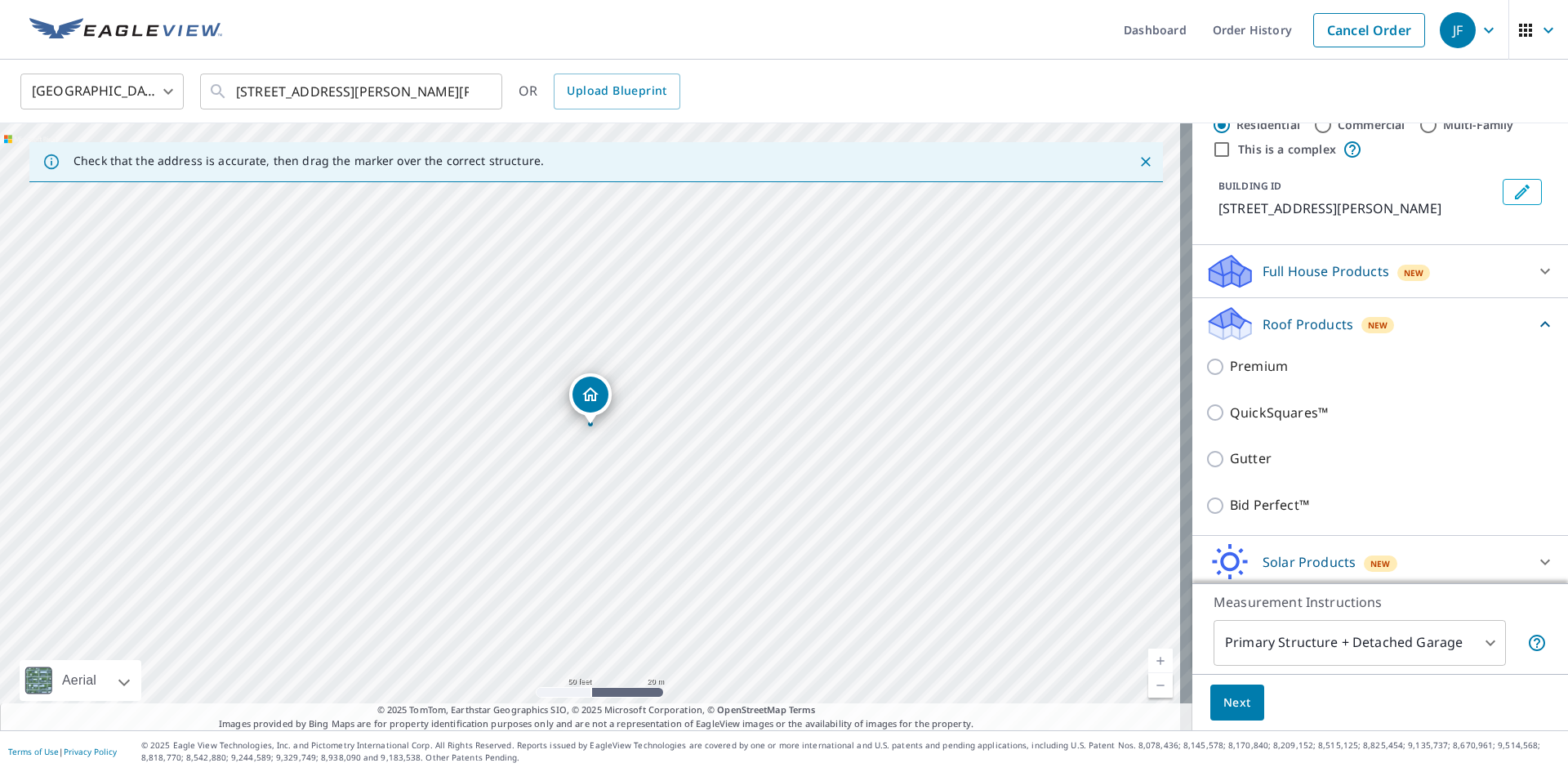
scroll to position [98, 0]
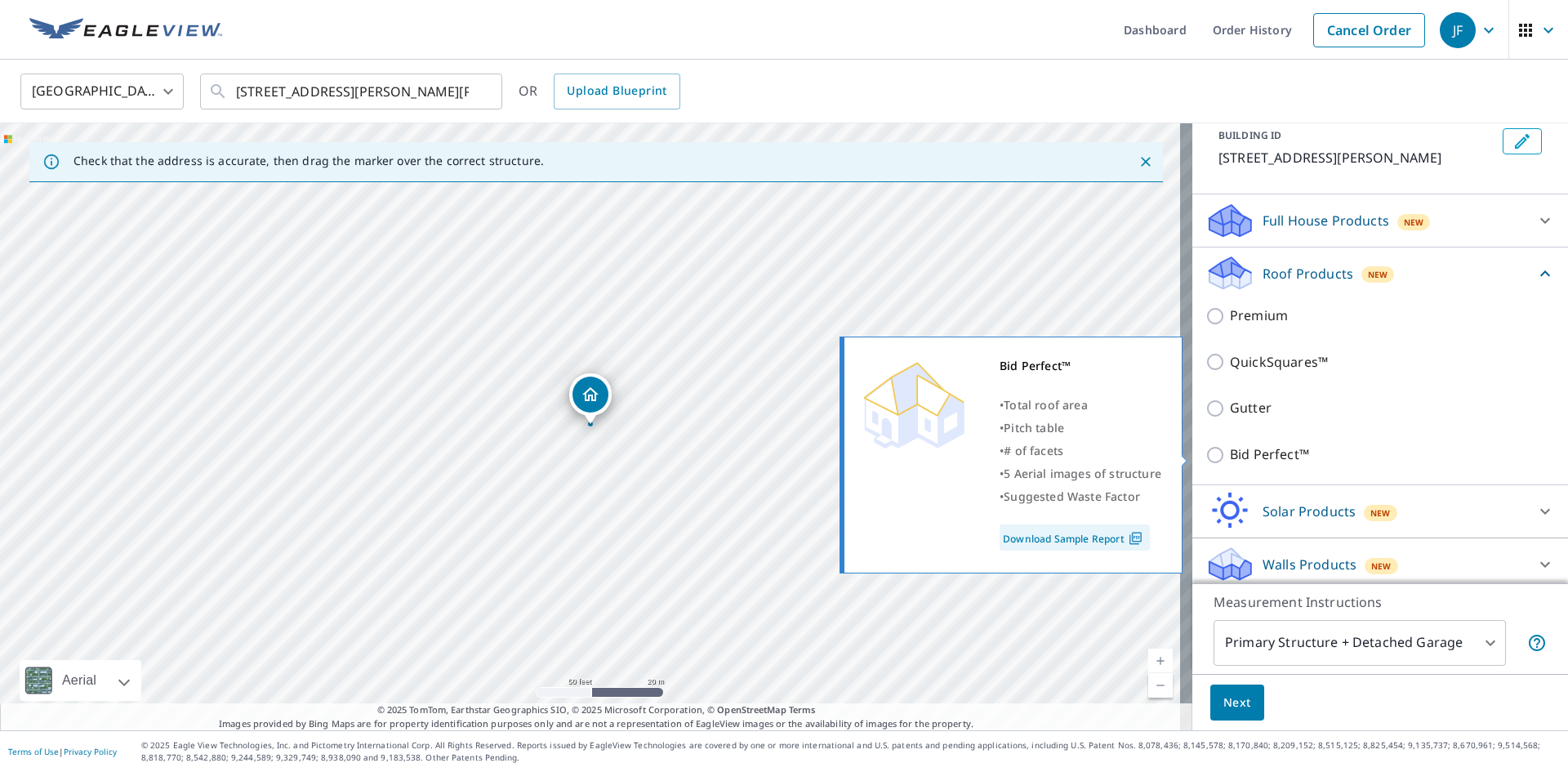
click at [1259, 456] on p "Bid Perfect™" at bounding box center [1269, 454] width 80 height 20
click at [1230, 456] on input "Bid Perfect™" at bounding box center [1217, 455] width 25 height 19
checkbox input "true"
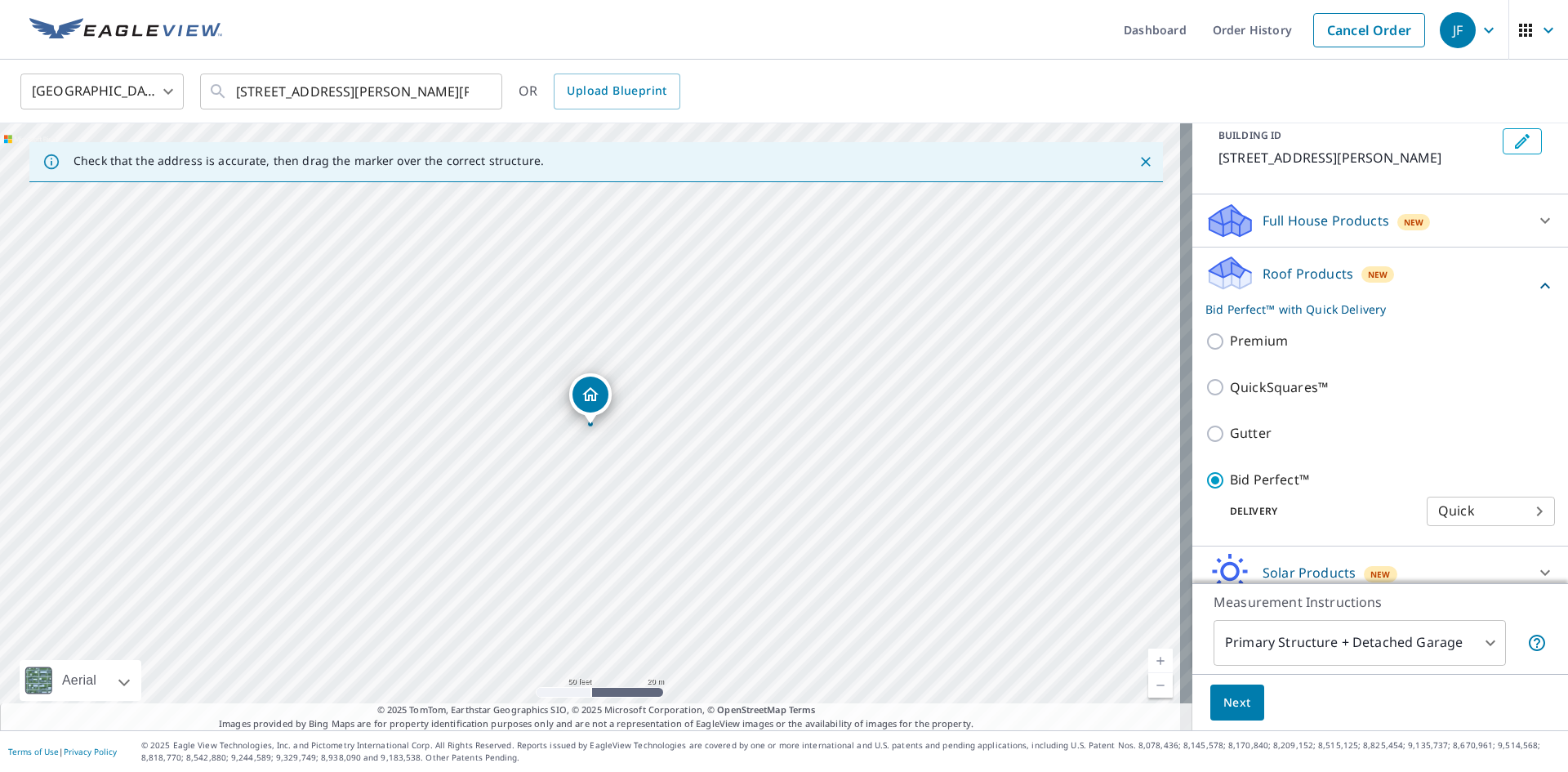
click at [1263, 648] on body "JF JF Dashboard Order History Cancel Order JF [GEOGRAPHIC_DATA] [GEOGRAPHIC_DAT…" at bounding box center [784, 386] width 1568 height 772
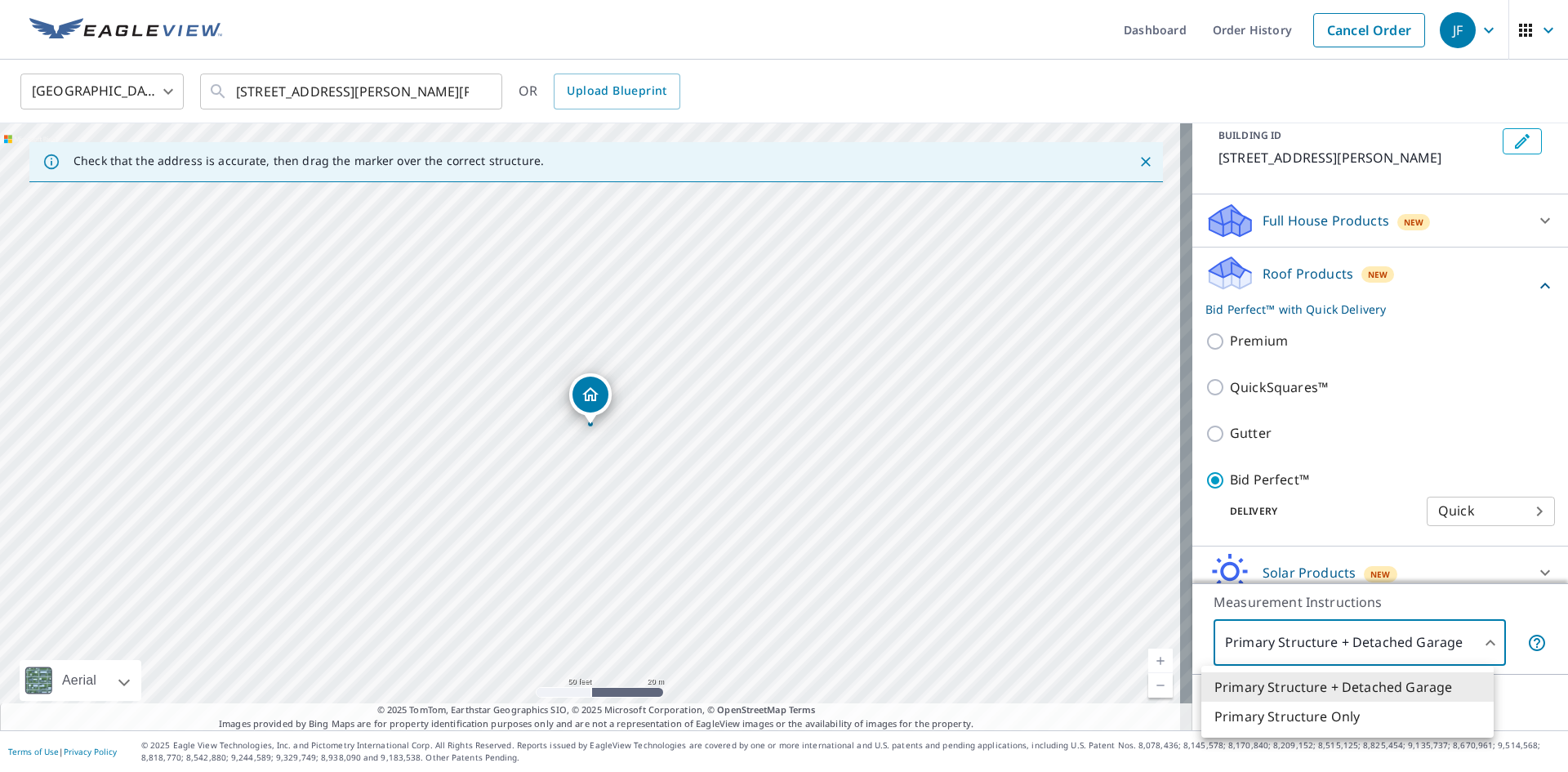
click at [1248, 719] on li "Primary Structure Only" at bounding box center [1347, 715] width 292 height 29
type input "2"
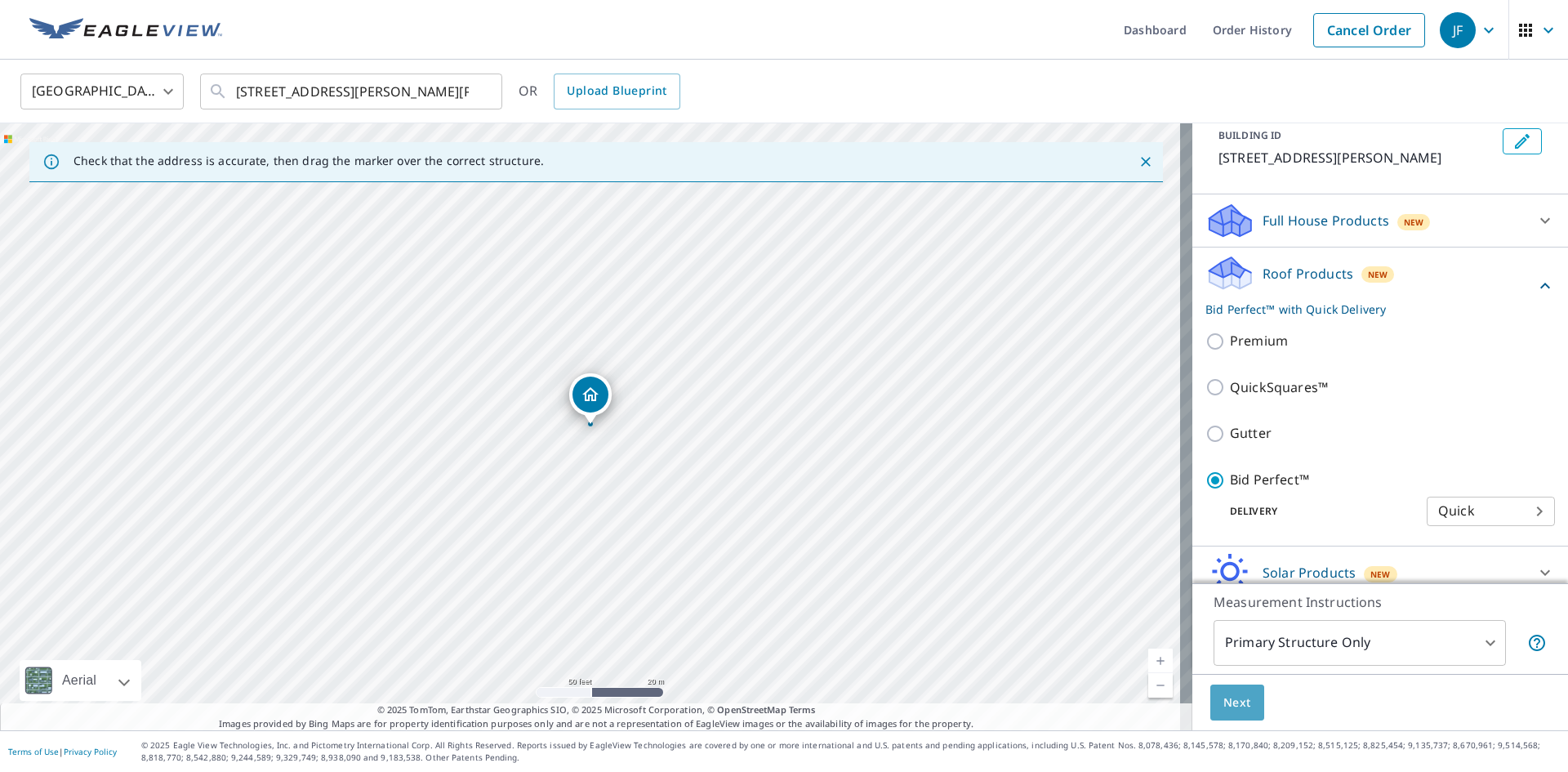
click at [1230, 708] on span "Next" at bounding box center [1237, 702] width 27 height 20
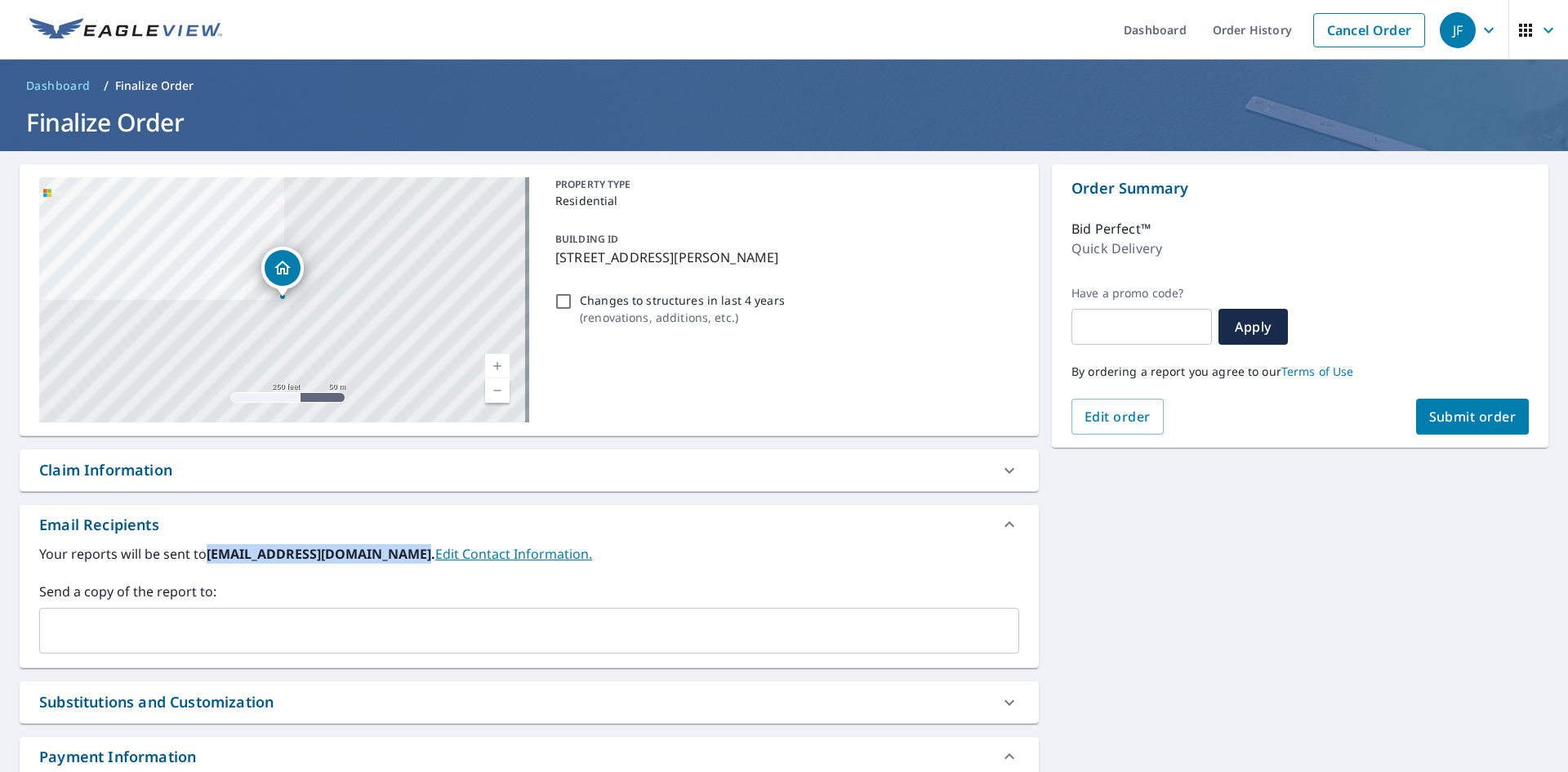
drag, startPoint x: 209, startPoint y: 556, endPoint x: 408, endPoint y: 556, distance: 199.0
click at [408, 556] on b "[EMAIL_ADDRESS][DOMAIN_NAME]." at bounding box center [321, 554] width 229 height 18
copy b "[EMAIL_ADDRESS][DOMAIN_NAME]"
click at [279, 644] on div "​" at bounding box center [528, 631] width 980 height 46
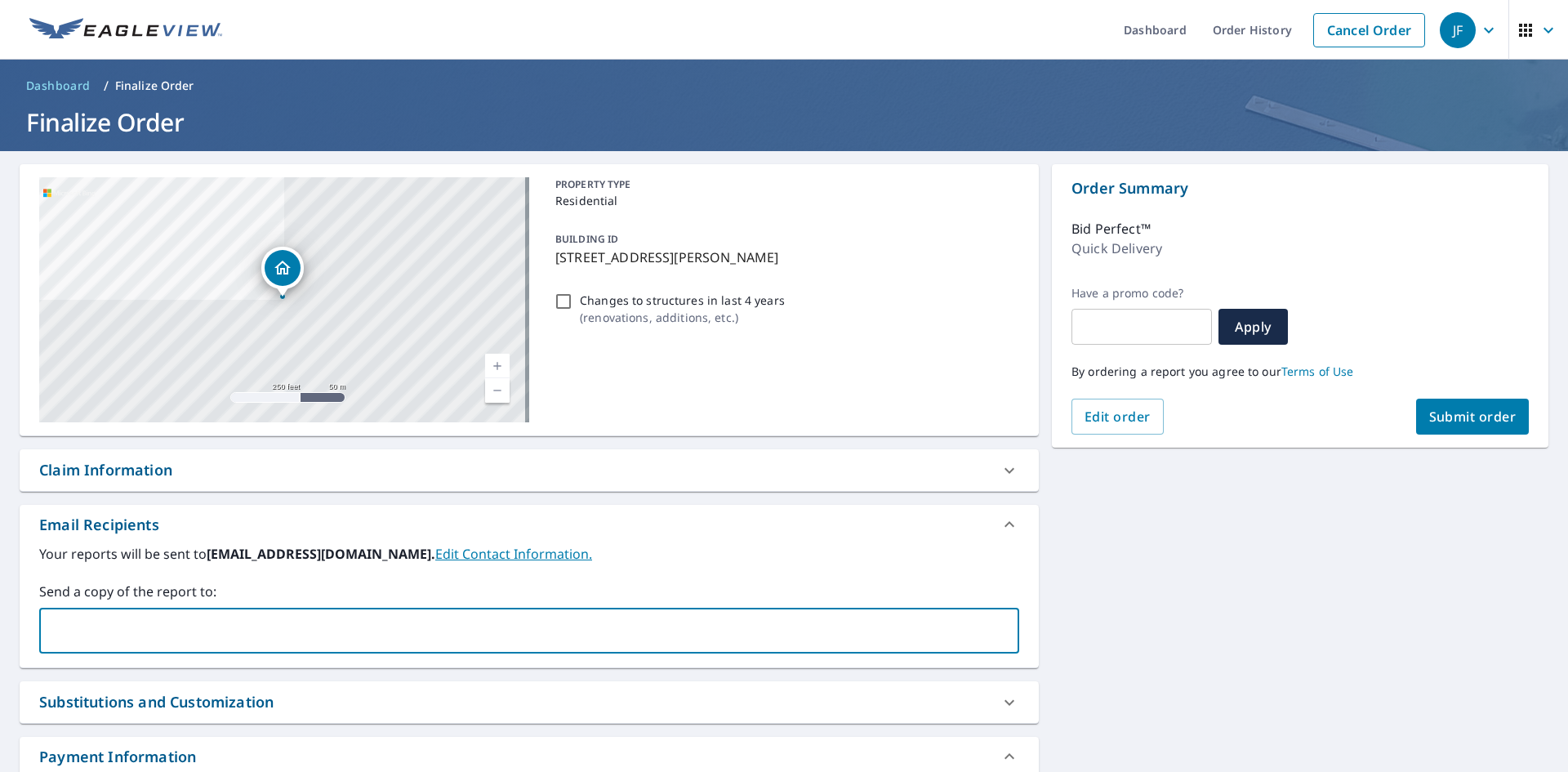
paste input "[EMAIL_ADDRESS][DOMAIN_NAME]"
type input "[EMAIL_ADDRESS][DOMAIN_NAME]"
click at [270, 587] on label "Send a copy of the report to:" at bounding box center [528, 591] width 980 height 19
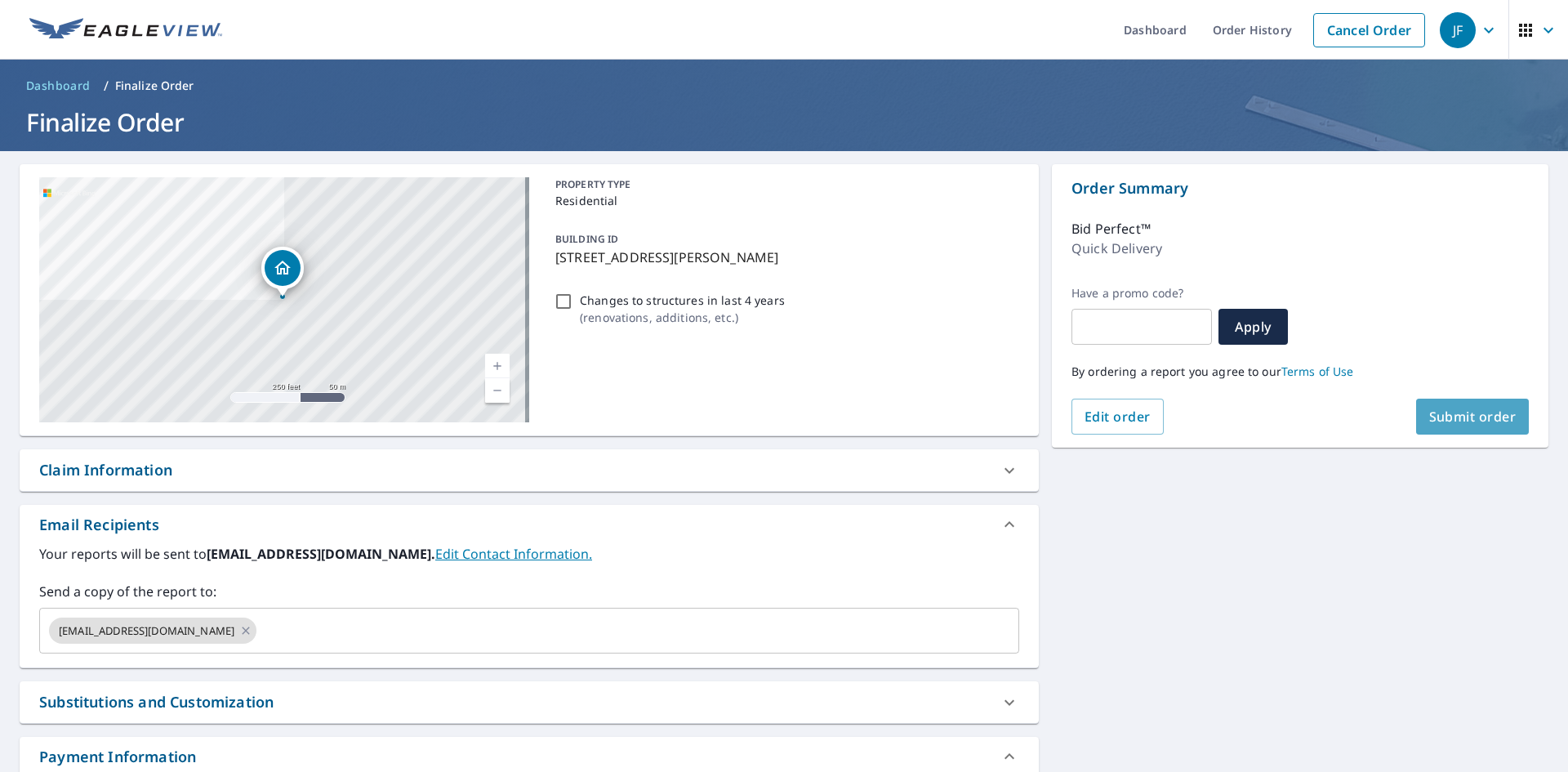
click at [1437, 421] on span "Submit order" at bounding box center [1473, 416] width 87 height 18
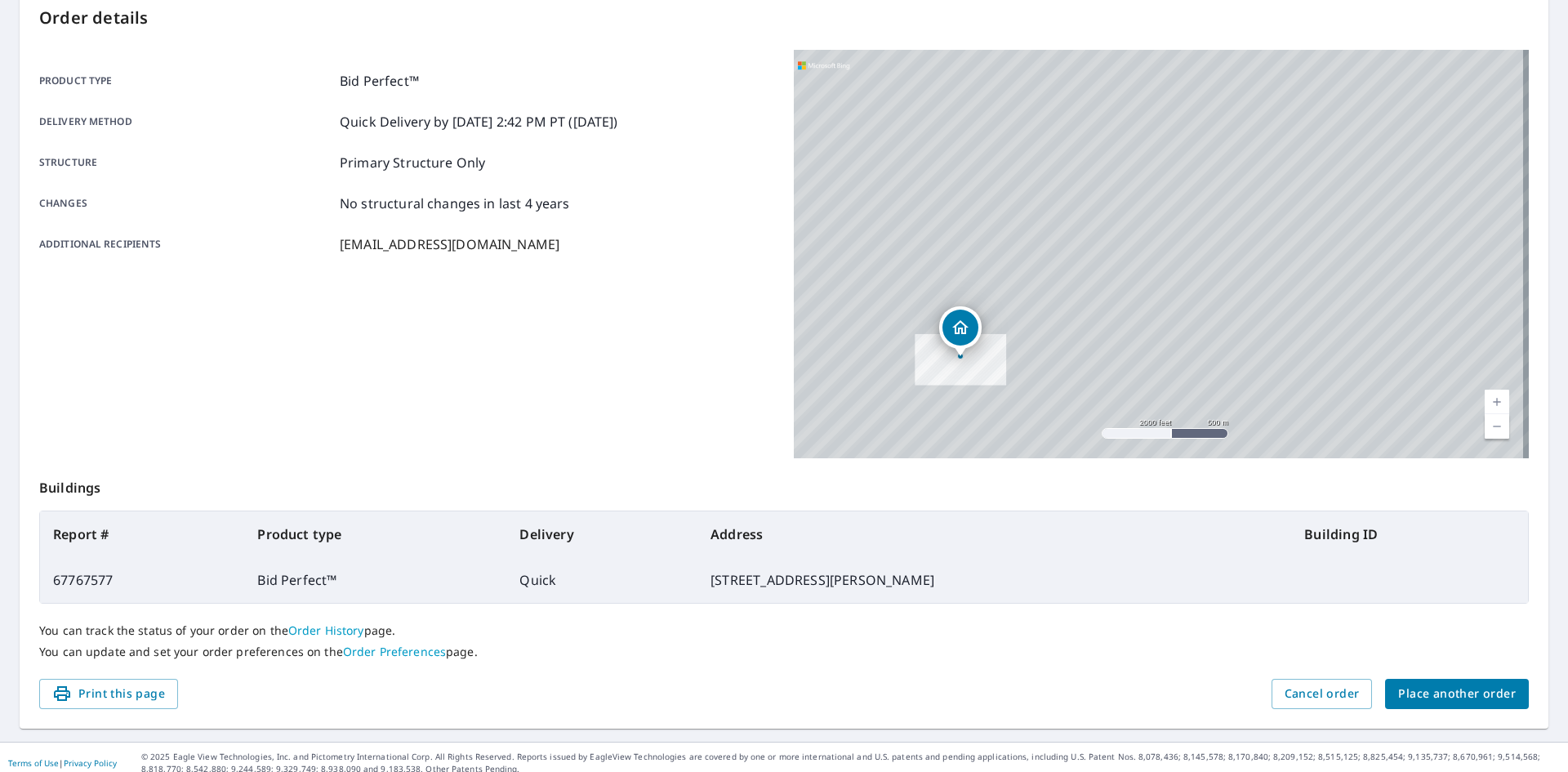
scroll to position [189, 0]
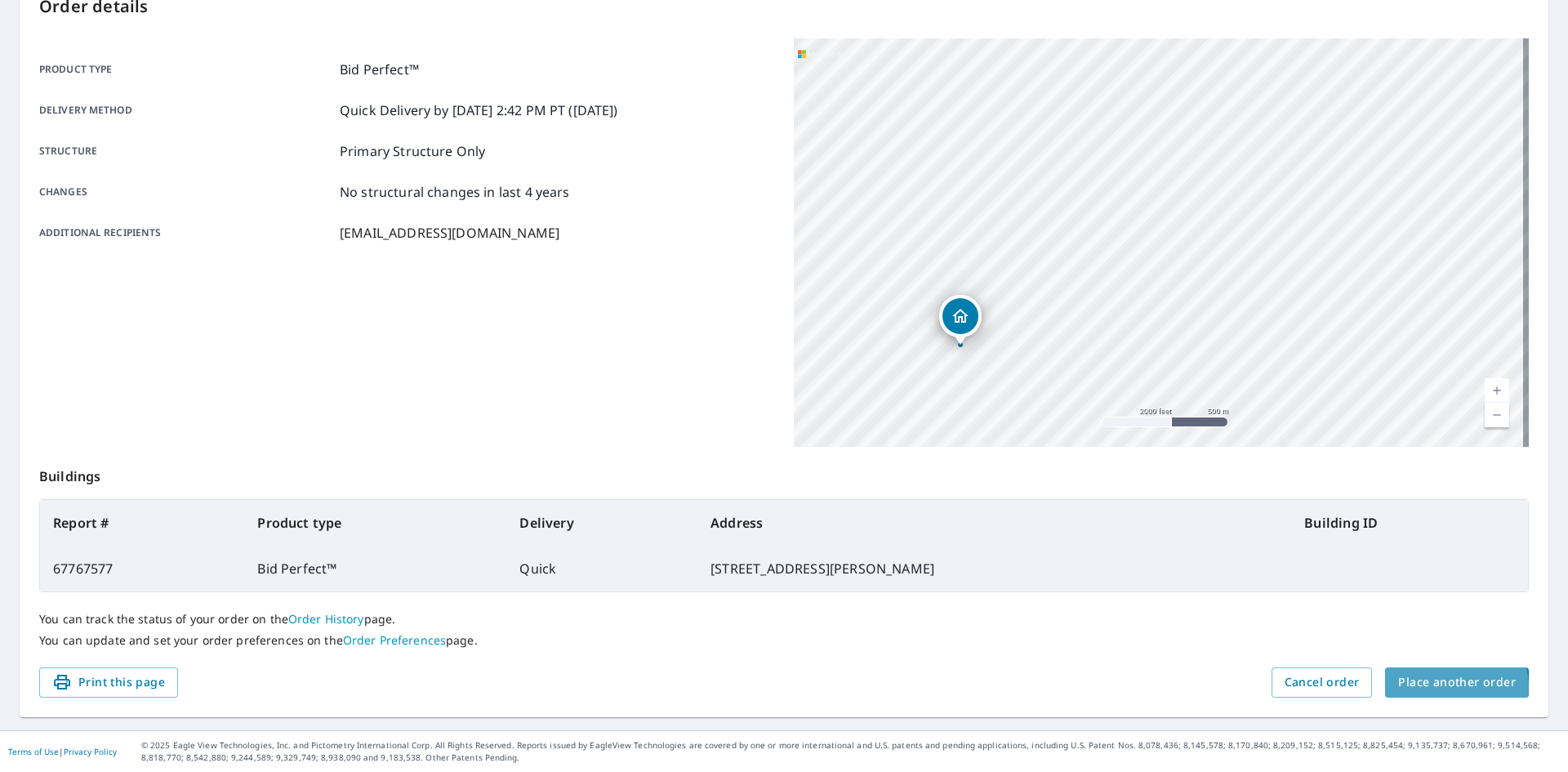
click at [1429, 687] on span "Place another order" at bounding box center [1457, 682] width 117 height 20
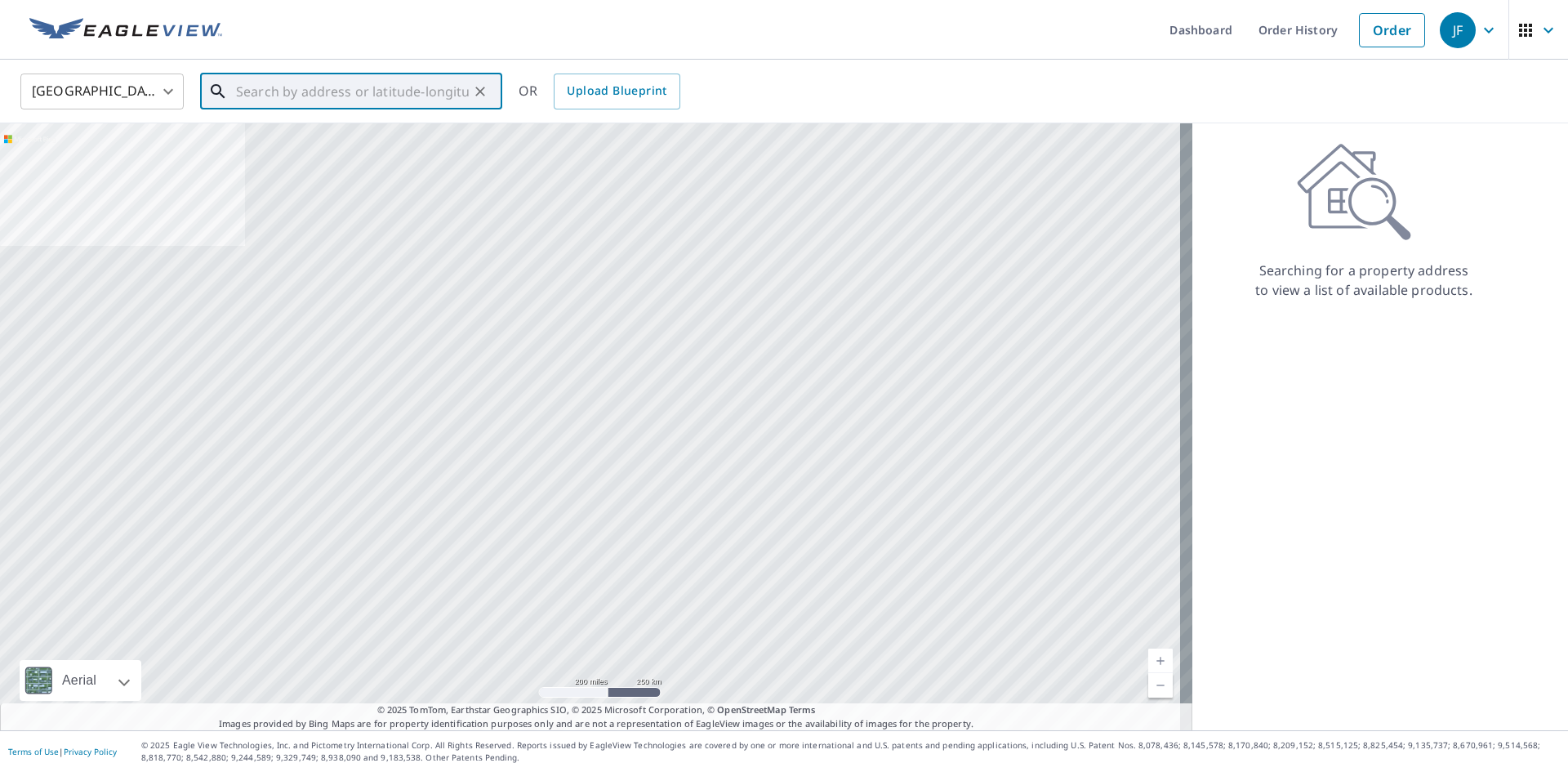
click at [294, 102] on input "text" at bounding box center [352, 92] width 232 height 46
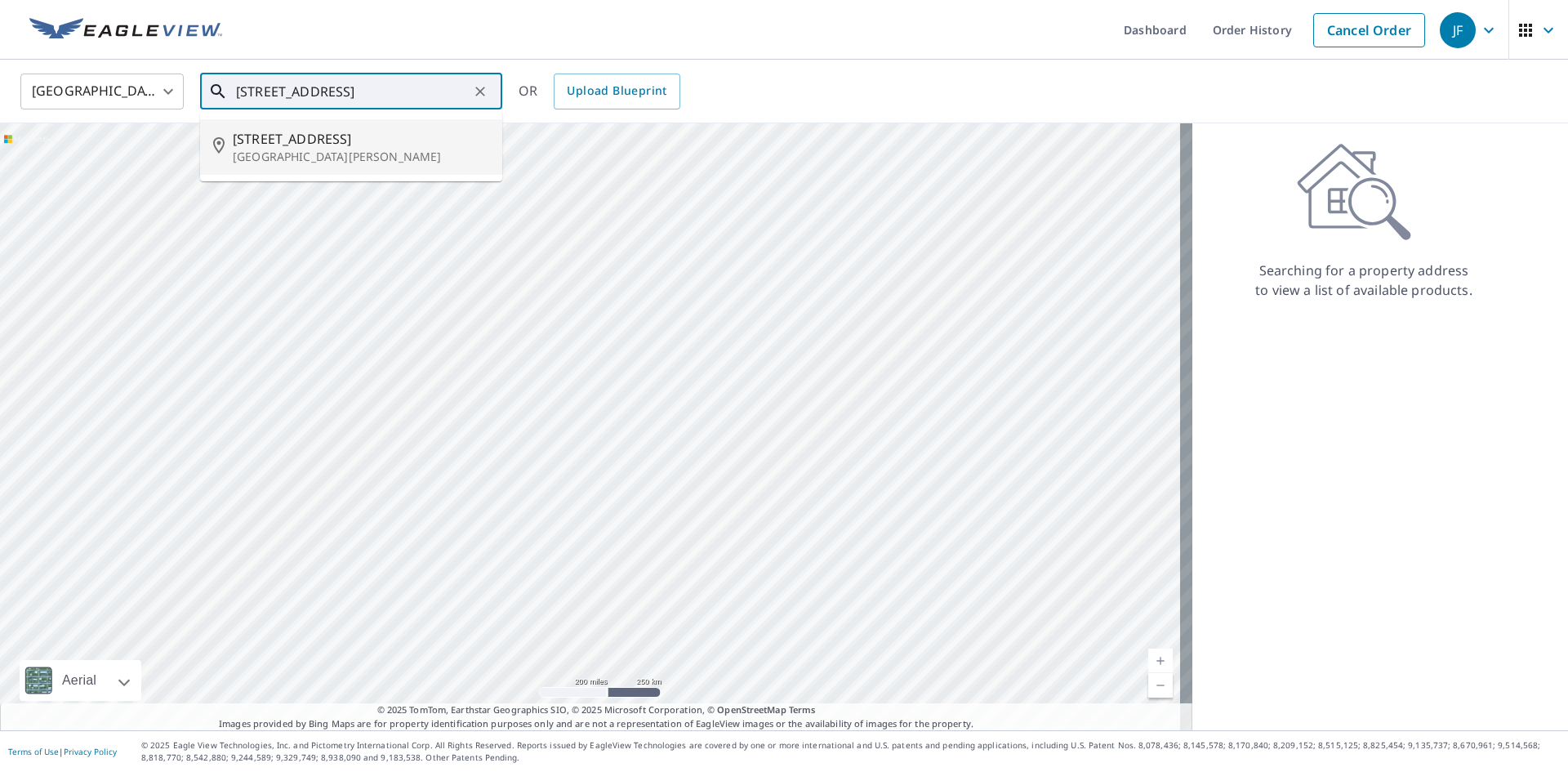
click at [235, 148] on p "[GEOGRAPHIC_DATA][PERSON_NAME]" at bounding box center [360, 156] width 256 height 16
type input "[STREET_ADDRESS][PERSON_NAME]"
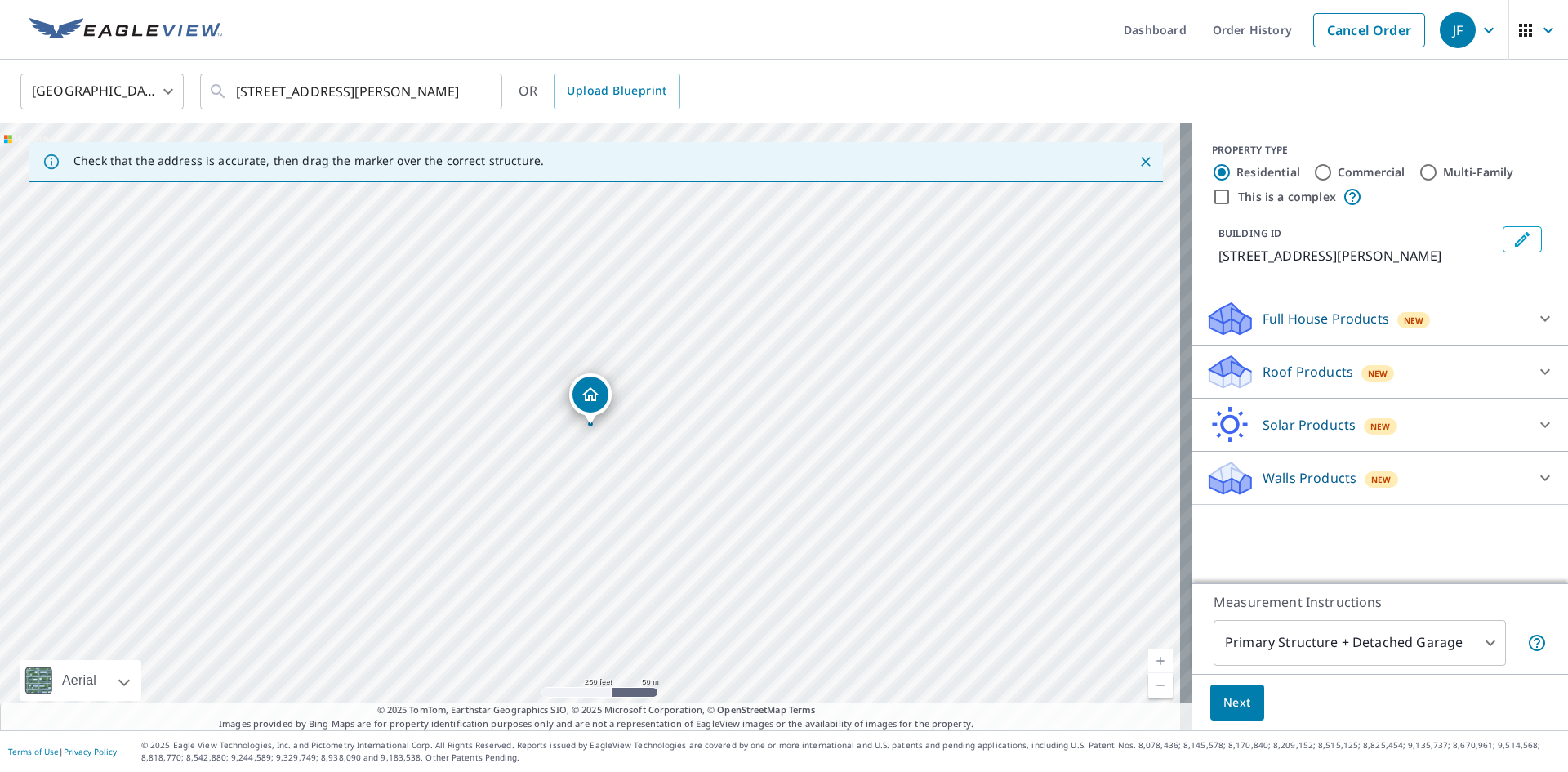
click at [1148, 654] on link "Current Level 17, Zoom In" at bounding box center [1161, 661] width 25 height 25
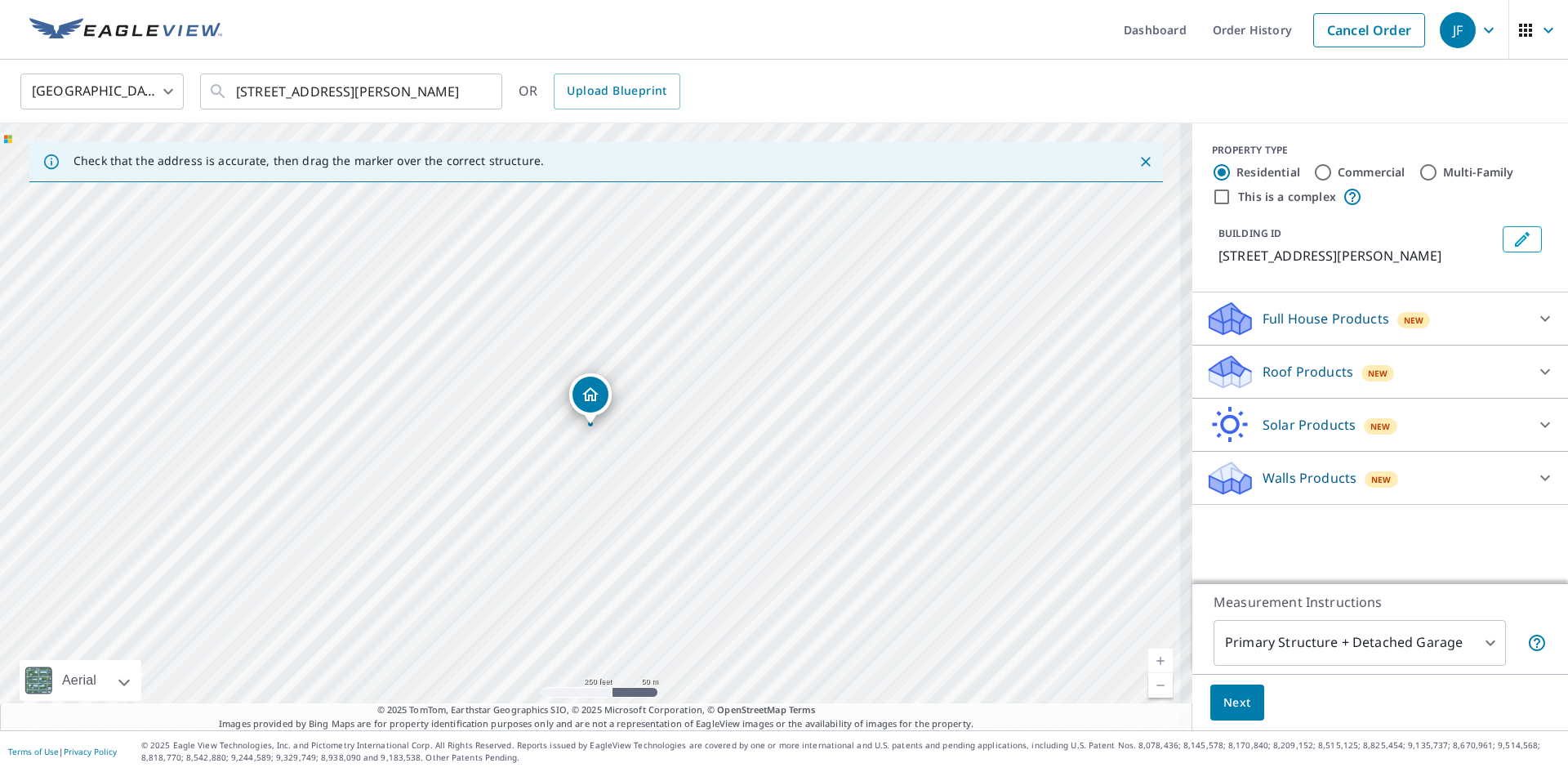
click at [1148, 654] on link "Current Level 17, Zoom In" at bounding box center [1161, 661] width 25 height 25
click at [1148, 654] on link "Current Level 17.67935487099611, Zoom In" at bounding box center [1161, 661] width 25 height 25
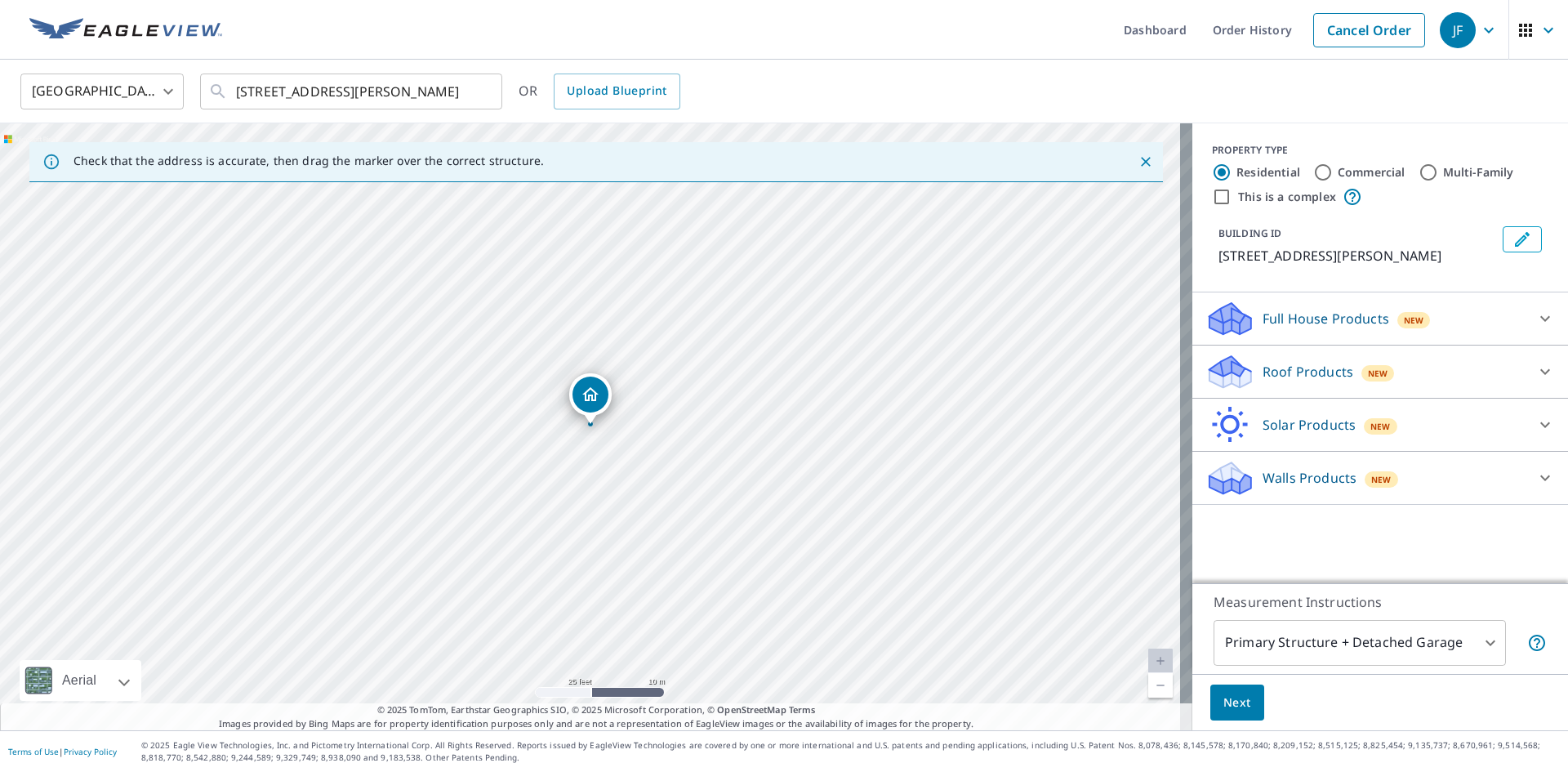
click at [1281, 359] on div "Roof Products New" at bounding box center [1365, 371] width 320 height 38
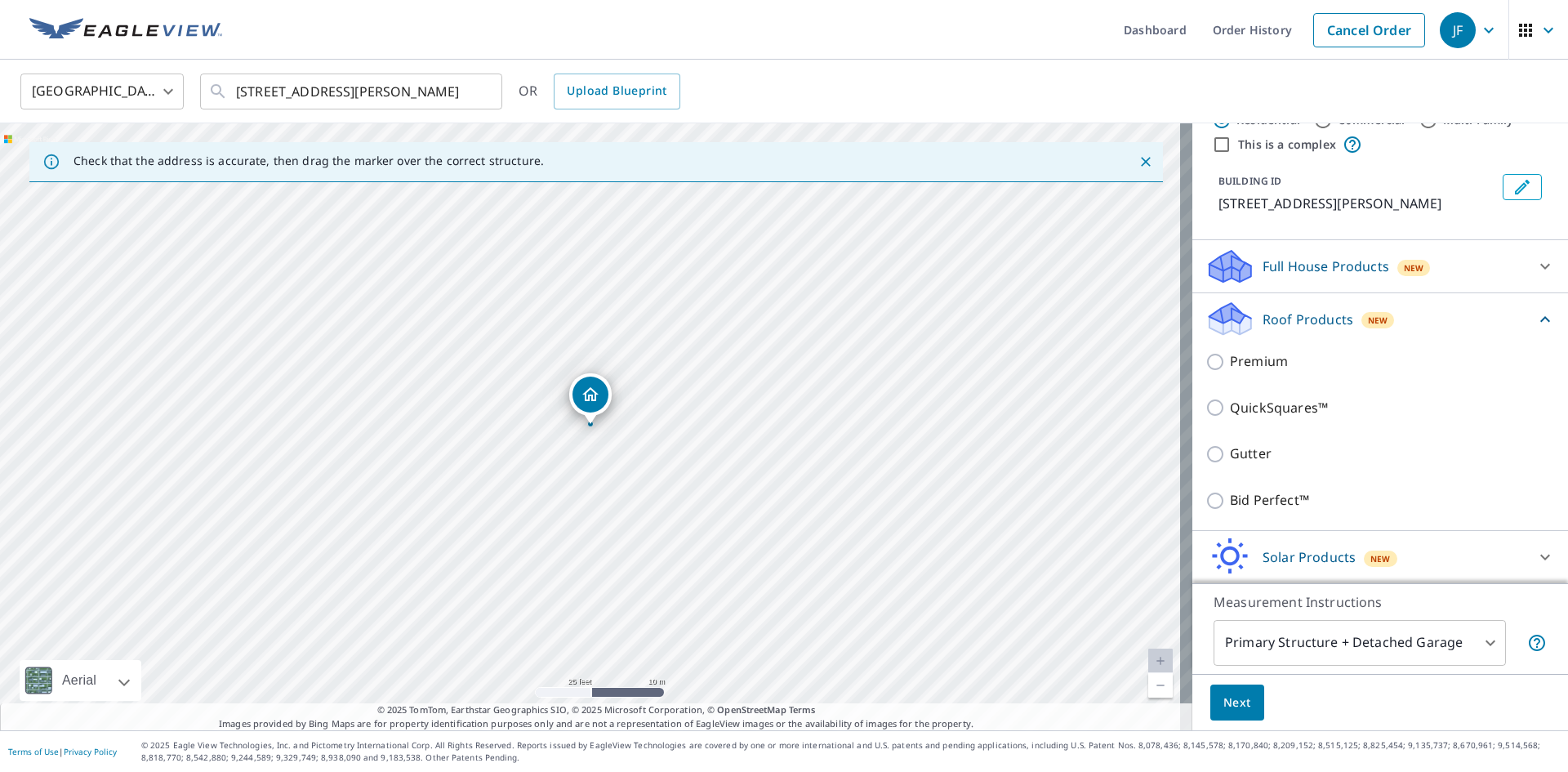
scroll to position [106, 0]
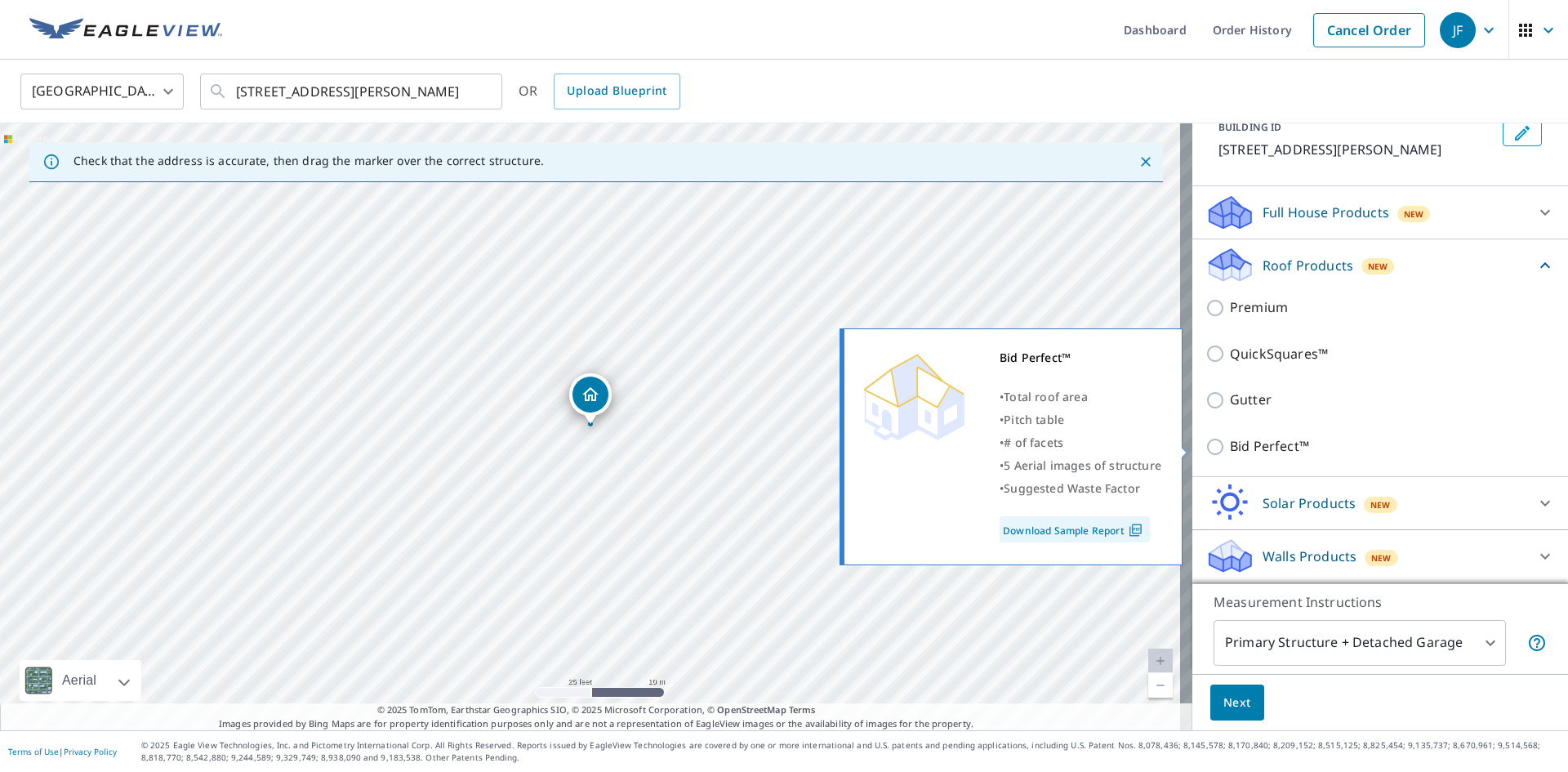
click at [1255, 452] on p "Bid Perfect™" at bounding box center [1269, 446] width 80 height 20
click at [1230, 452] on input "Bid Perfect™" at bounding box center [1217, 447] width 25 height 19
checkbox input "true"
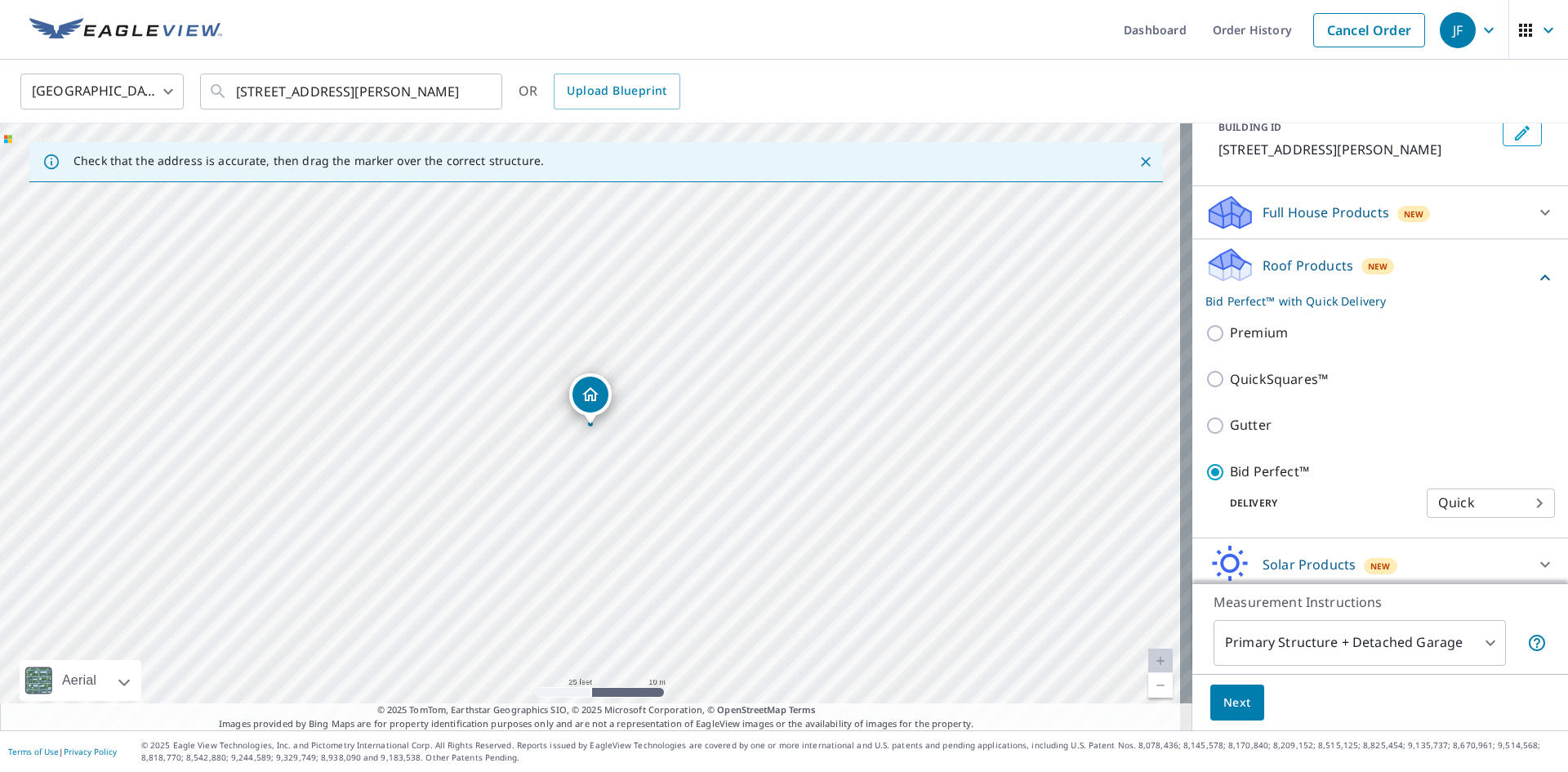
click at [1294, 663] on body "JF JF Dashboard Order History Cancel Order JF [GEOGRAPHIC_DATA] [GEOGRAPHIC_DAT…" at bounding box center [784, 386] width 1568 height 772
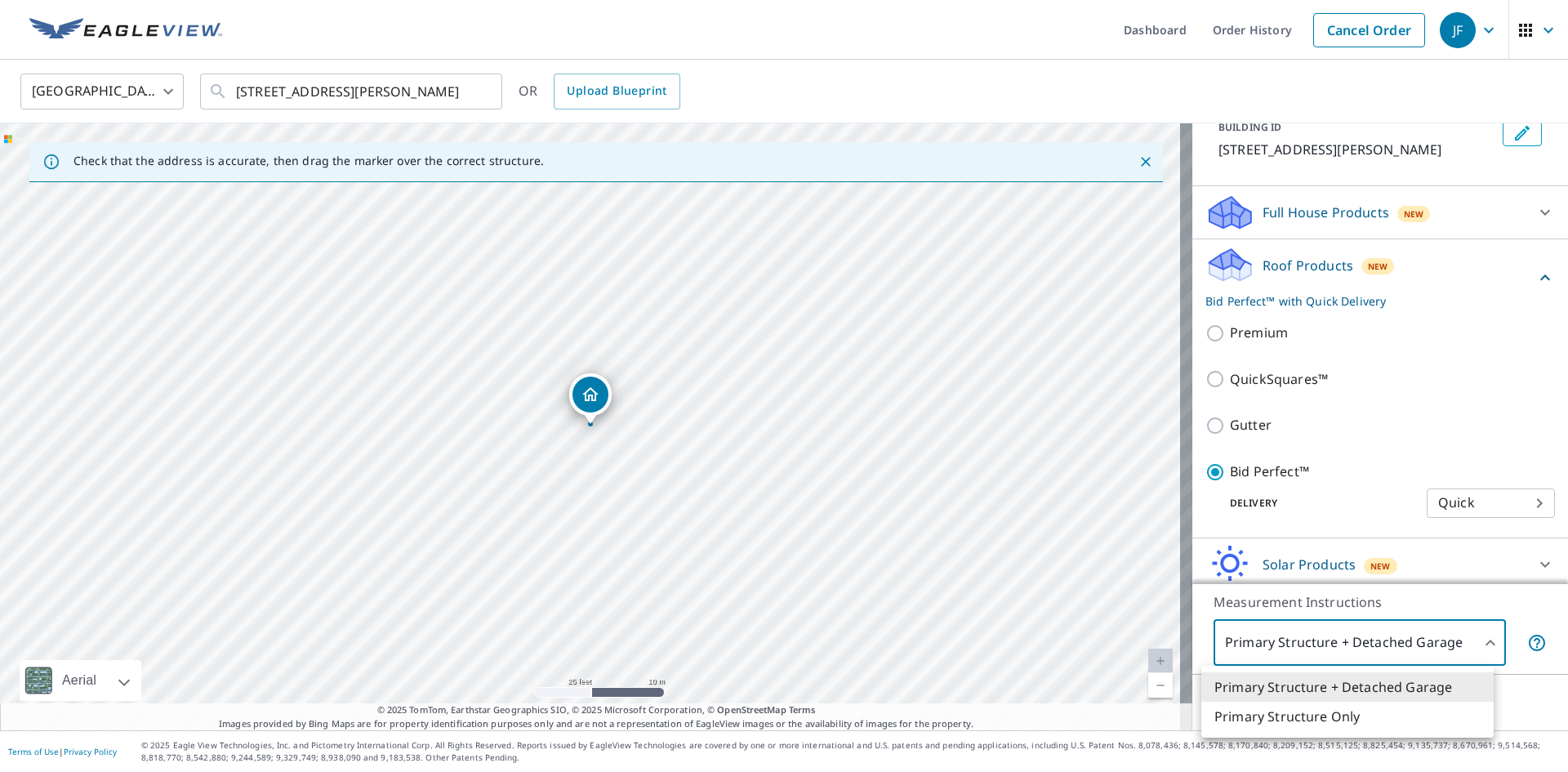
click at [1281, 709] on li "Primary Structure Only" at bounding box center [1347, 715] width 292 height 29
type input "2"
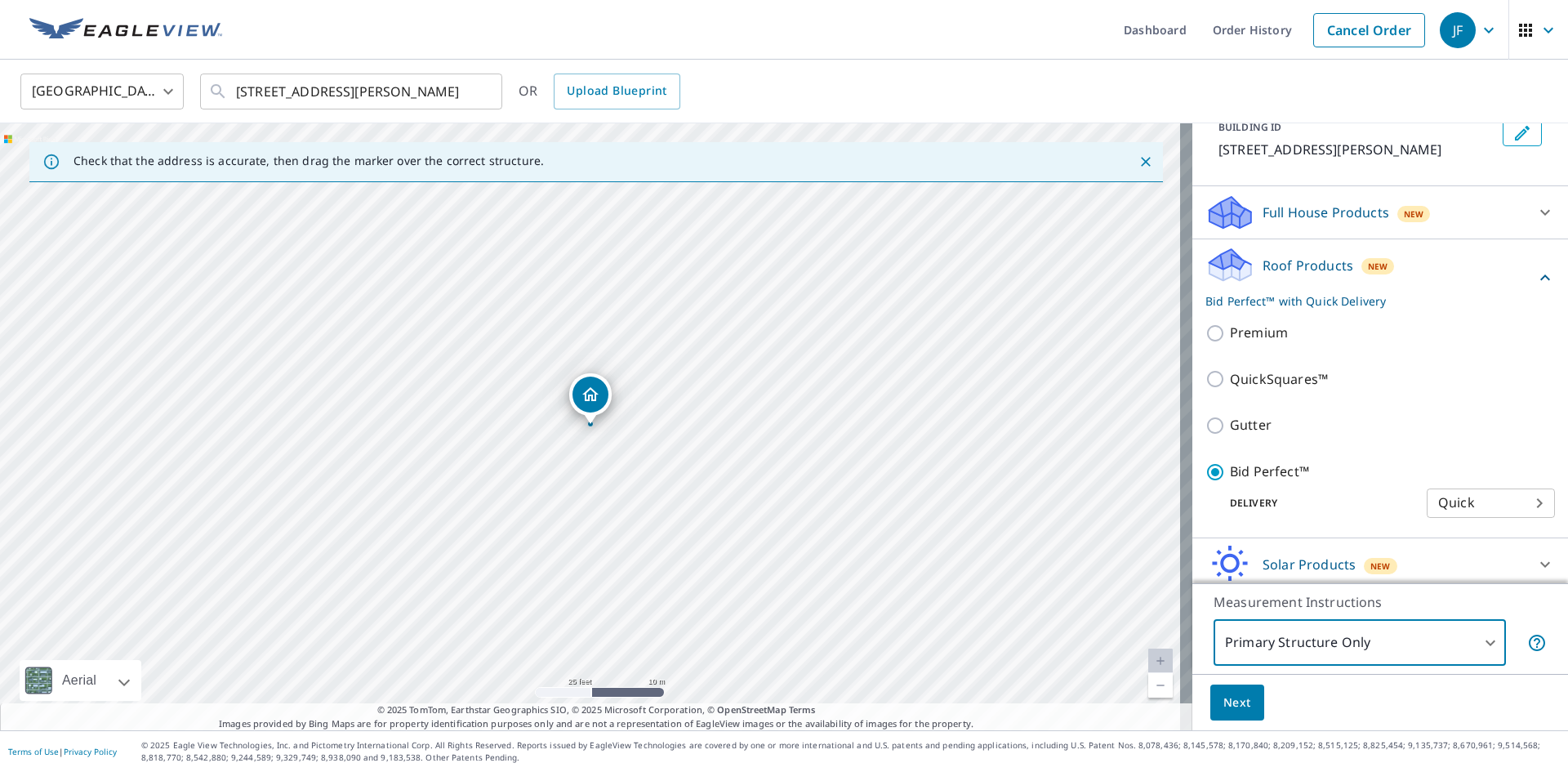
click at [1227, 704] on span "Next" at bounding box center [1237, 702] width 27 height 20
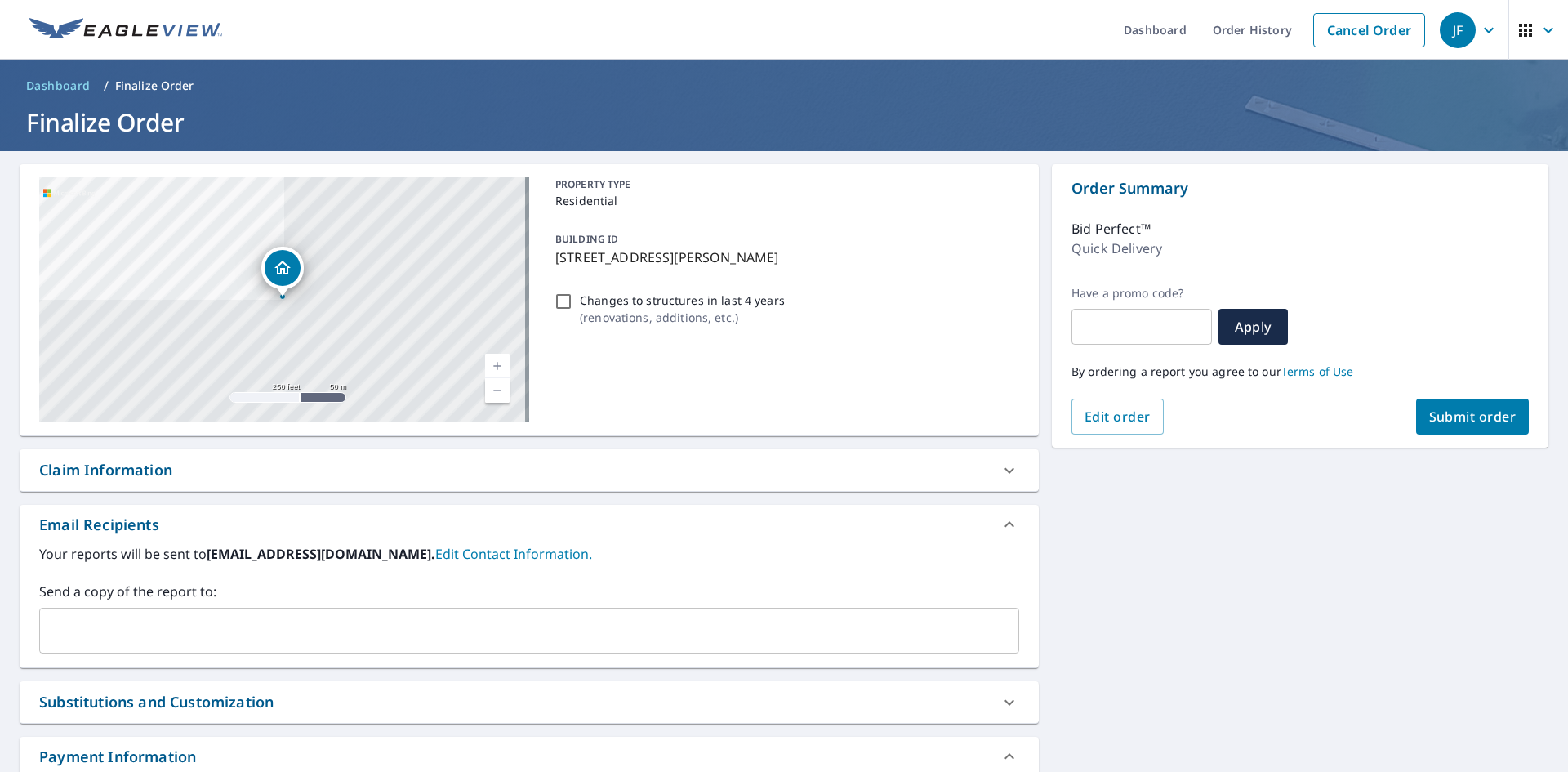
click at [208, 553] on label "Your reports will be sent to [EMAIL_ADDRESS][DOMAIN_NAME]. Edit Contact Informa…" at bounding box center [528, 554] width 980 height 19
click at [208, 553] on b "[EMAIL_ADDRESS][DOMAIN_NAME]." at bounding box center [321, 554] width 229 height 18
drag, startPoint x: 208, startPoint y: 553, endPoint x: 398, endPoint y: 554, distance: 190.0
click at [398, 554] on b "[EMAIL_ADDRESS][DOMAIN_NAME]." at bounding box center [321, 554] width 229 height 18
copy b "[EMAIL_ADDRESS][DOMAIN_NAME]"
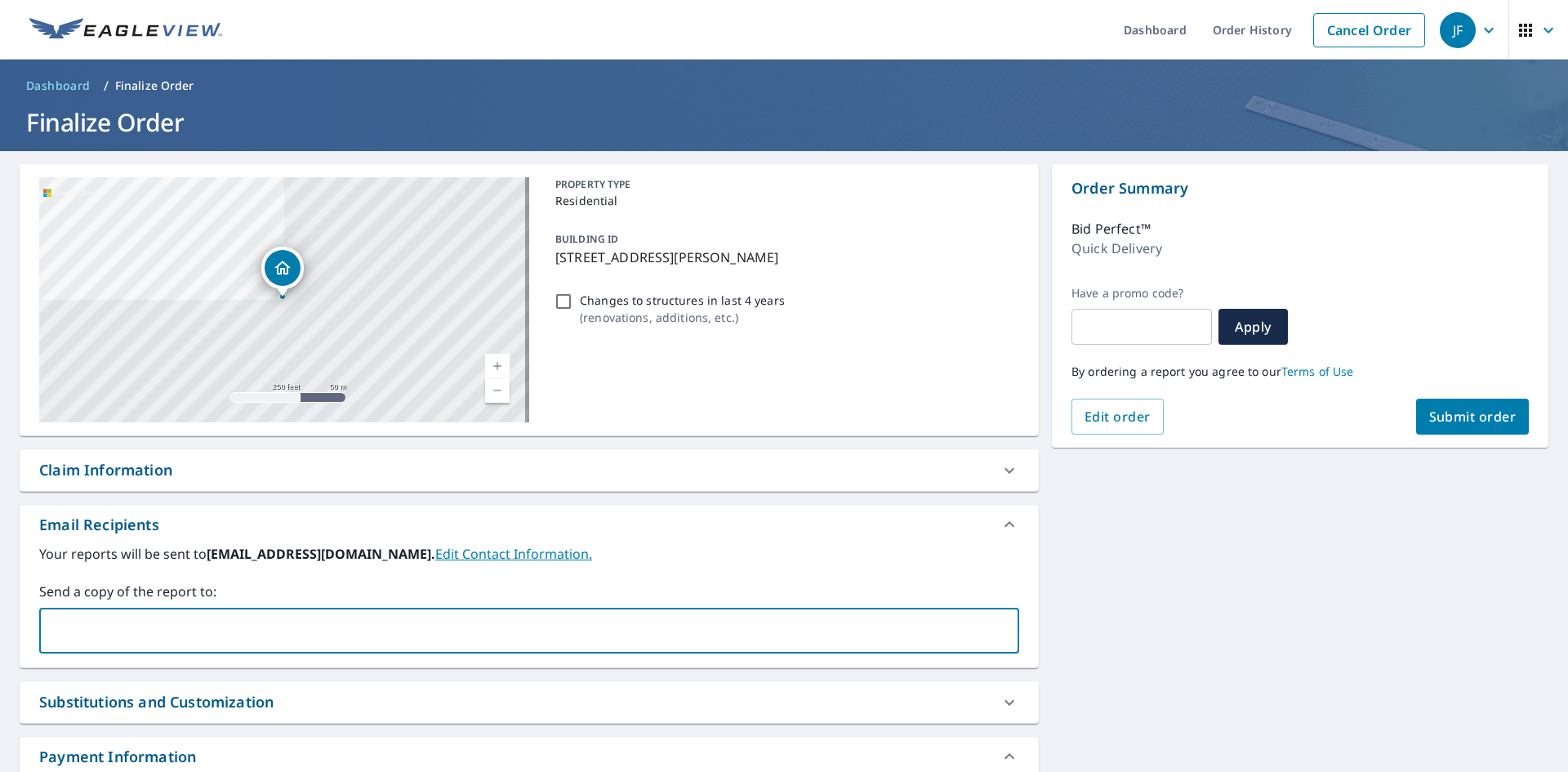
click at [265, 632] on input "text" at bounding box center [517, 630] width 941 height 31
paste input "[EMAIL_ADDRESS][DOMAIN_NAME]"
type input "[EMAIL_ADDRESS][DOMAIN_NAME]"
click at [246, 577] on div "Your reports will be sent to [EMAIL_ADDRESS][DOMAIN_NAME]. Edit Contact Informa…" at bounding box center [528, 599] width 980 height 110
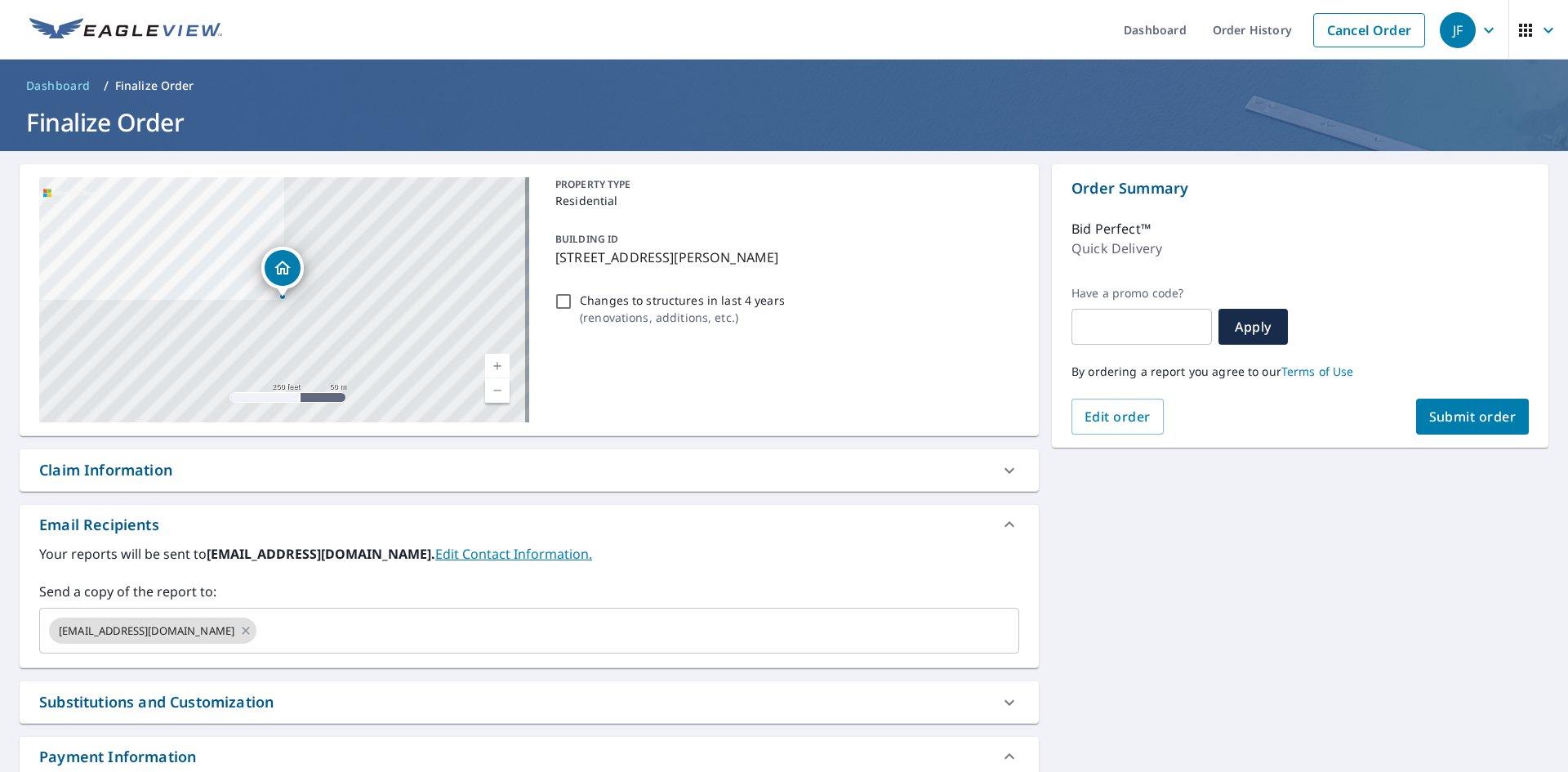
click at [1453, 383] on div "By ordering a report you agree to our Terms of Use" at bounding box center [1300, 371] width 458 height 54
click at [1443, 406] on button "Submit order" at bounding box center [1473, 416] width 113 height 36
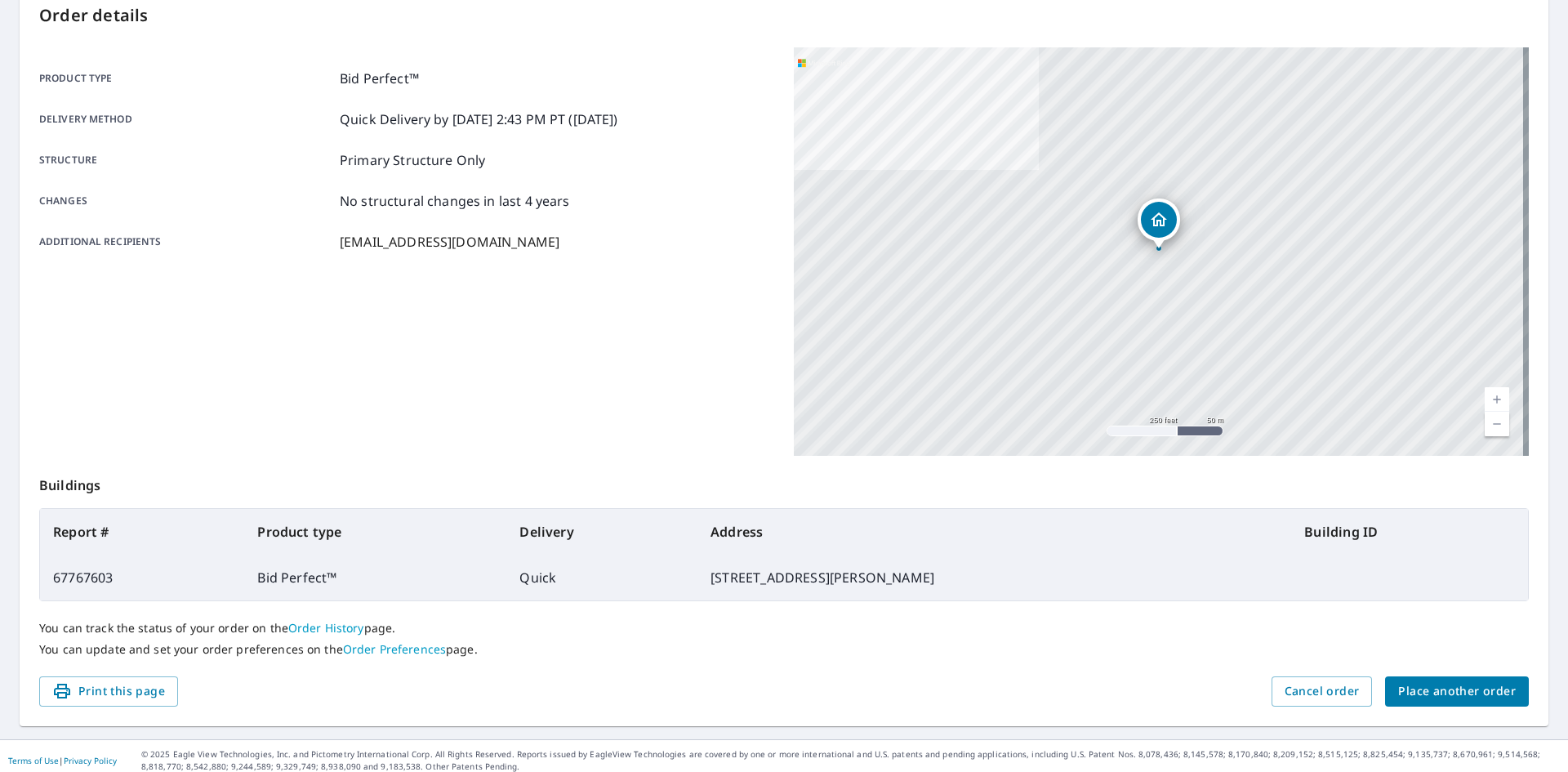
scroll to position [189, 0]
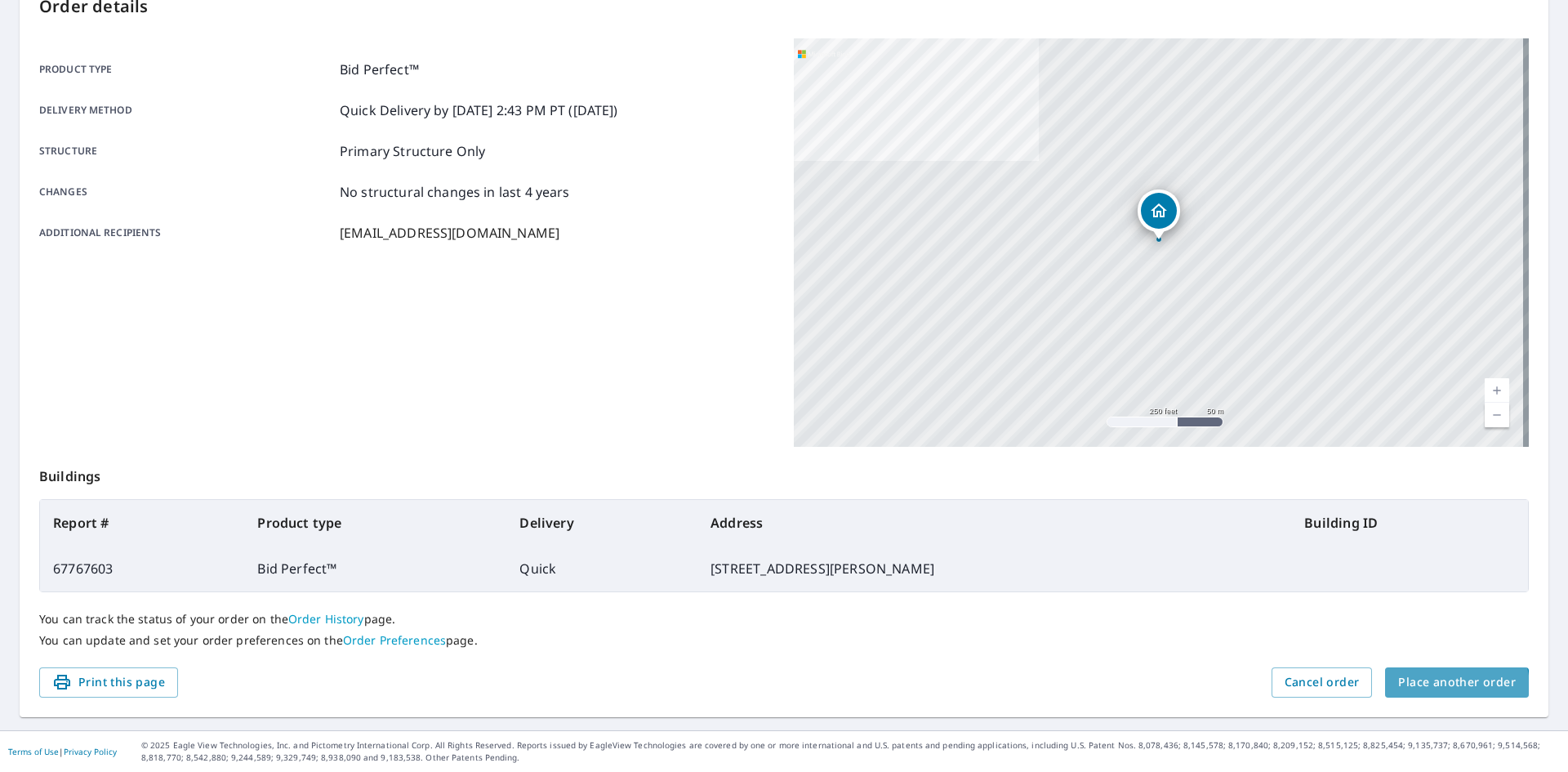
click at [1441, 686] on span "Place another order" at bounding box center [1457, 682] width 117 height 20
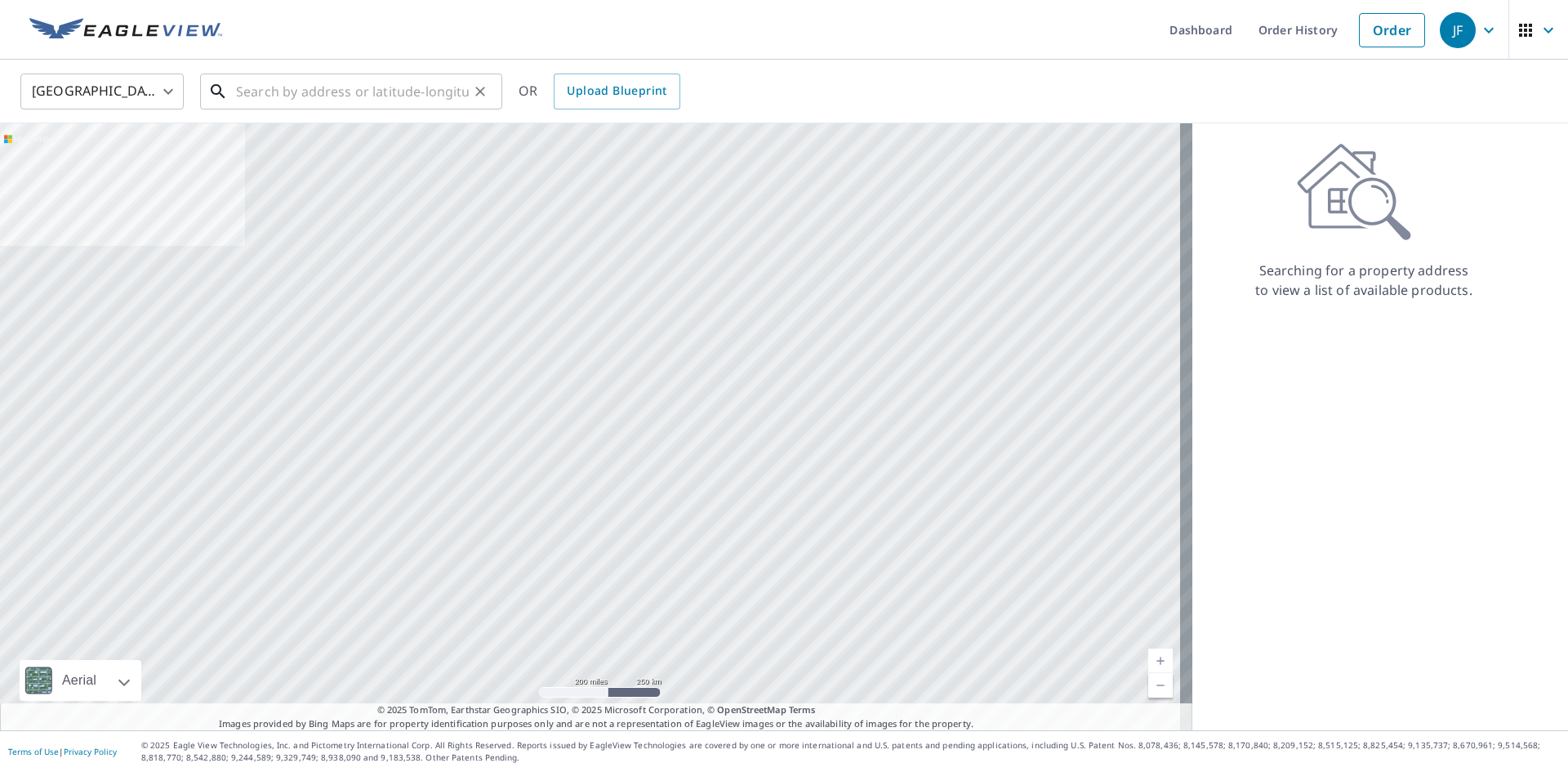
click at [338, 82] on input "text" at bounding box center [352, 92] width 232 height 46
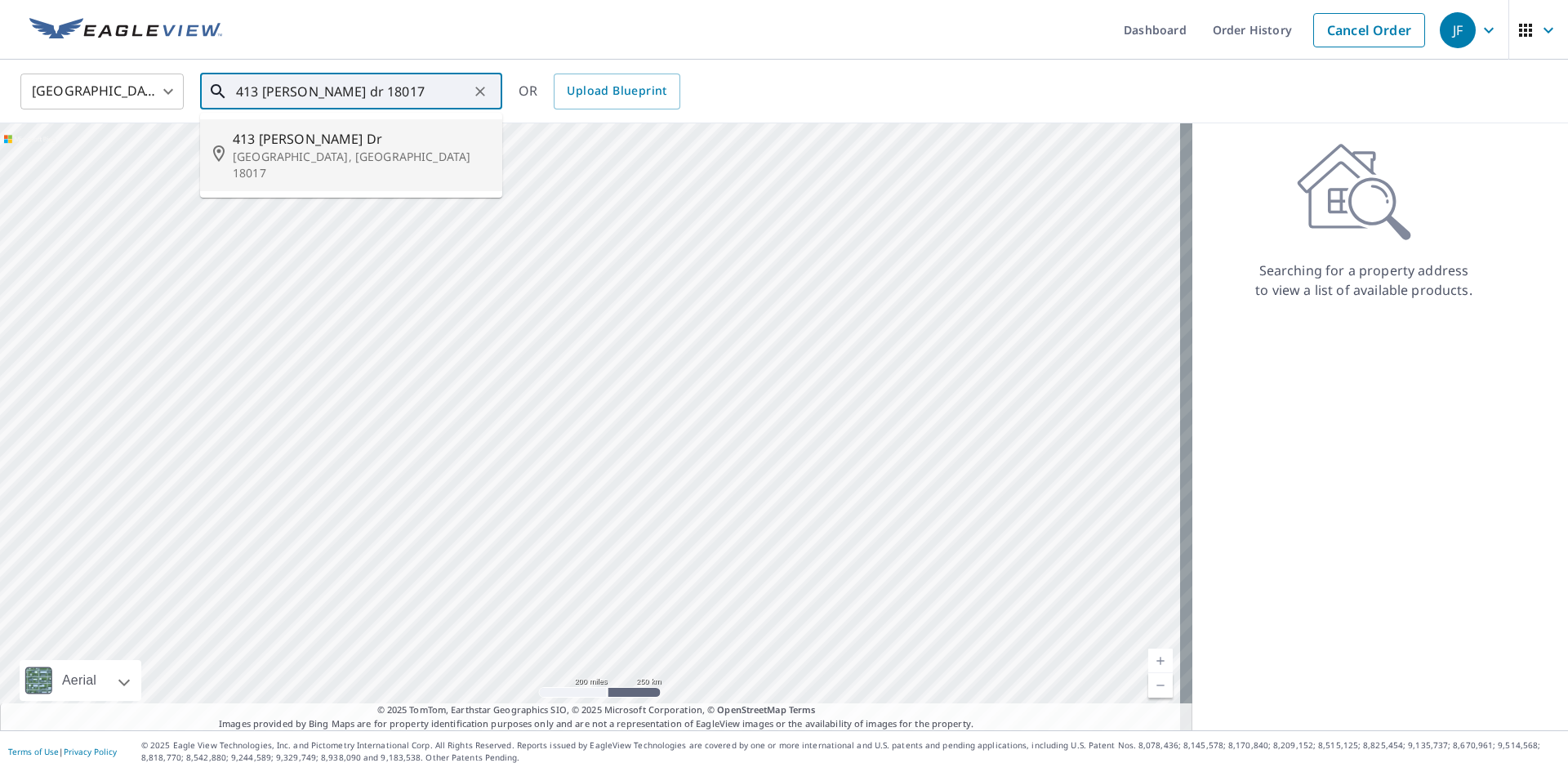
click at [294, 140] on span "413 [PERSON_NAME] Dr" at bounding box center [360, 139] width 256 height 19
type input "[STREET_ADDRESS][PERSON_NAME][PERSON_NAME]"
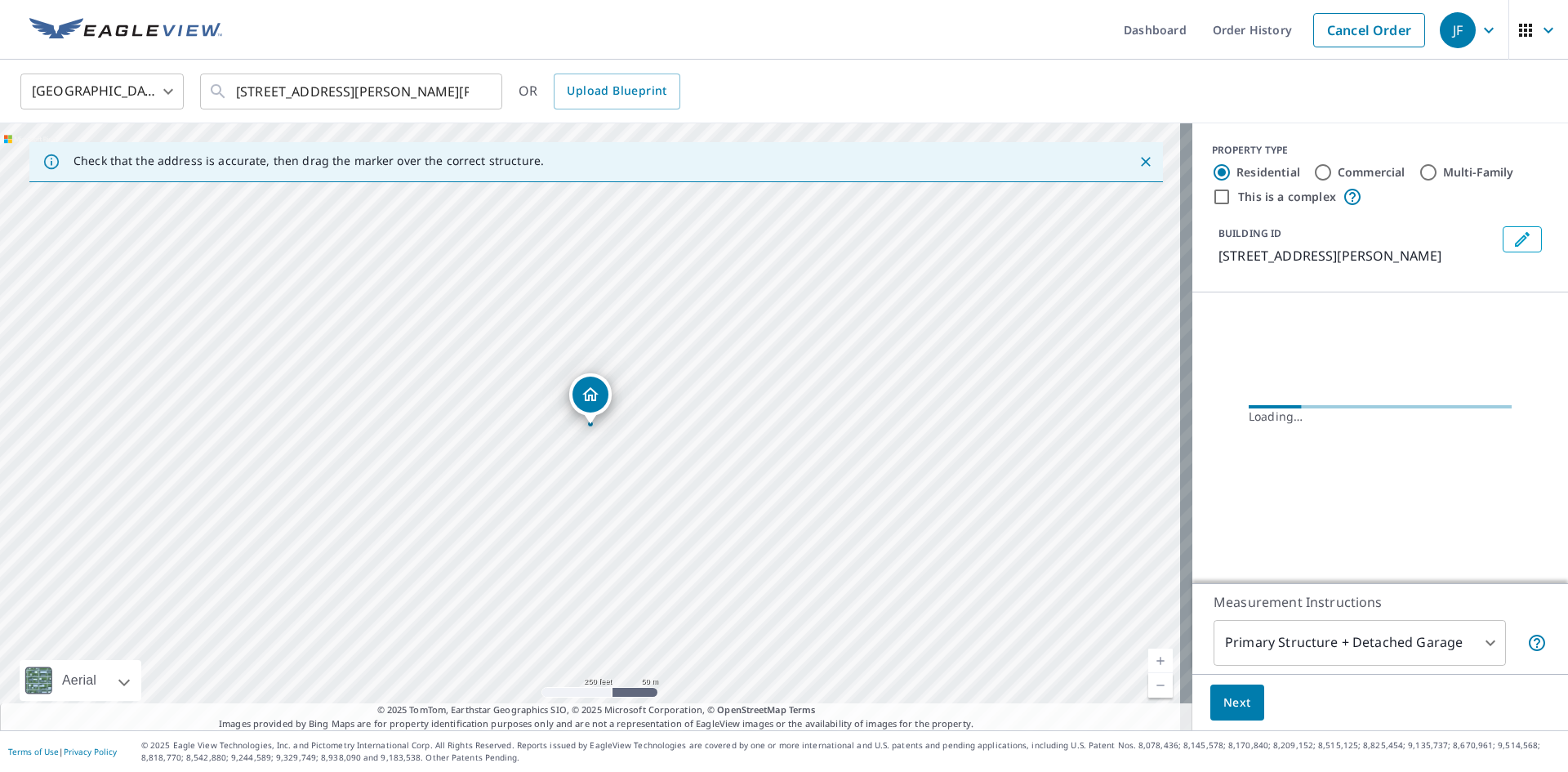
click at [1148, 663] on link "Current Level 17, Zoom In" at bounding box center [1161, 661] width 25 height 25
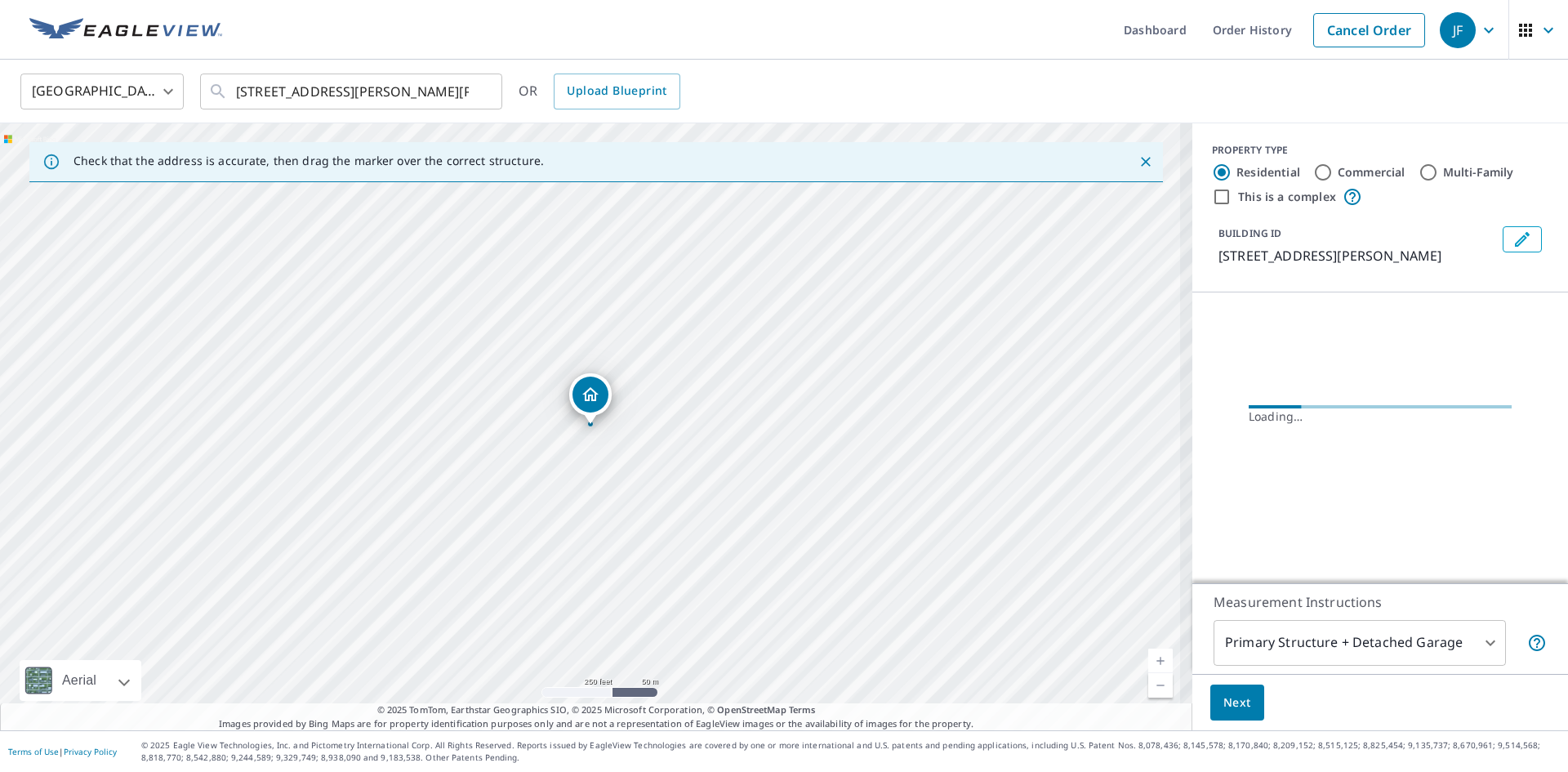
click at [1148, 663] on link "Current Level 17, Zoom In" at bounding box center [1161, 661] width 25 height 25
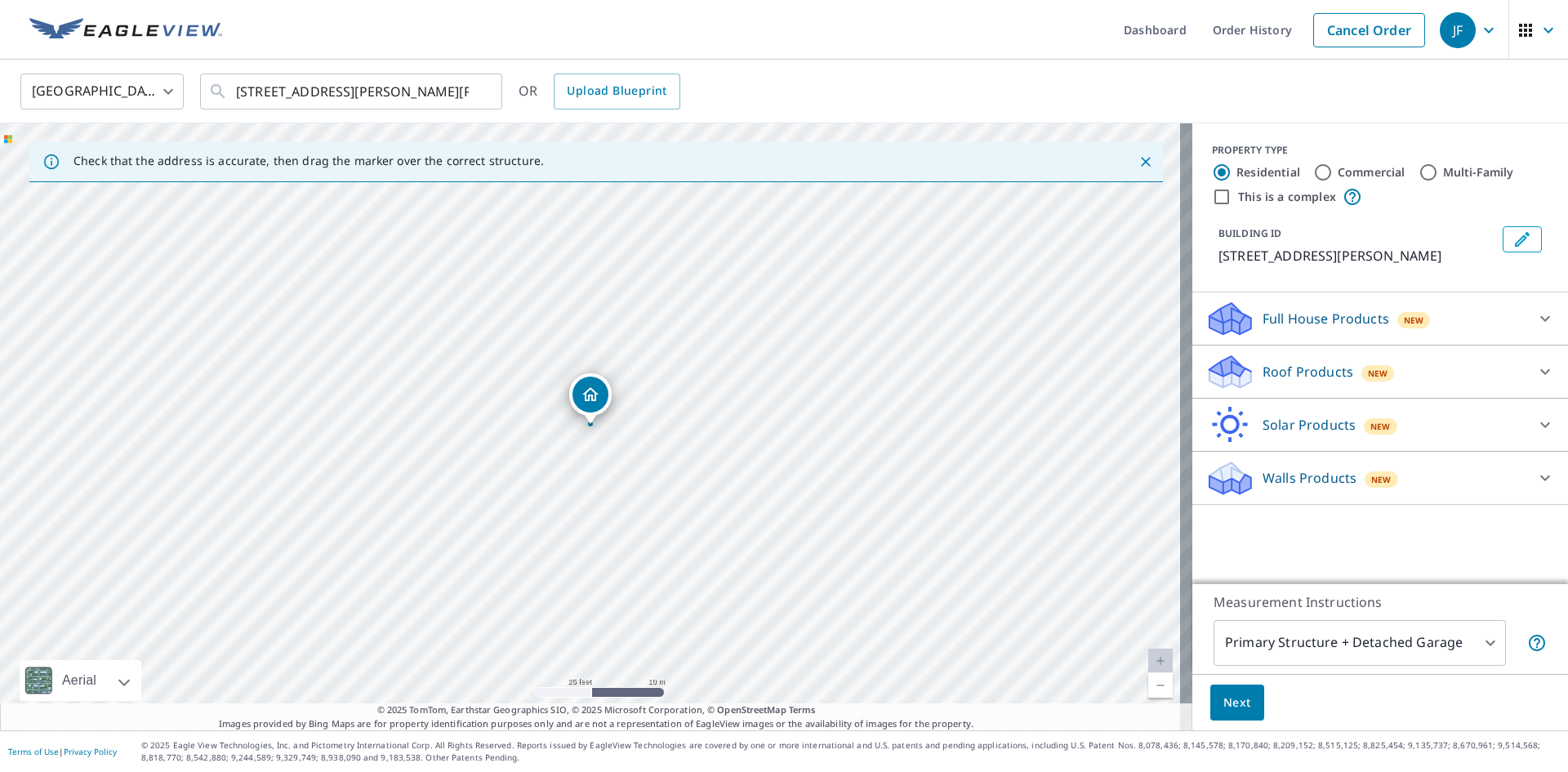
click at [1262, 373] on p "Roof Products" at bounding box center [1307, 372] width 91 height 19
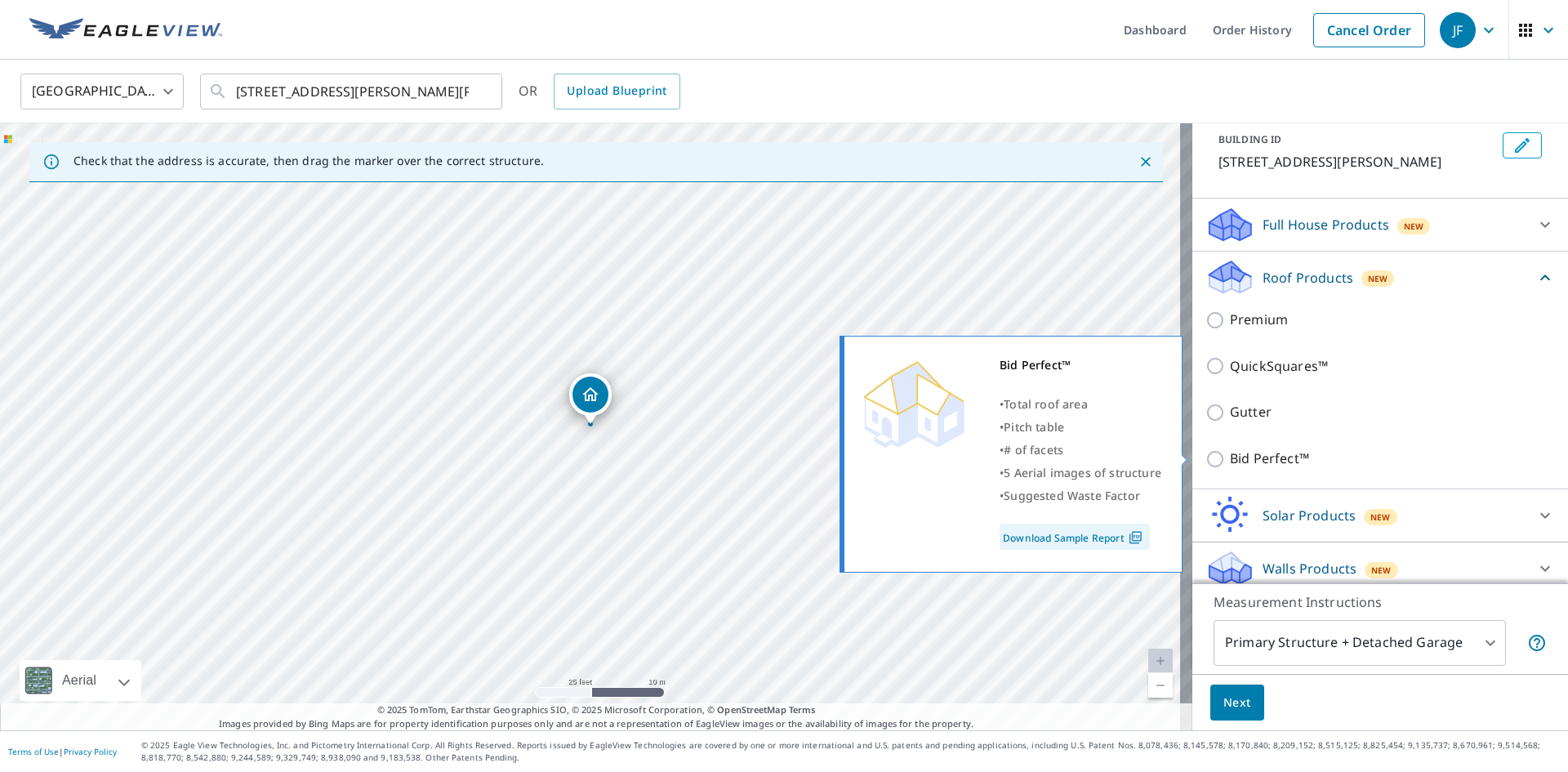
scroll to position [99, 0]
click at [1247, 455] on p "Bid Perfect™" at bounding box center [1269, 453] width 80 height 20
click at [1230, 455] on input "Bid Perfect™" at bounding box center [1217, 454] width 25 height 19
checkbox input "true"
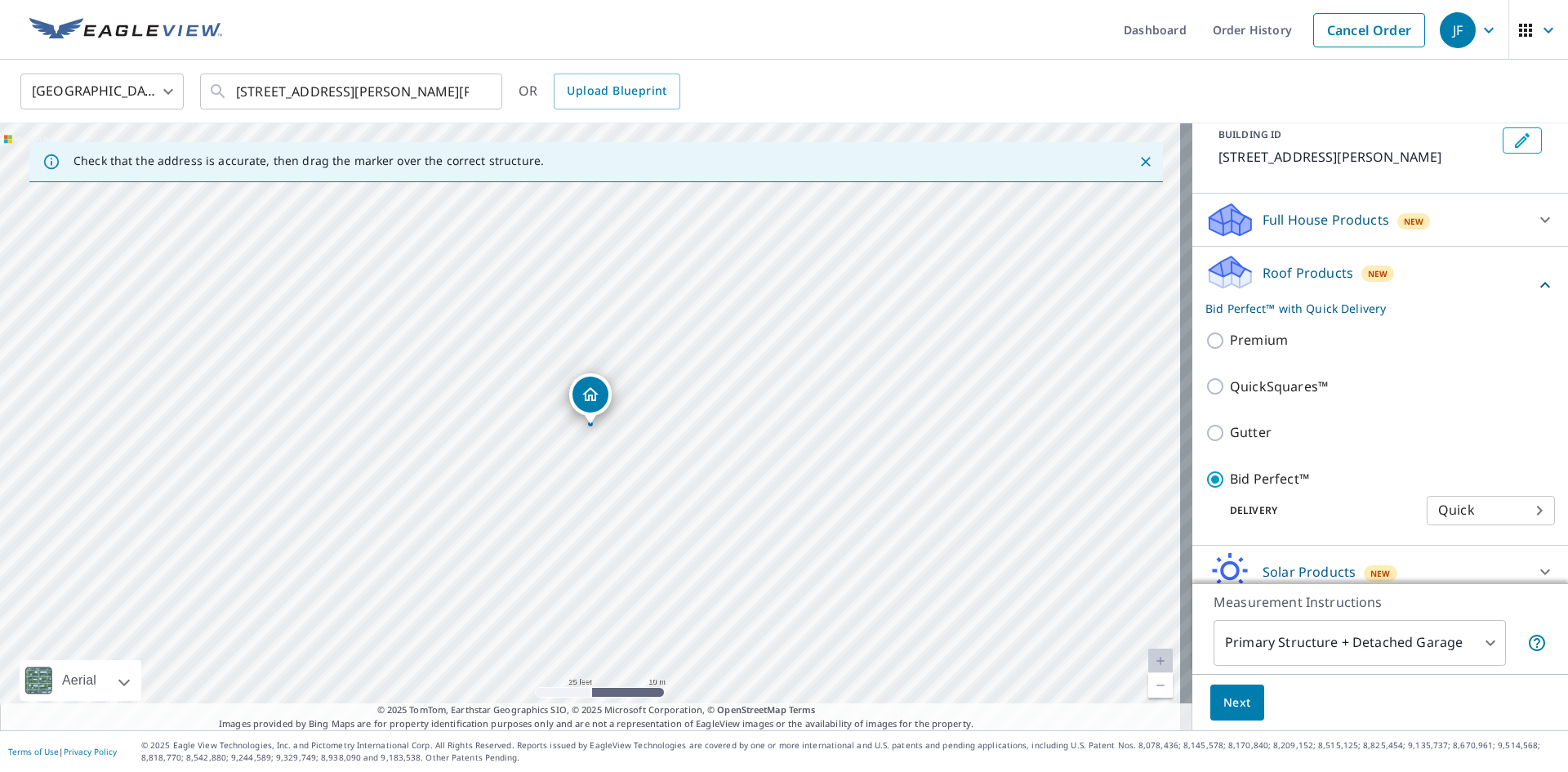
click at [1264, 641] on body "JF JF Dashboard Order History Cancel Order JF [GEOGRAPHIC_DATA] [GEOGRAPHIC_DAT…" at bounding box center [784, 386] width 1568 height 772
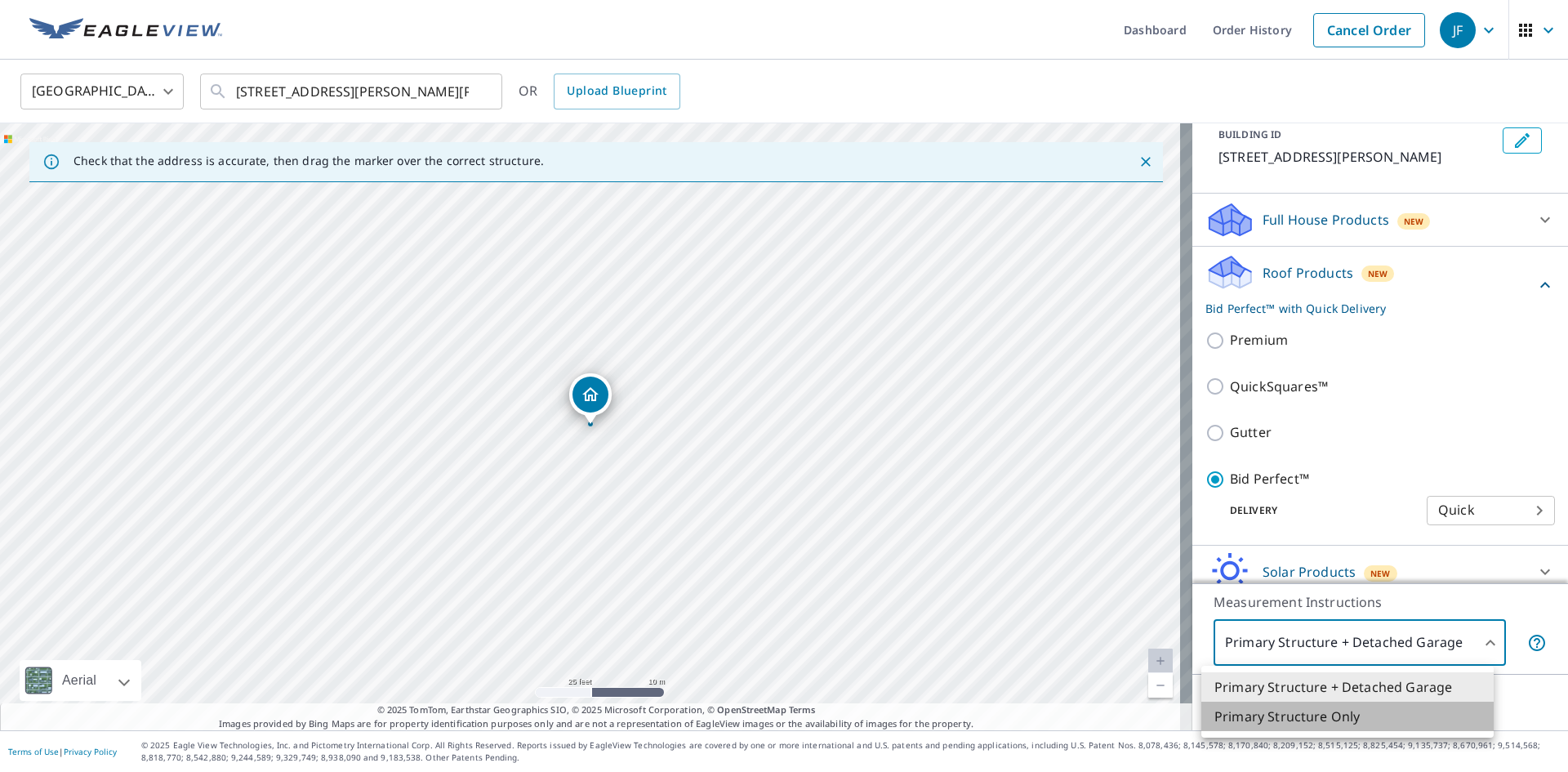
click at [1255, 719] on li "Primary Structure Only" at bounding box center [1347, 715] width 292 height 29
type input "2"
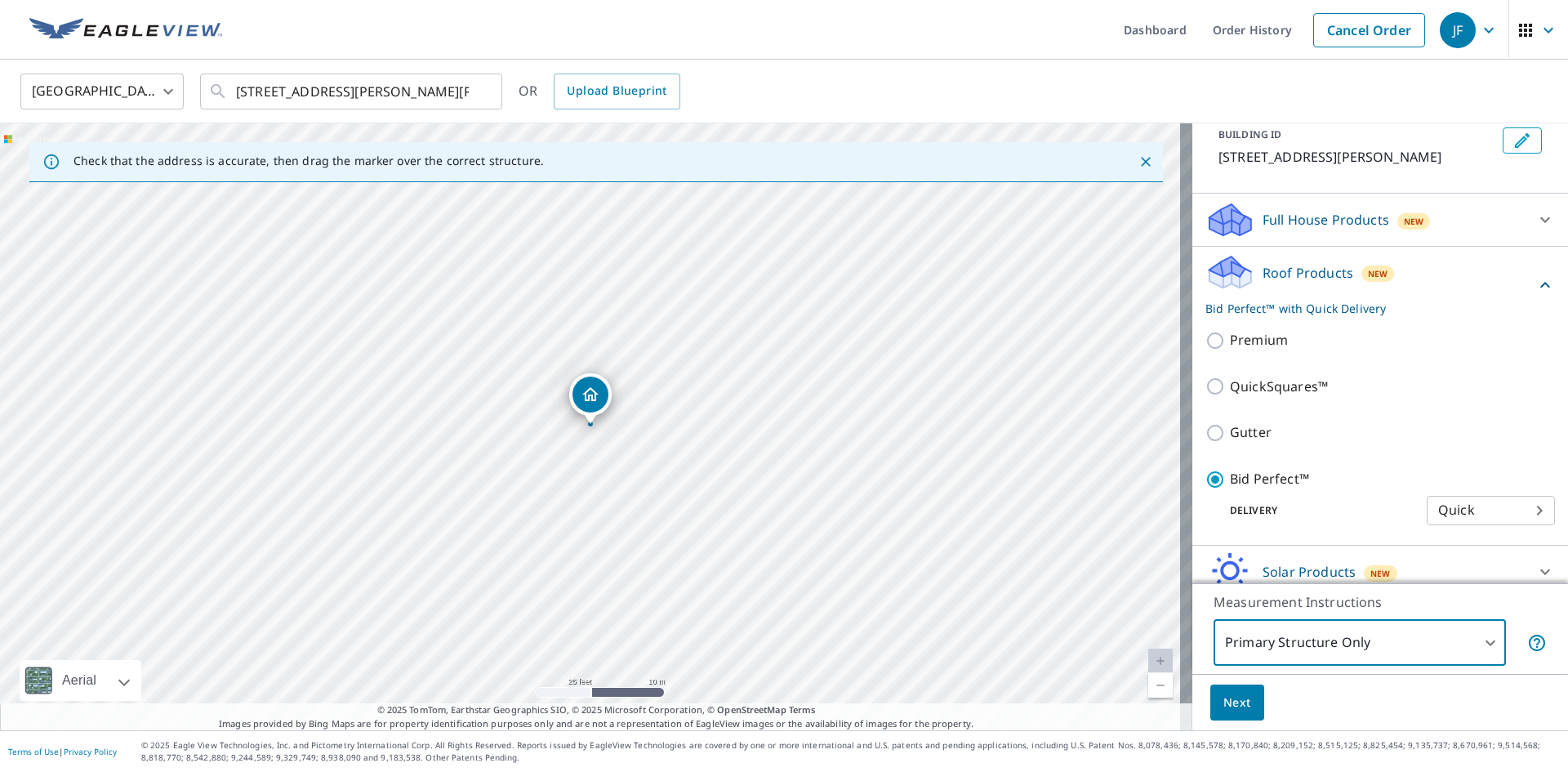
click at [1233, 686] on button "Next" at bounding box center [1237, 703] width 54 height 37
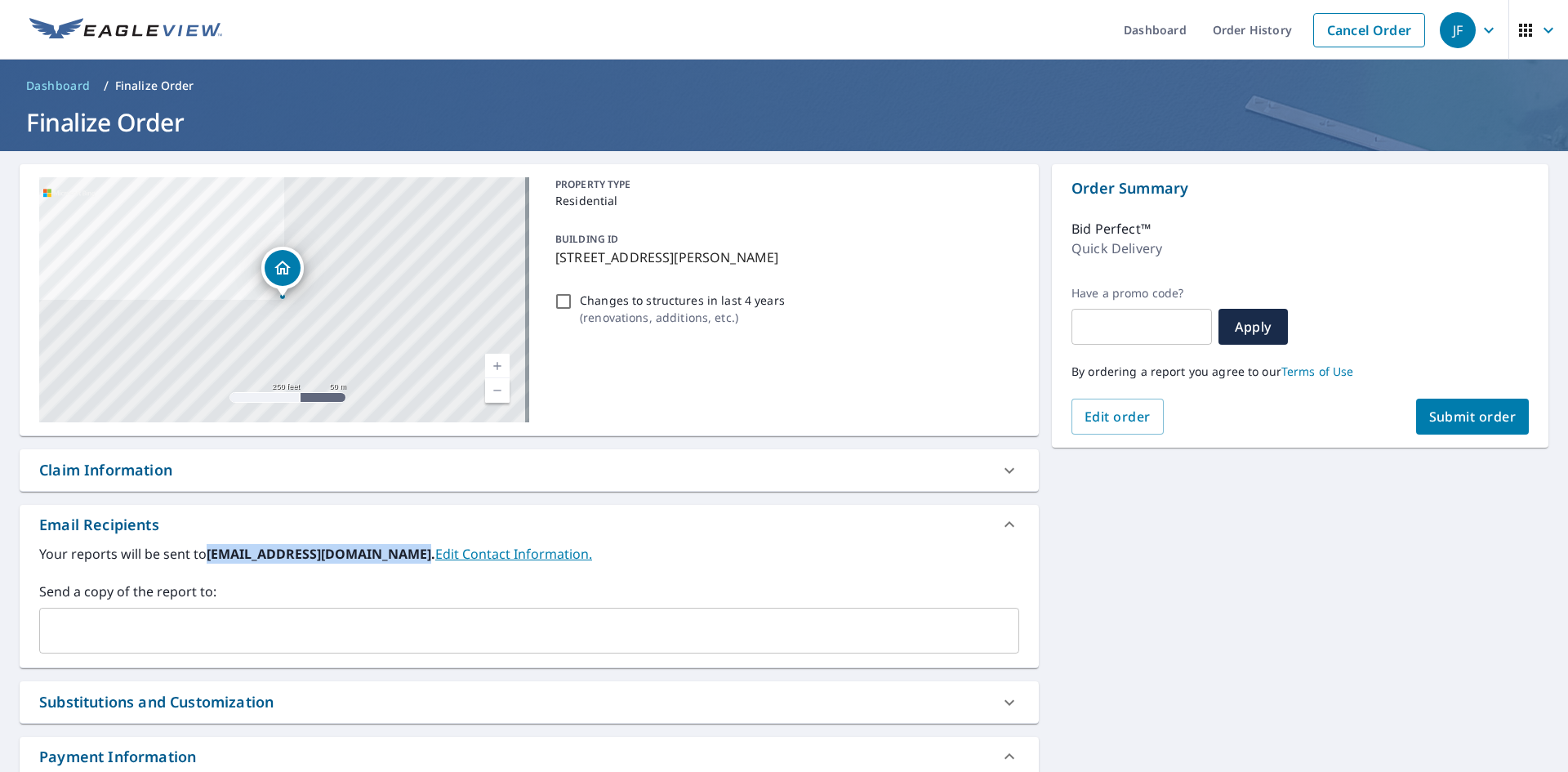
drag, startPoint x: 209, startPoint y: 549, endPoint x: 405, endPoint y: 560, distance: 196.3
click at [405, 560] on b "[EMAIL_ADDRESS][DOMAIN_NAME]." at bounding box center [321, 554] width 229 height 18
copy b "[EMAIL_ADDRESS][DOMAIN_NAME]"
click at [406, 626] on input "text" at bounding box center [517, 630] width 941 height 31
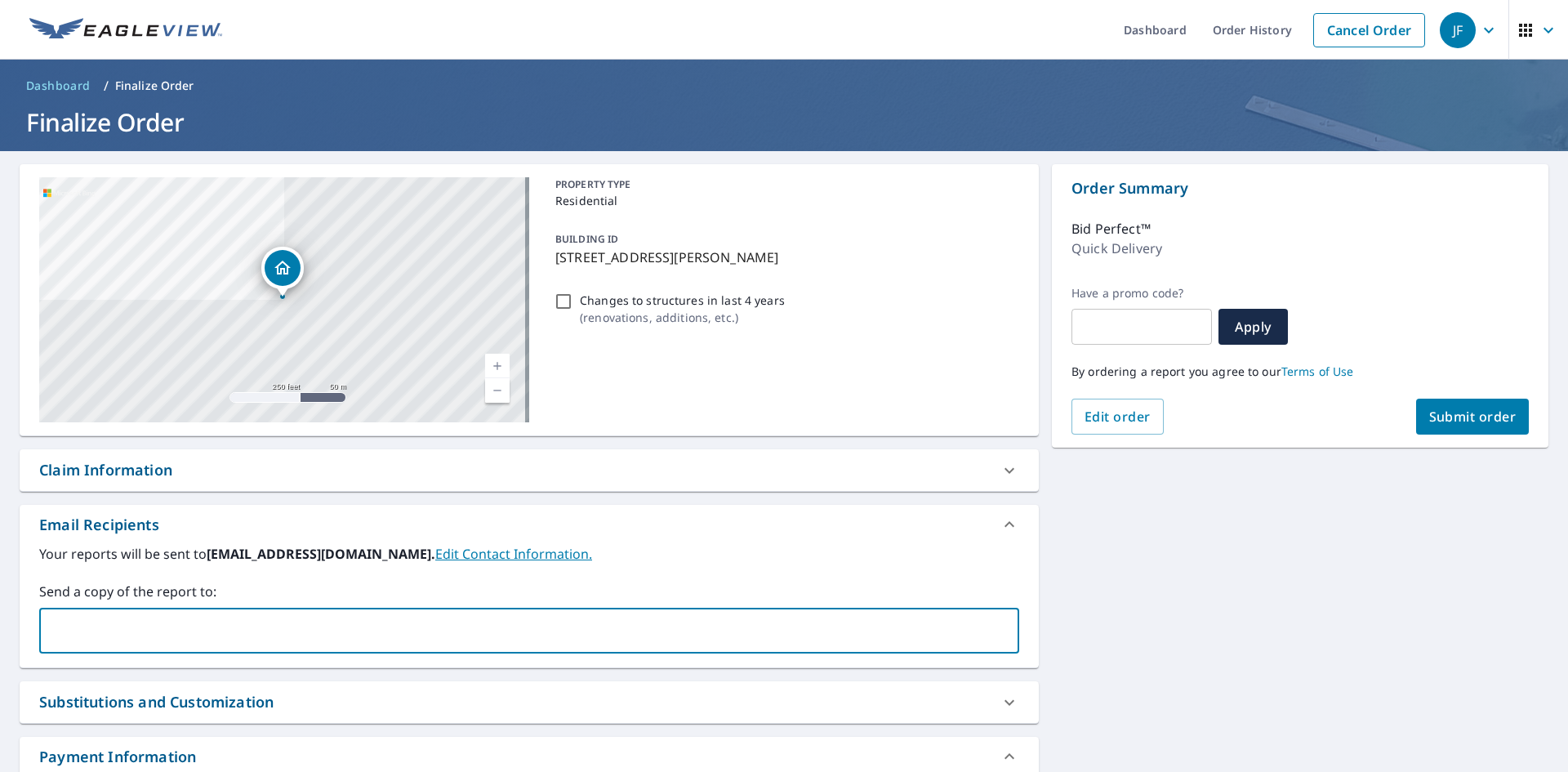
paste input "[EMAIL_ADDRESS][DOMAIN_NAME]"
type input "[EMAIL_ADDRESS][DOMAIN_NAME]"
click at [374, 594] on label "Send a copy of the report to:" at bounding box center [528, 591] width 980 height 19
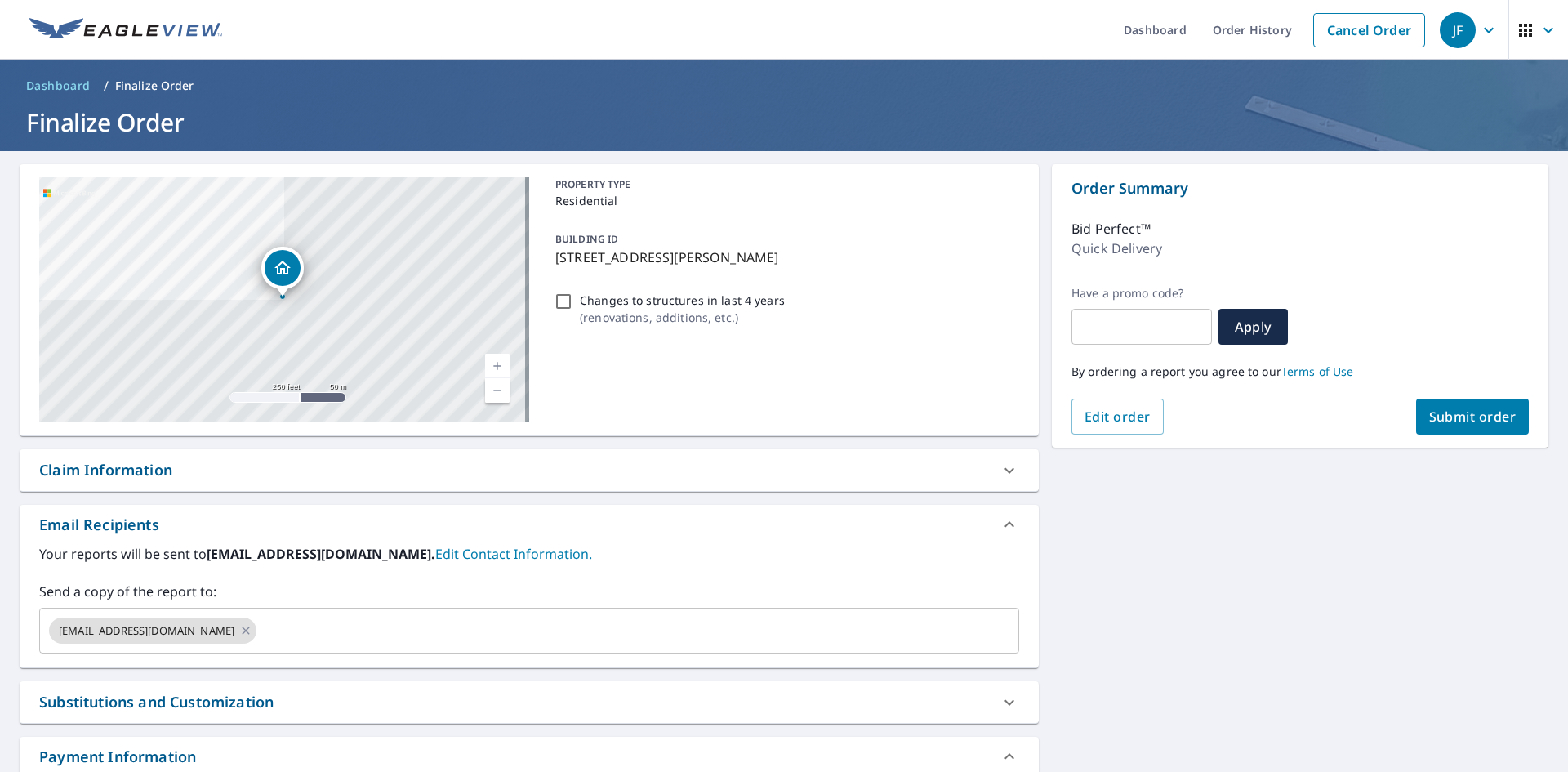
click at [1432, 408] on span "Submit order" at bounding box center [1473, 416] width 87 height 18
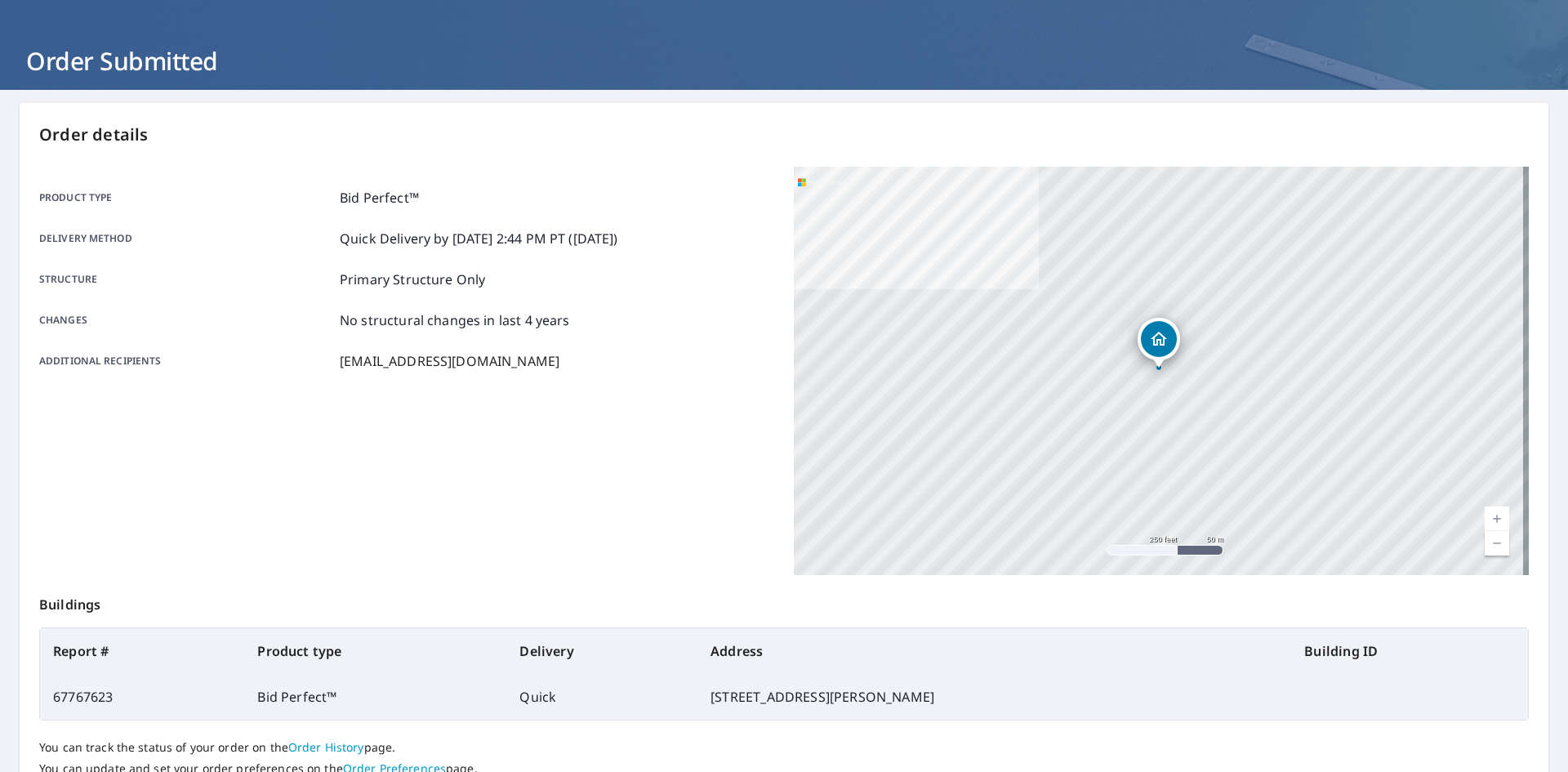
scroll to position [189, 0]
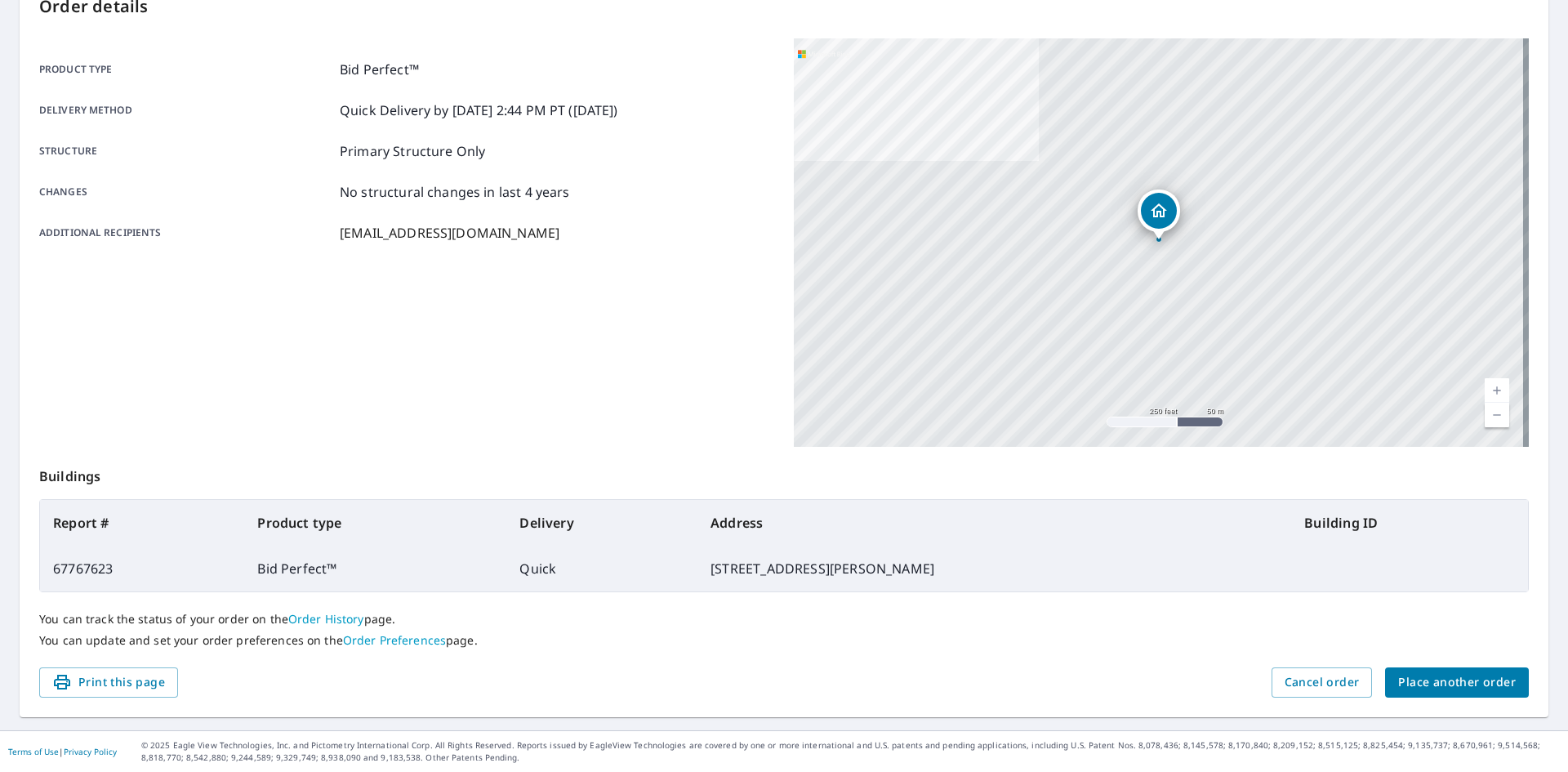
click at [1400, 688] on span "Place another order" at bounding box center [1457, 682] width 117 height 20
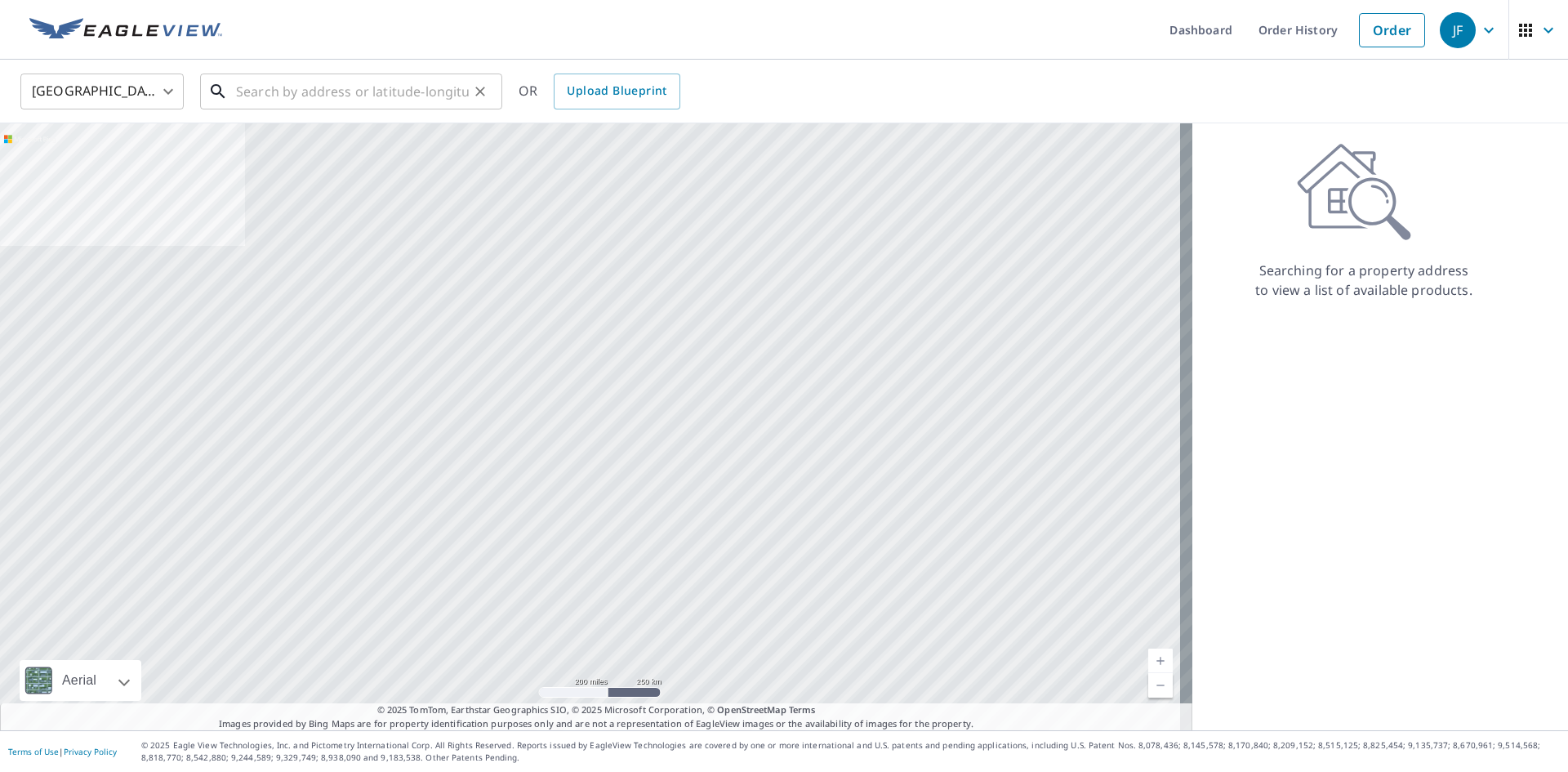
click at [337, 87] on input "text" at bounding box center [352, 92] width 232 height 46
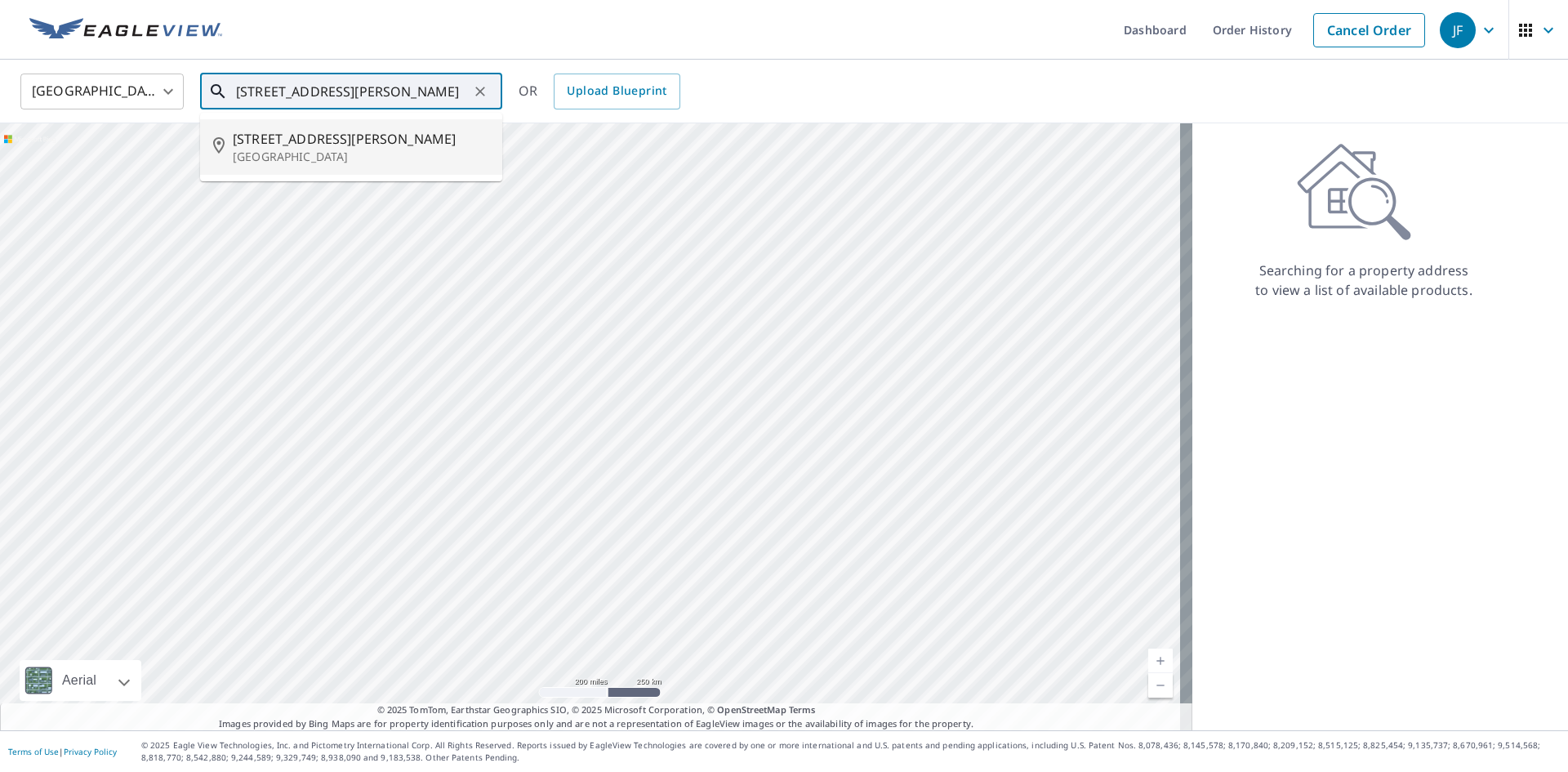
click at [273, 168] on li "[STREET_ADDRESS][PERSON_NAME]" at bounding box center [351, 147] width 302 height 56
type input "[STREET_ADDRESS][PERSON_NAME]"
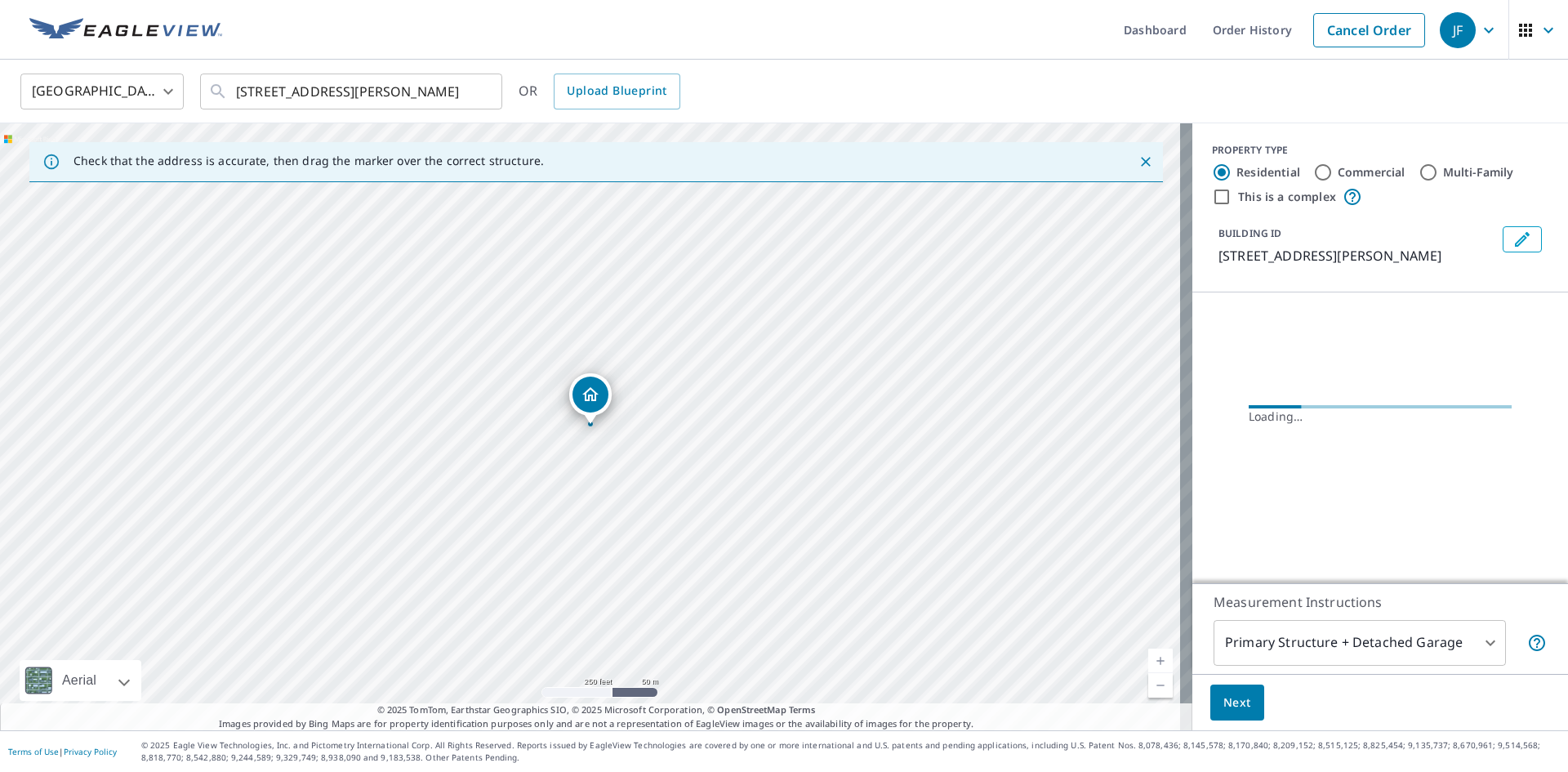
click at [1152, 651] on link "Current Level 17, Zoom In" at bounding box center [1161, 661] width 25 height 25
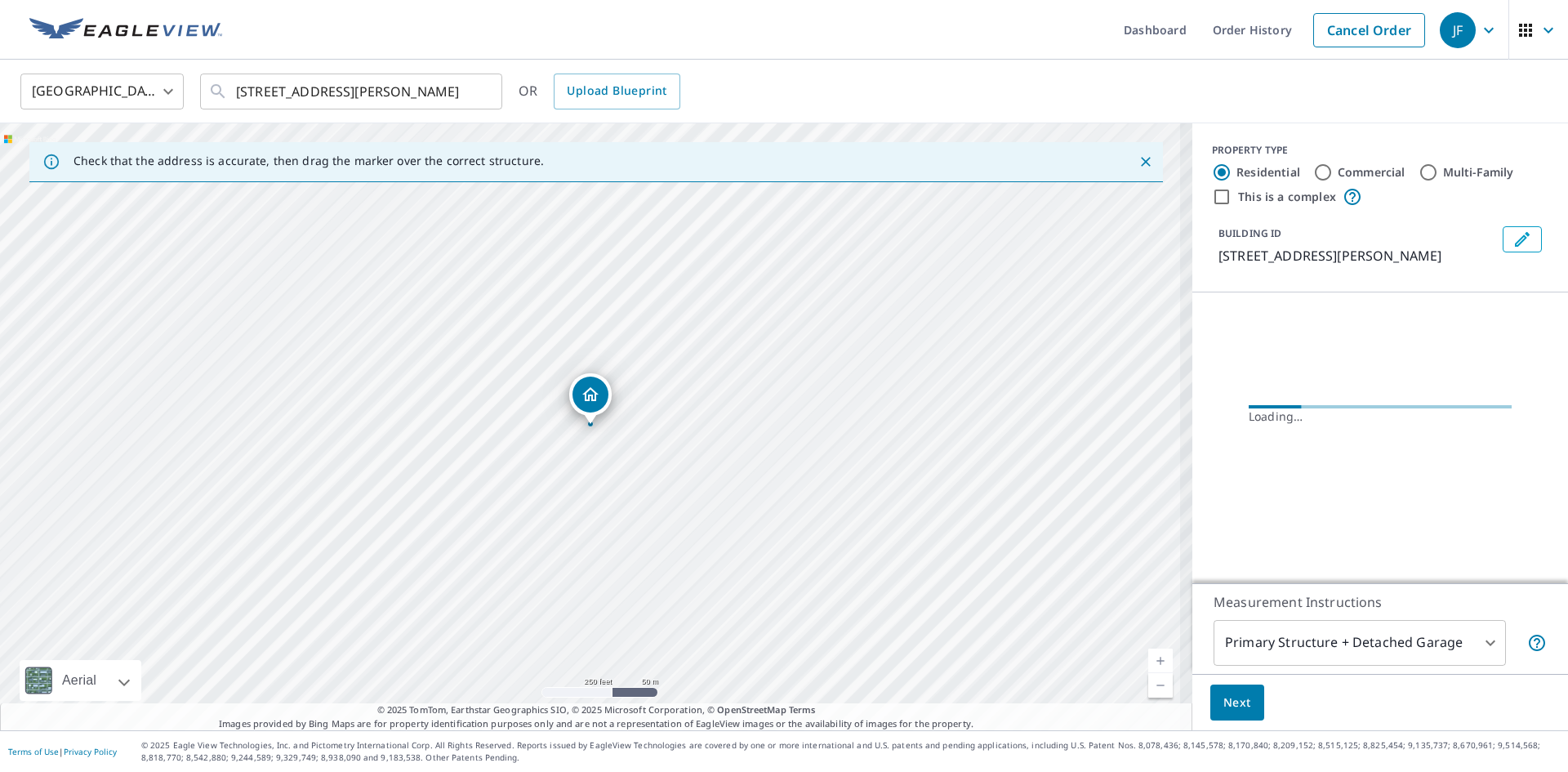
click at [1152, 651] on link "Current Level 17, Zoom In" at bounding box center [1161, 661] width 25 height 25
click at [1152, 651] on link "Current Level 17.962032149800983, Zoom In" at bounding box center [1161, 661] width 25 height 25
click at [1152, 651] on link "Current Level 18.814271320333656, Zoom In Disabled" at bounding box center [1161, 661] width 25 height 25
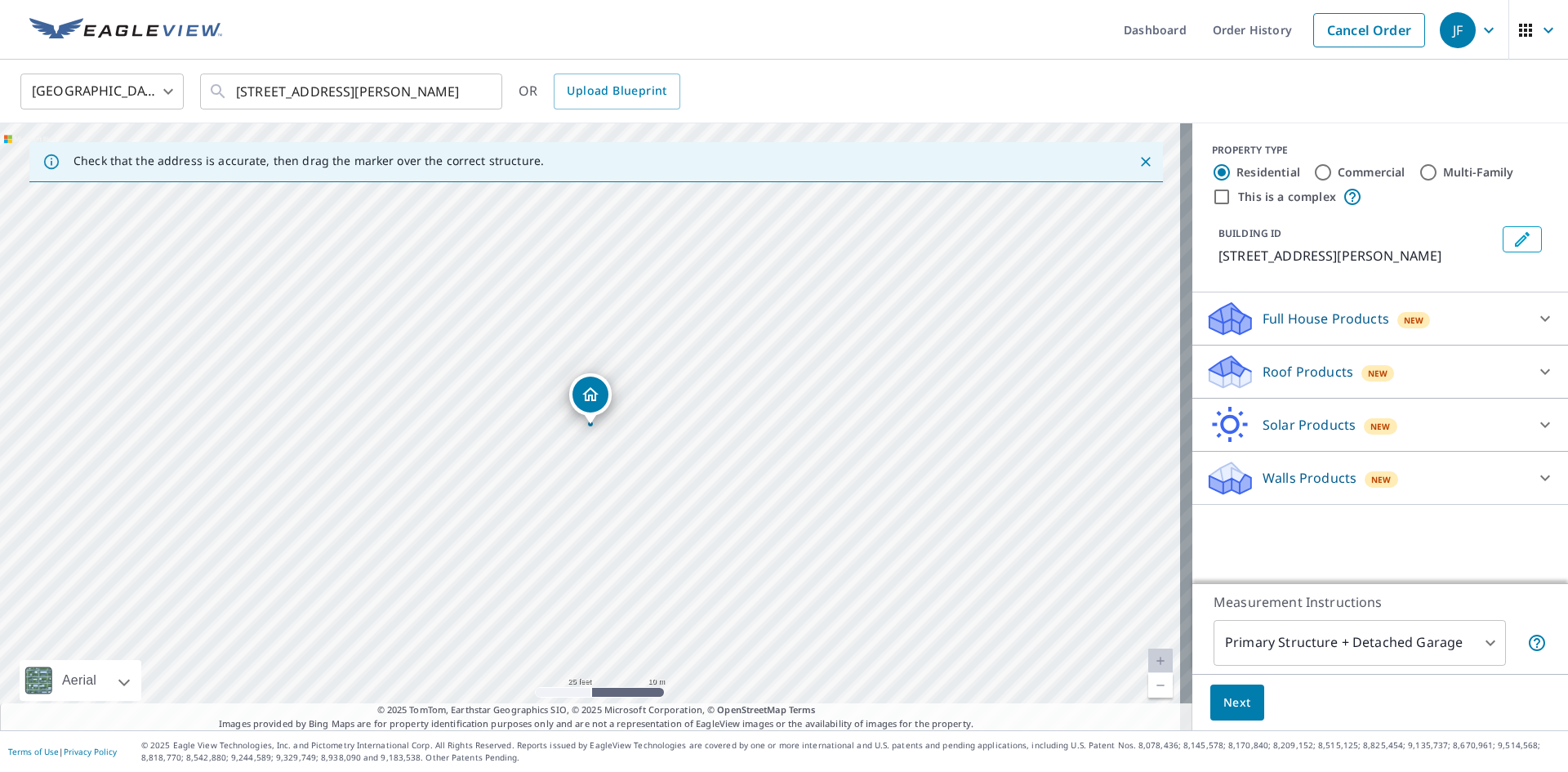
click at [1293, 385] on div "Roof Products New" at bounding box center [1365, 371] width 320 height 38
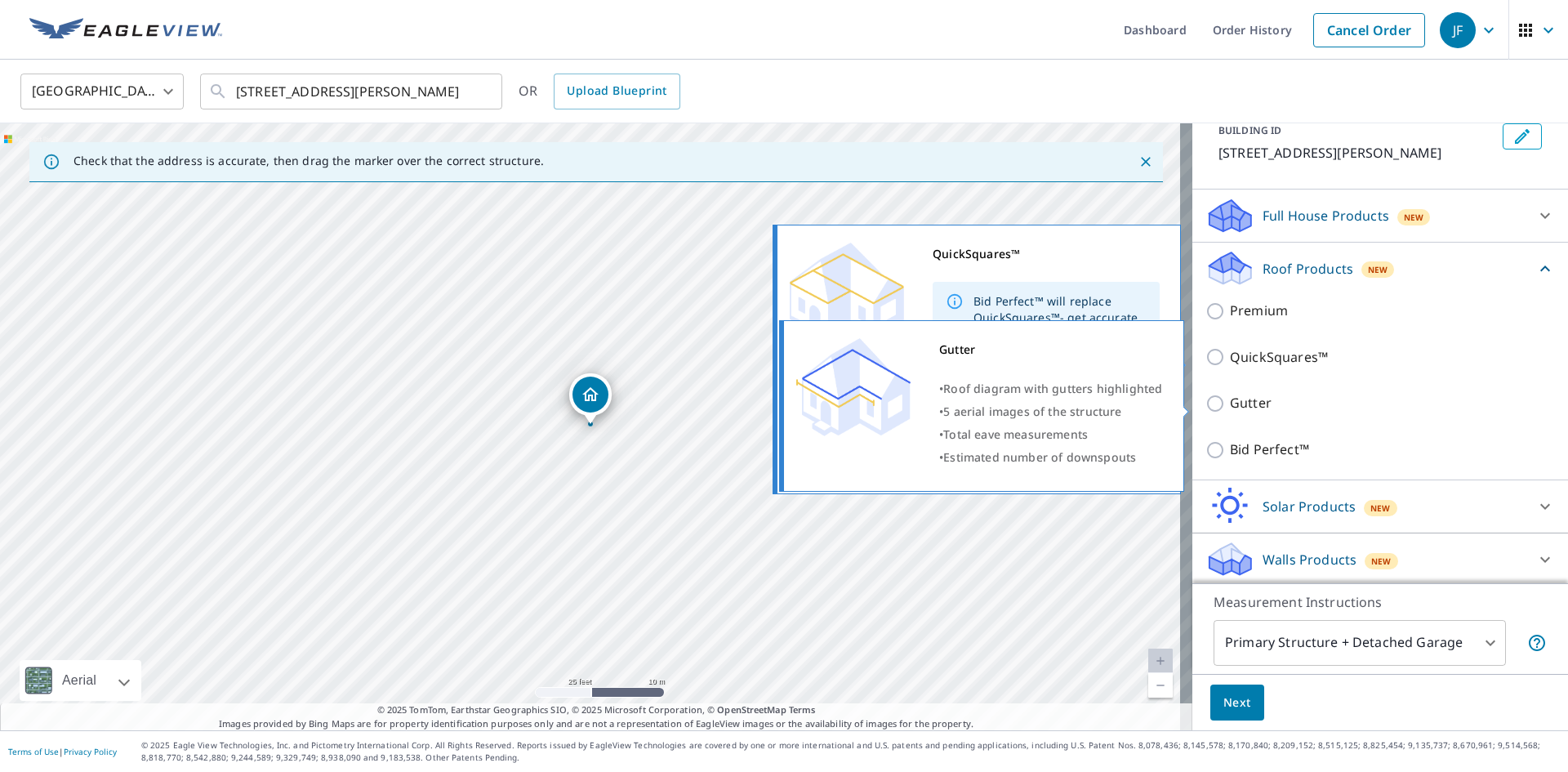
scroll to position [104, 0]
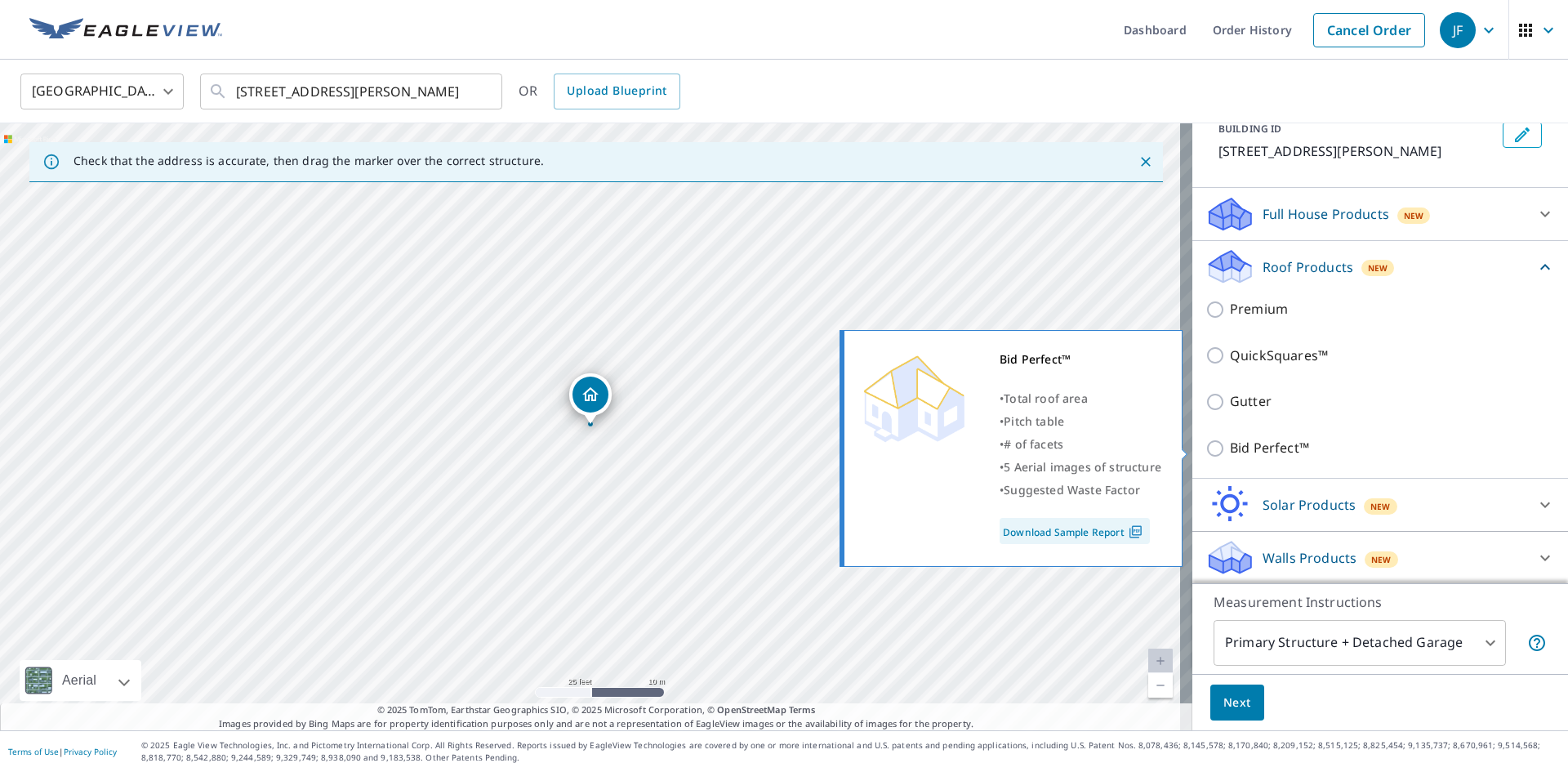
click at [1251, 440] on p "Bid Perfect™" at bounding box center [1269, 447] width 80 height 20
click at [1230, 440] on input "Bid Perfect™" at bounding box center [1217, 448] width 25 height 19
checkbox input "true"
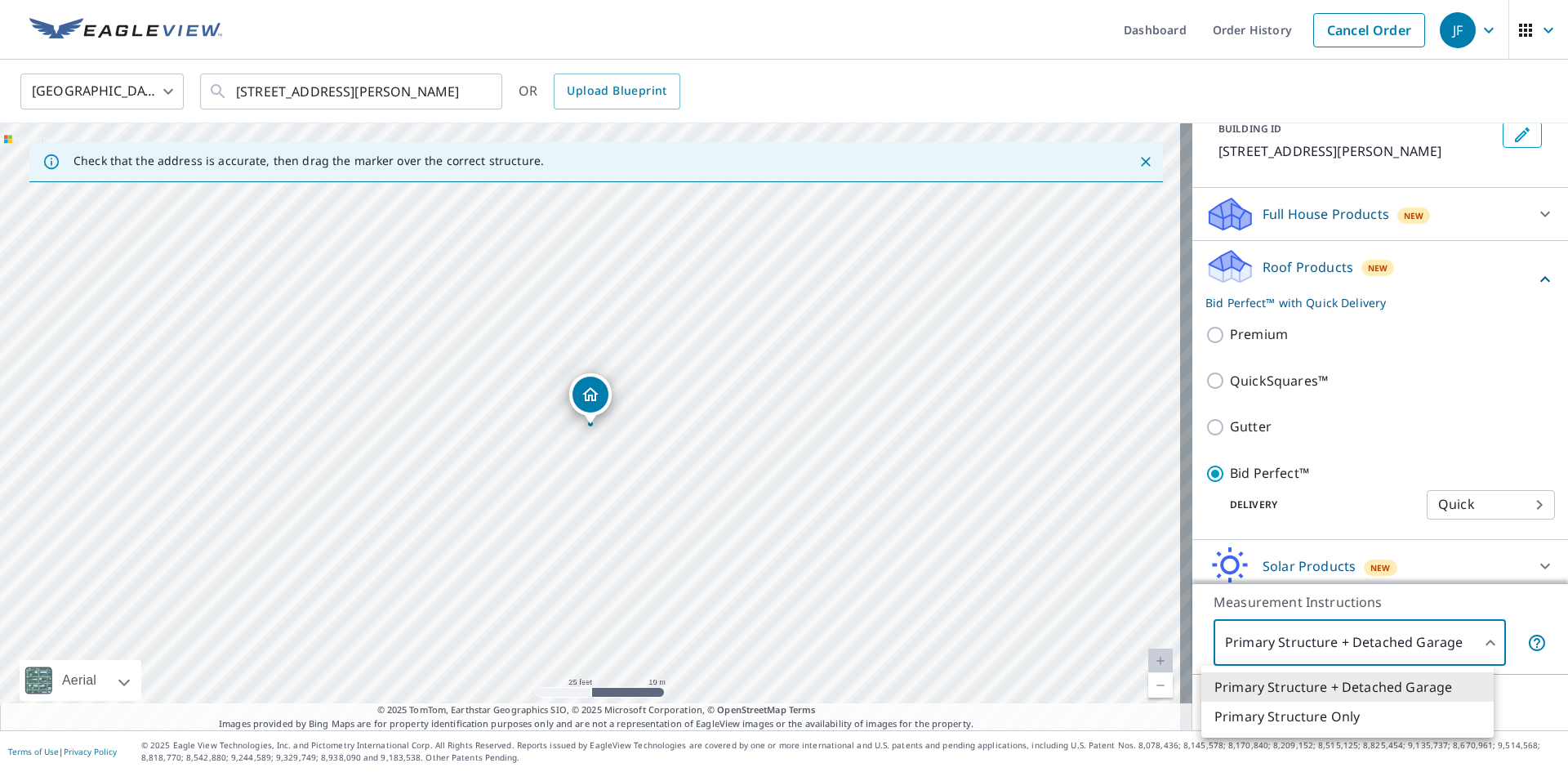
click at [1301, 645] on body "JF JF Dashboard Order History Cancel Order JF [GEOGRAPHIC_DATA] US ​ [STREET_AD…" at bounding box center [784, 386] width 1568 height 772
click at [1282, 722] on li "Primary Structure Only" at bounding box center [1347, 715] width 292 height 29
type input "2"
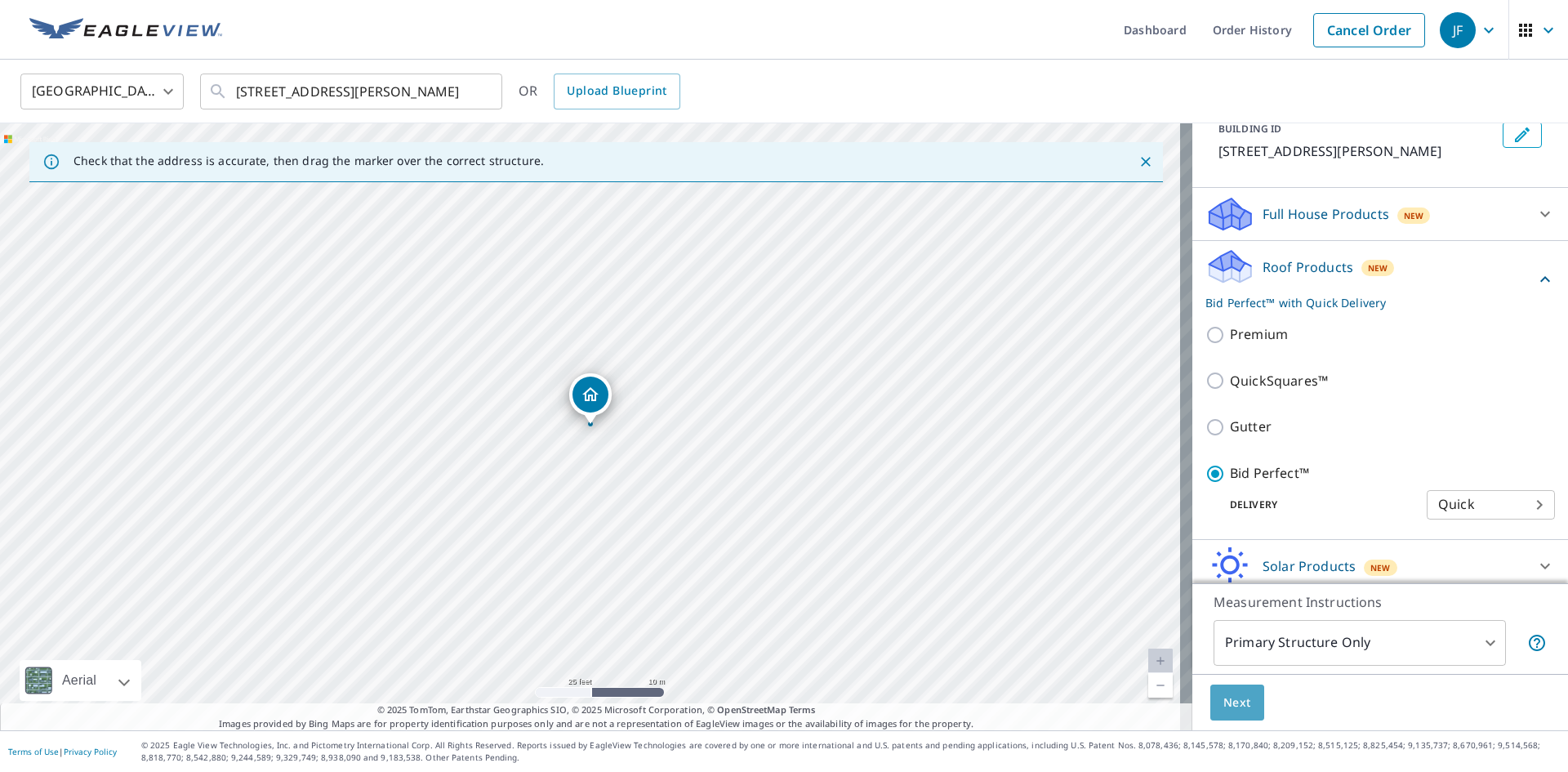
click at [1224, 699] on span "Next" at bounding box center [1237, 702] width 27 height 20
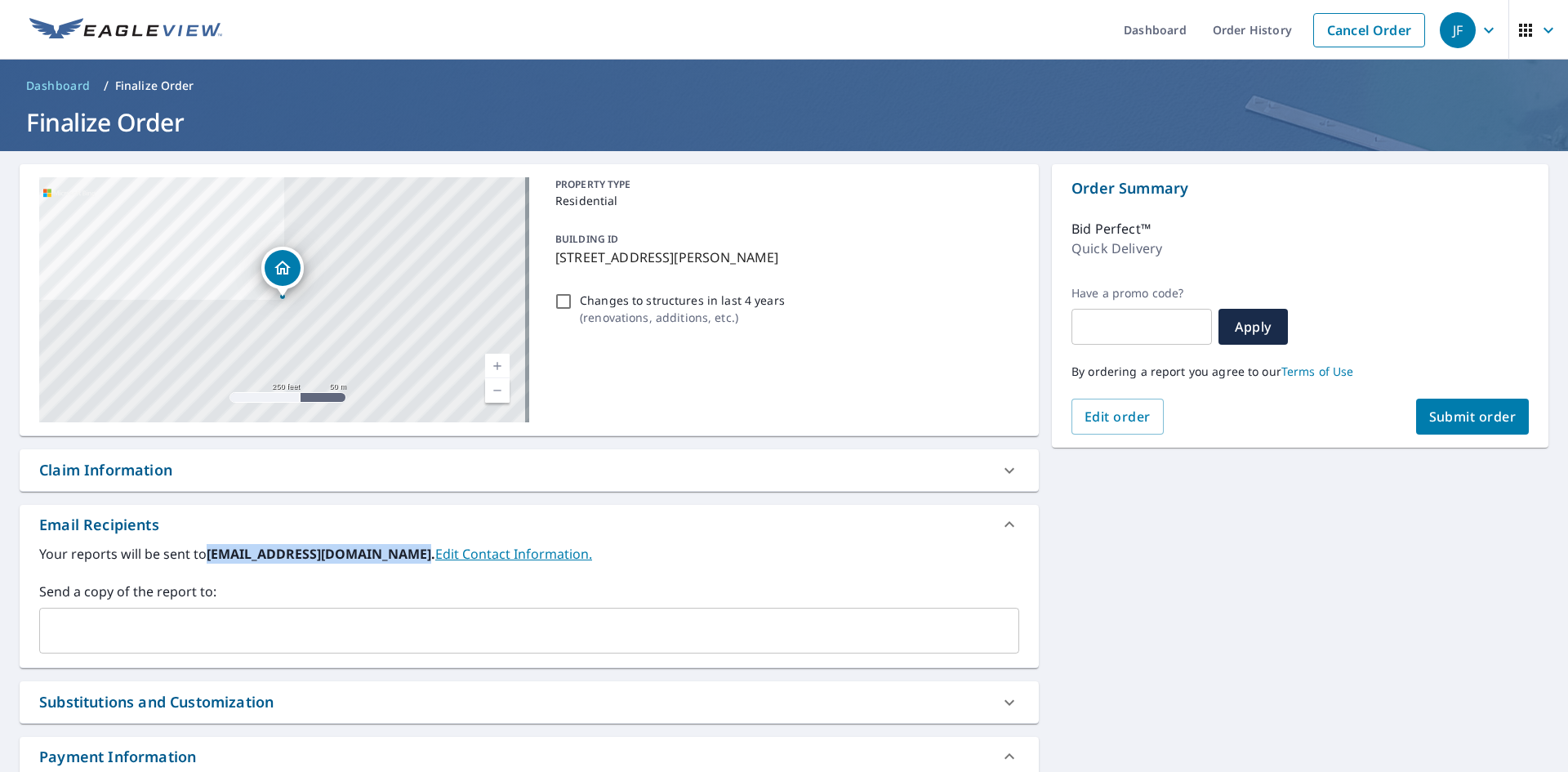
drag, startPoint x: 209, startPoint y: 553, endPoint x: 405, endPoint y: 565, distance: 196.4
click at [405, 565] on div "Your reports will be sent to [EMAIL_ADDRESS][DOMAIN_NAME]. Edit Contact Informa…" at bounding box center [528, 599] width 980 height 110
copy b "[EMAIL_ADDRESS][DOMAIN_NAME]"
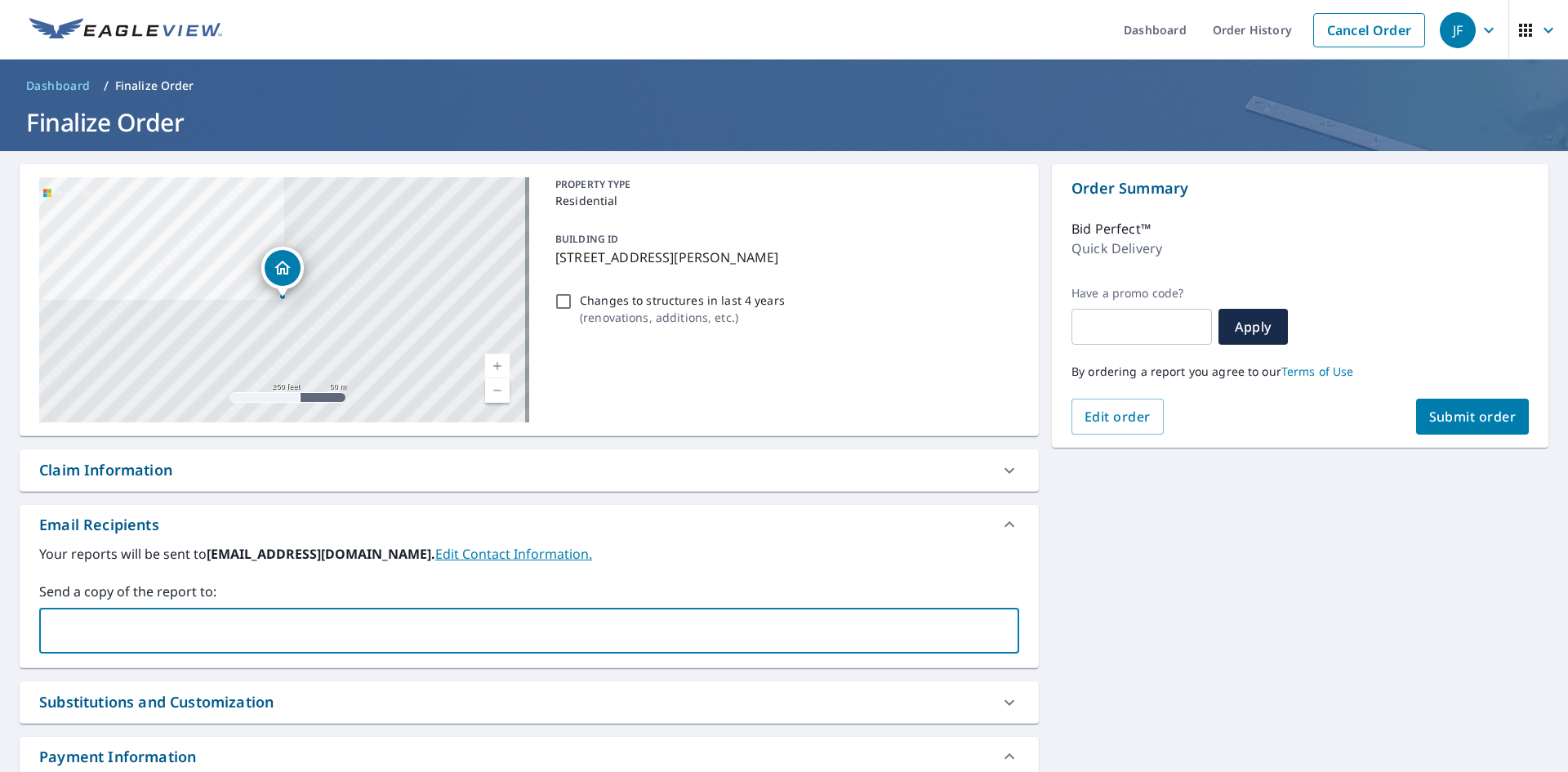
click at [331, 632] on input "text" at bounding box center [517, 630] width 941 height 31
paste input "[EMAIL_ADDRESS][DOMAIN_NAME]"
type input "[EMAIL_ADDRESS][DOMAIN_NAME]"
click at [291, 600] on label "Send a copy of the report to:" at bounding box center [528, 591] width 980 height 19
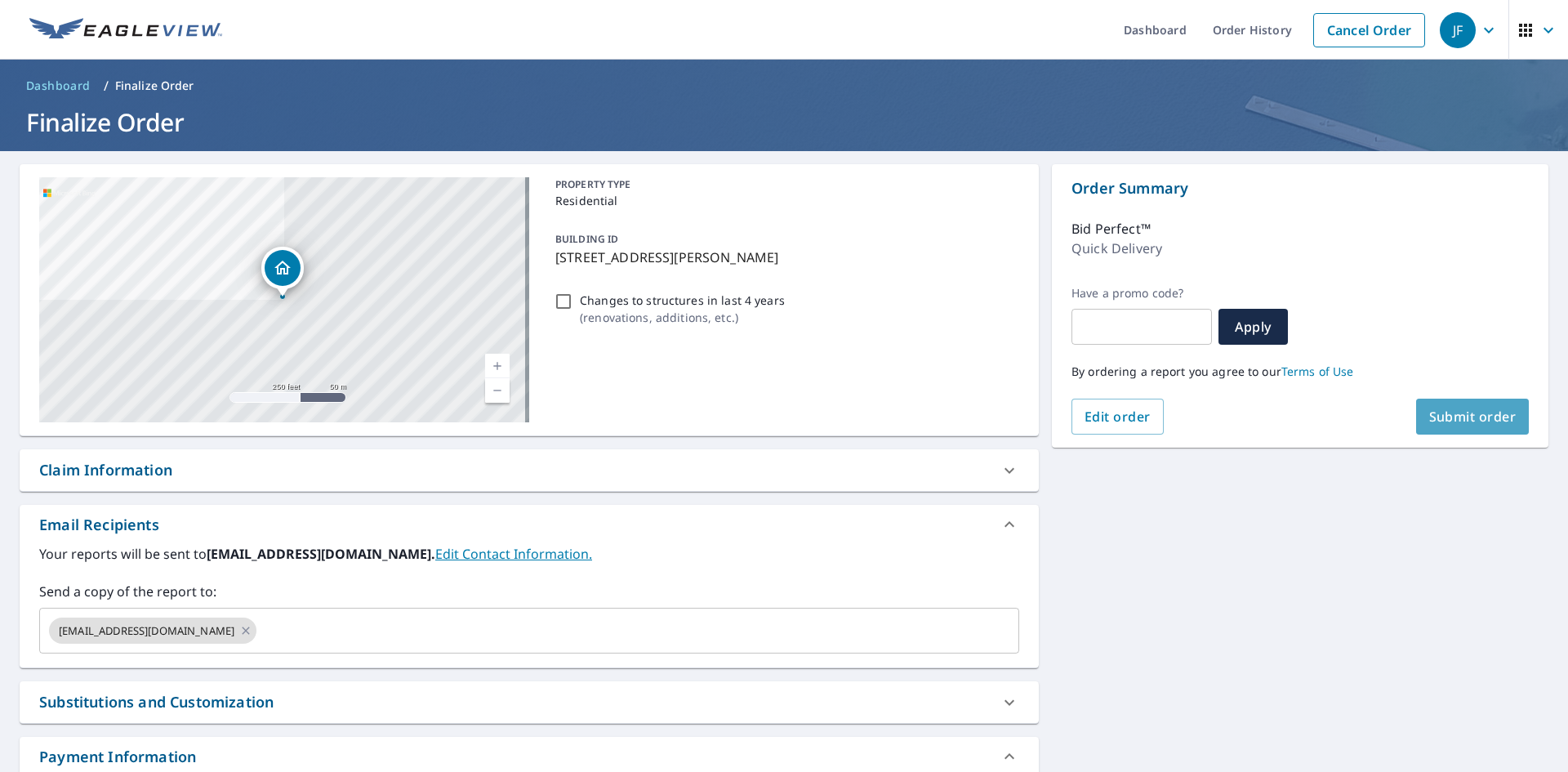
click at [1429, 416] on span "Submit order" at bounding box center [1473, 416] width 87 height 18
